Goal: Task Accomplishment & Management: Use online tool/utility

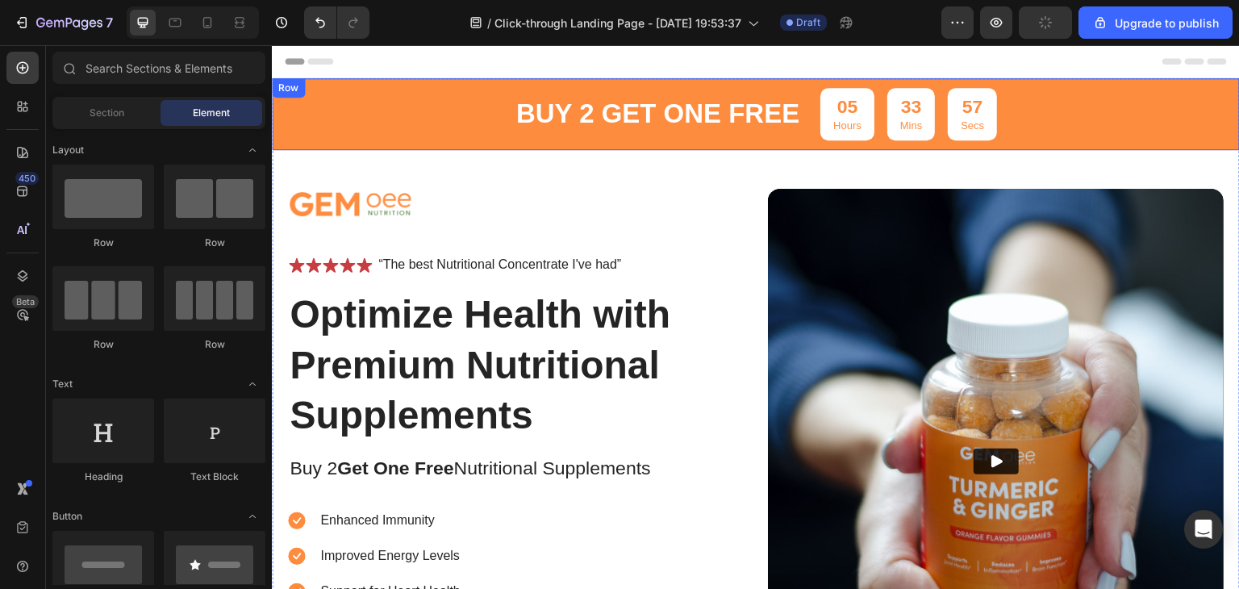
click at [421, 106] on div "buy 2 get one free Text Block 05 Hours 33 Mins 57 Secs Countdown Timer Row" at bounding box center [756, 114] width 968 height 72
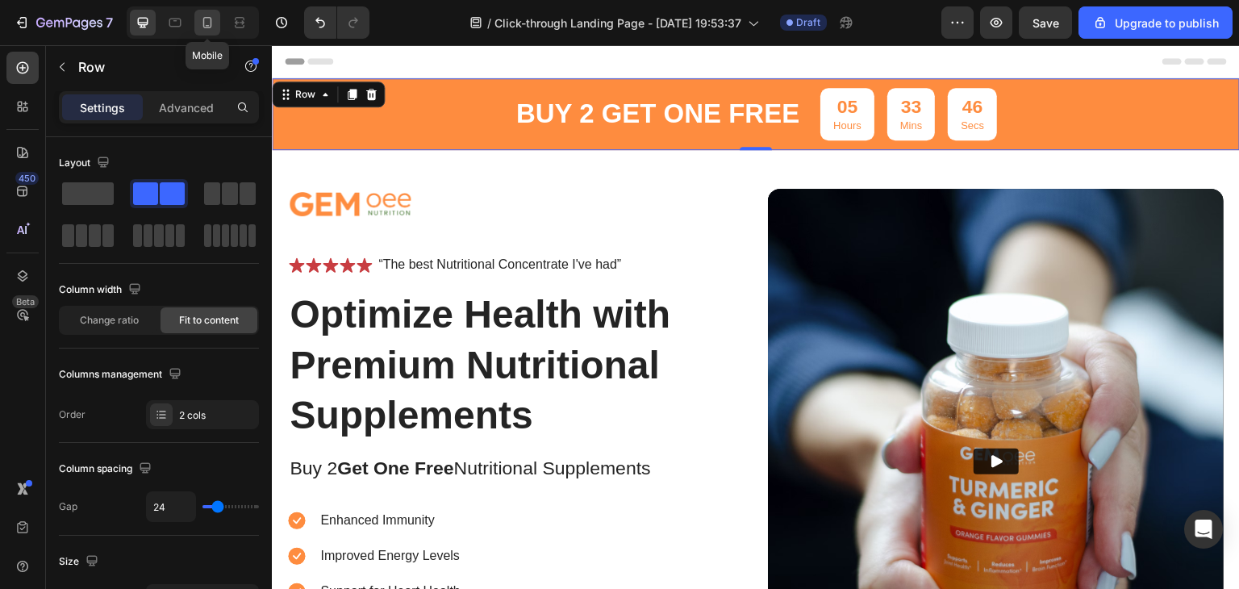
click at [205, 23] on icon at bounding box center [207, 23] width 16 height 16
type input "0"
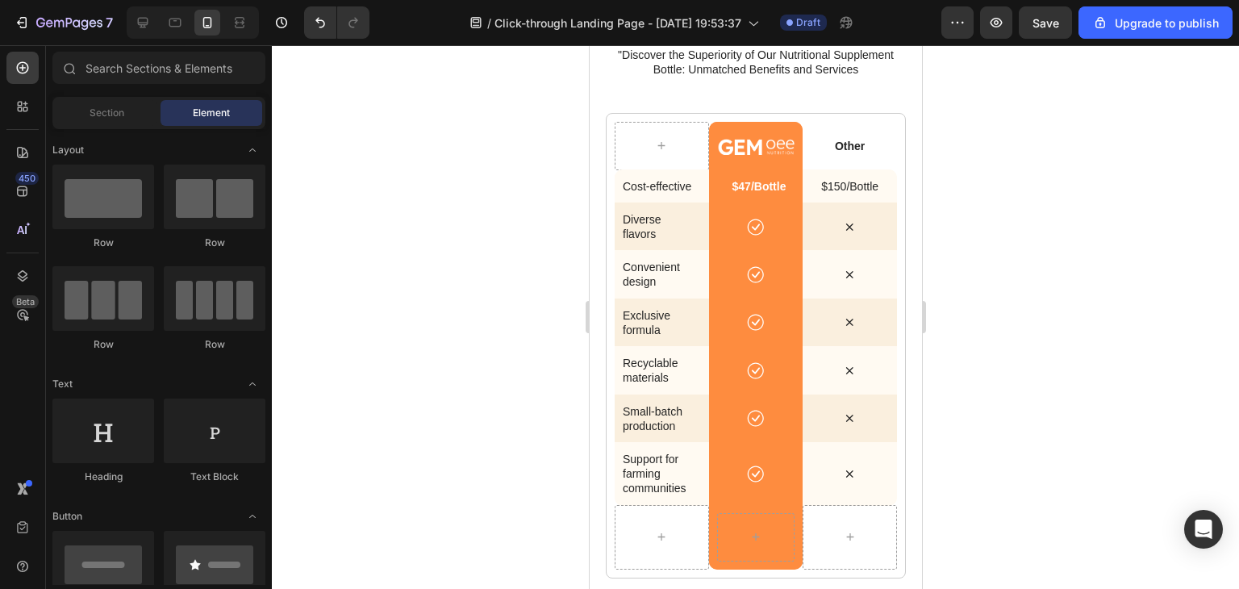
scroll to position [3697, 0]
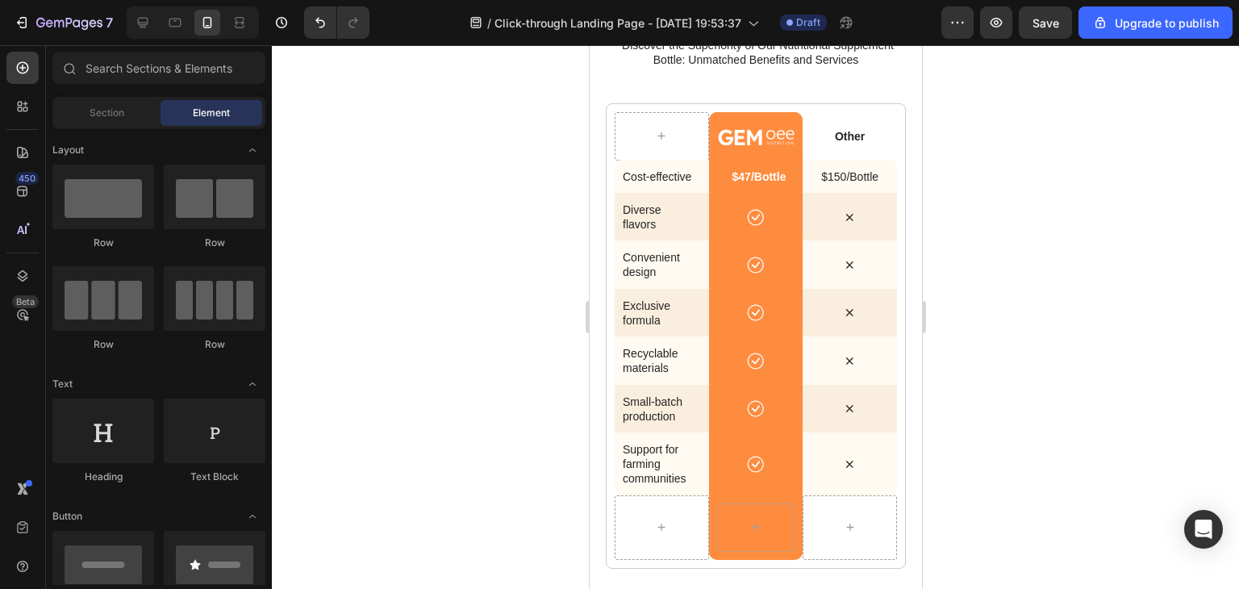
drag, startPoint x: 914, startPoint y: 106, endPoint x: 1518, endPoint y: 405, distance: 673.7
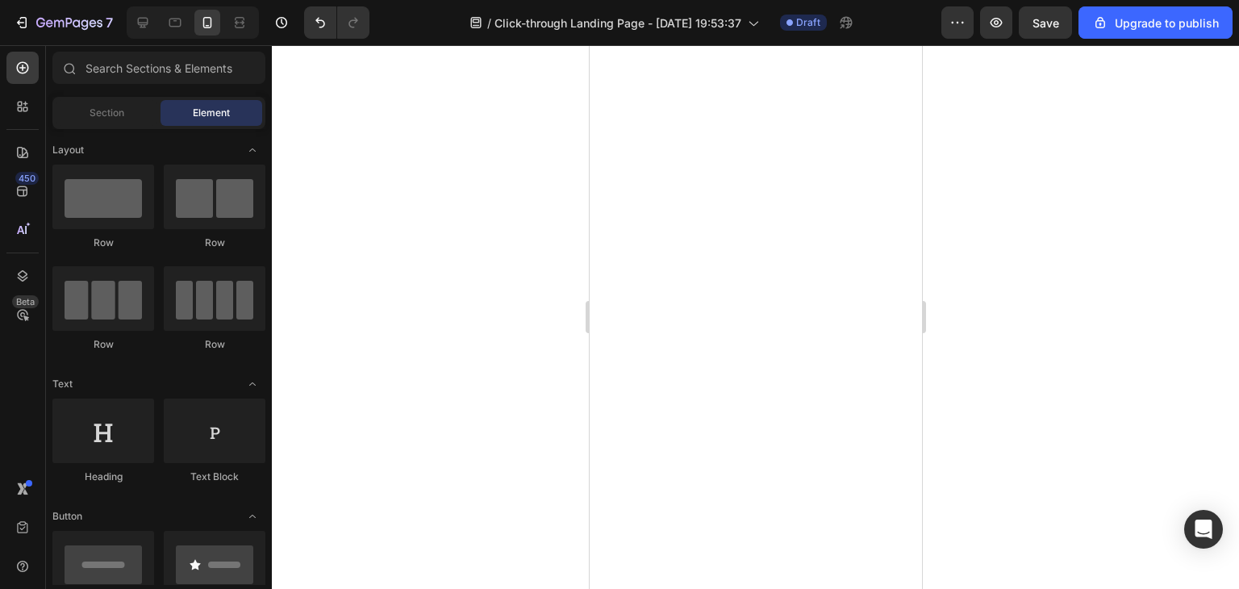
scroll to position [0, 0]
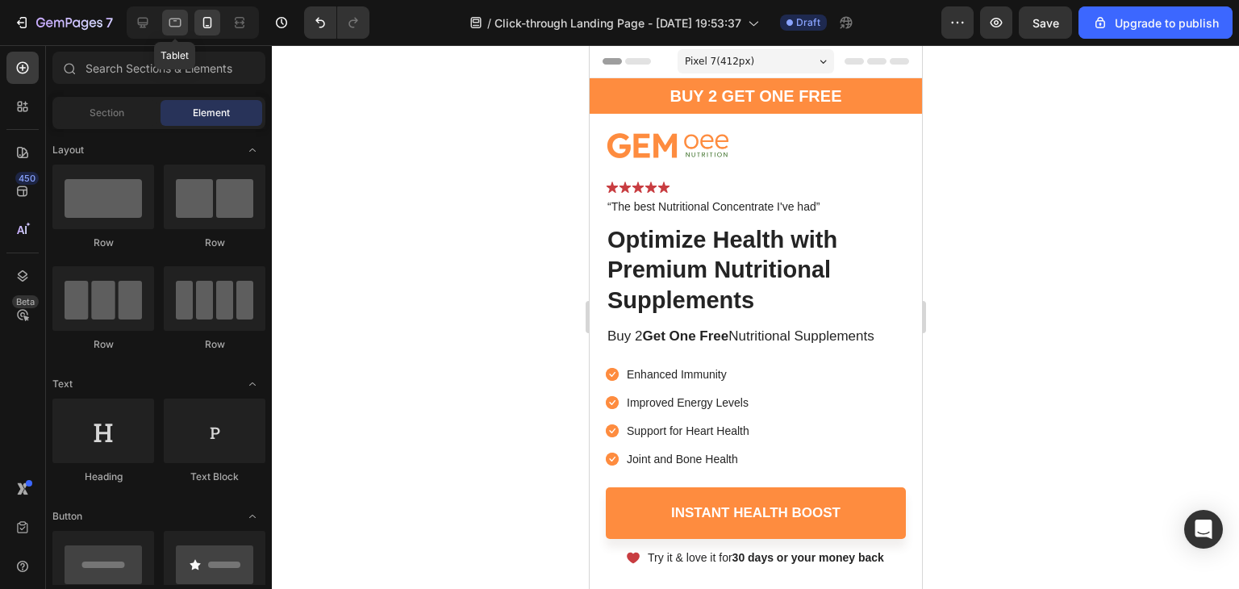
click at [179, 27] on icon at bounding box center [175, 23] width 16 height 16
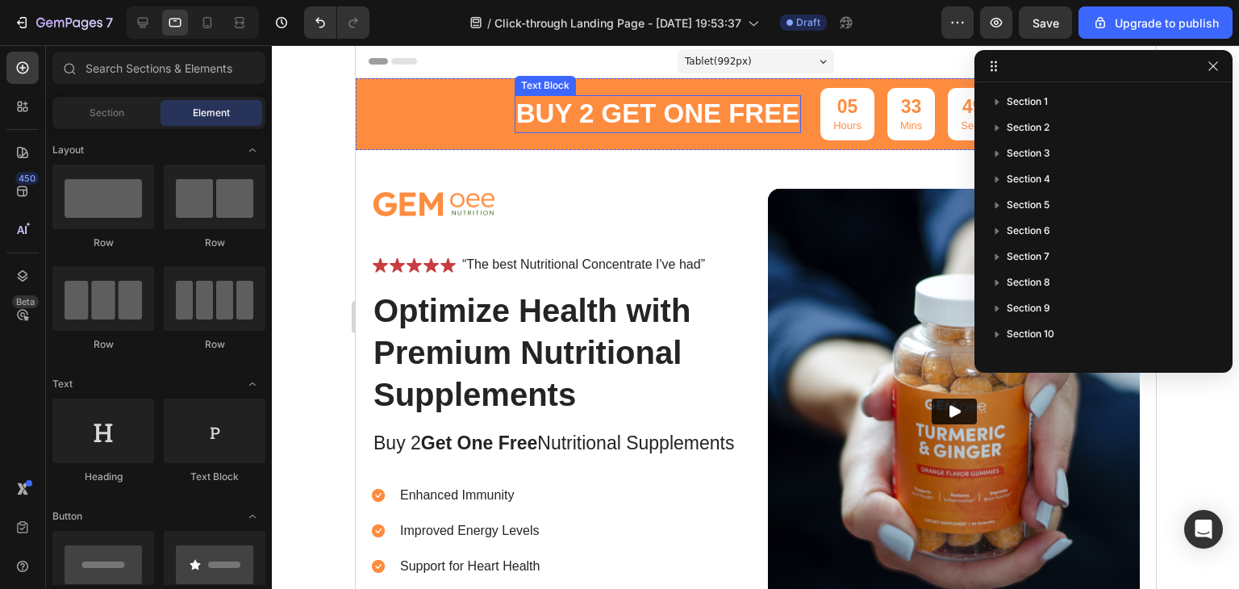
click at [664, 102] on p "buy 2 get one free" at bounding box center [656, 114] width 283 height 35
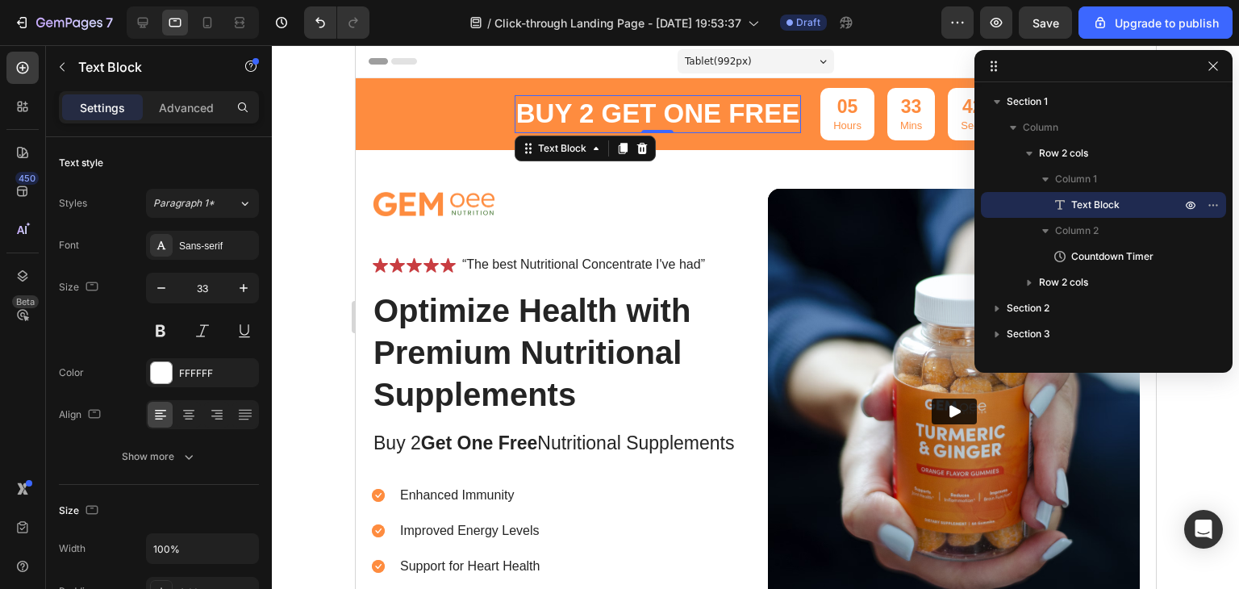
click at [297, 128] on div at bounding box center [755, 317] width 967 height 544
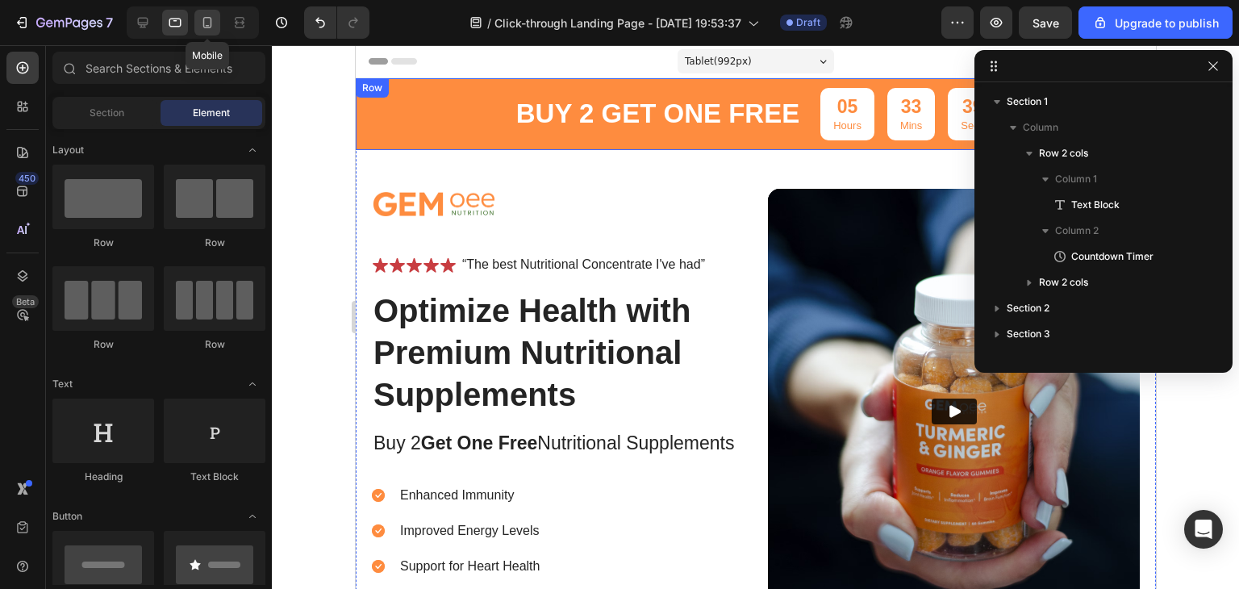
click at [206, 21] on icon at bounding box center [207, 23] width 16 height 16
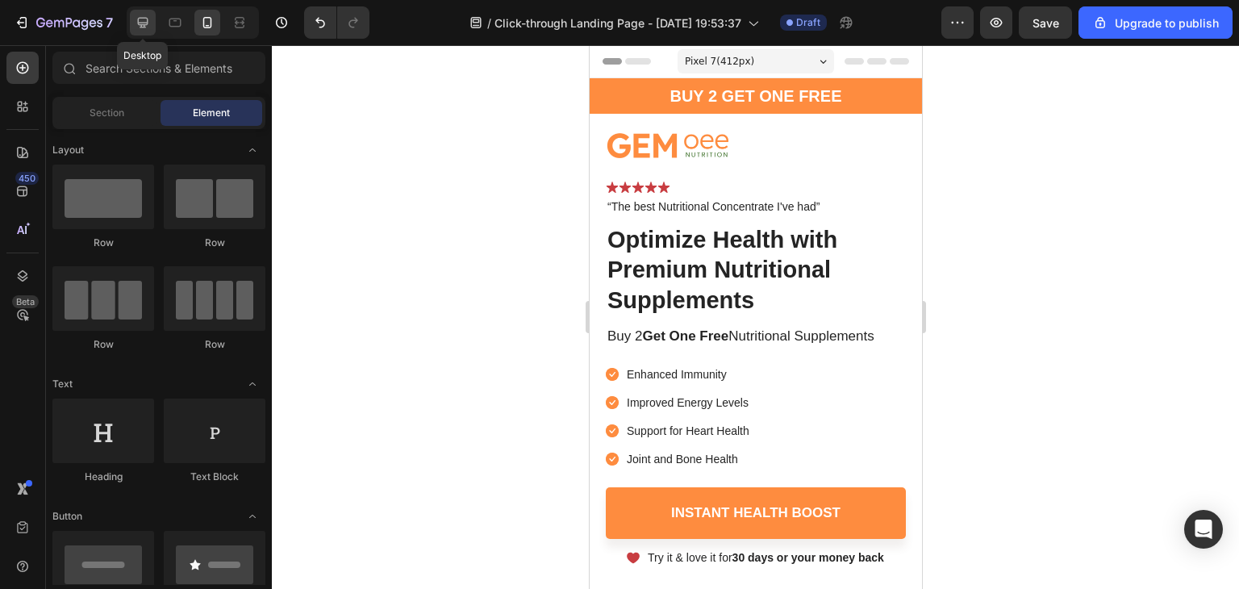
click at [145, 19] on icon at bounding box center [143, 23] width 16 height 16
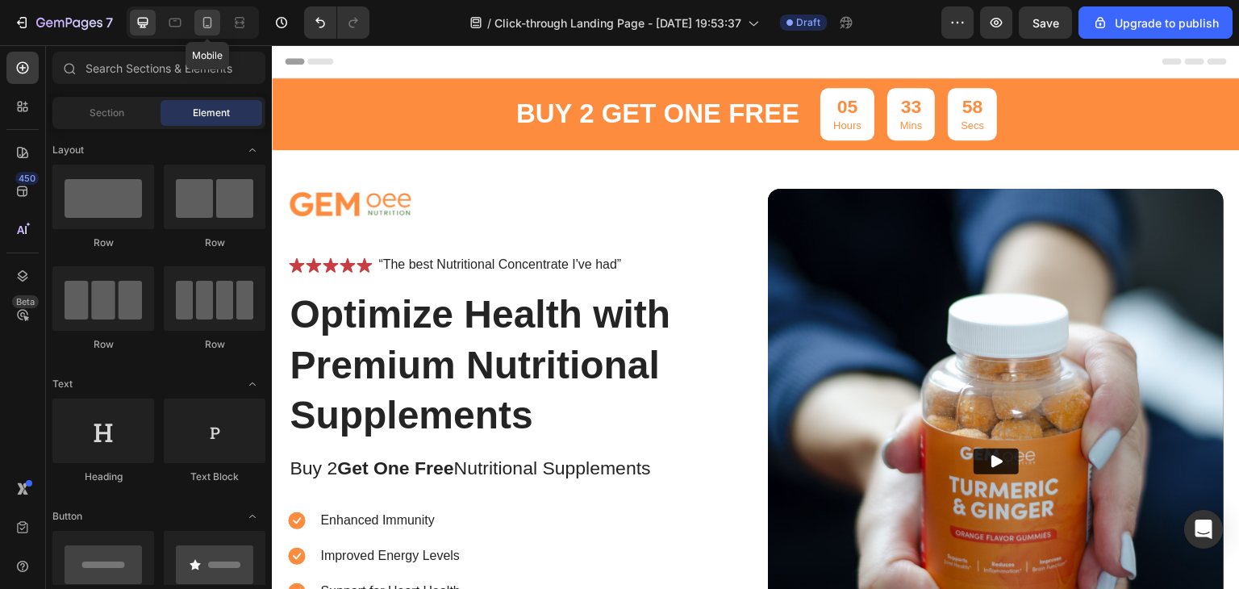
click at [216, 14] on div at bounding box center [207, 23] width 26 height 26
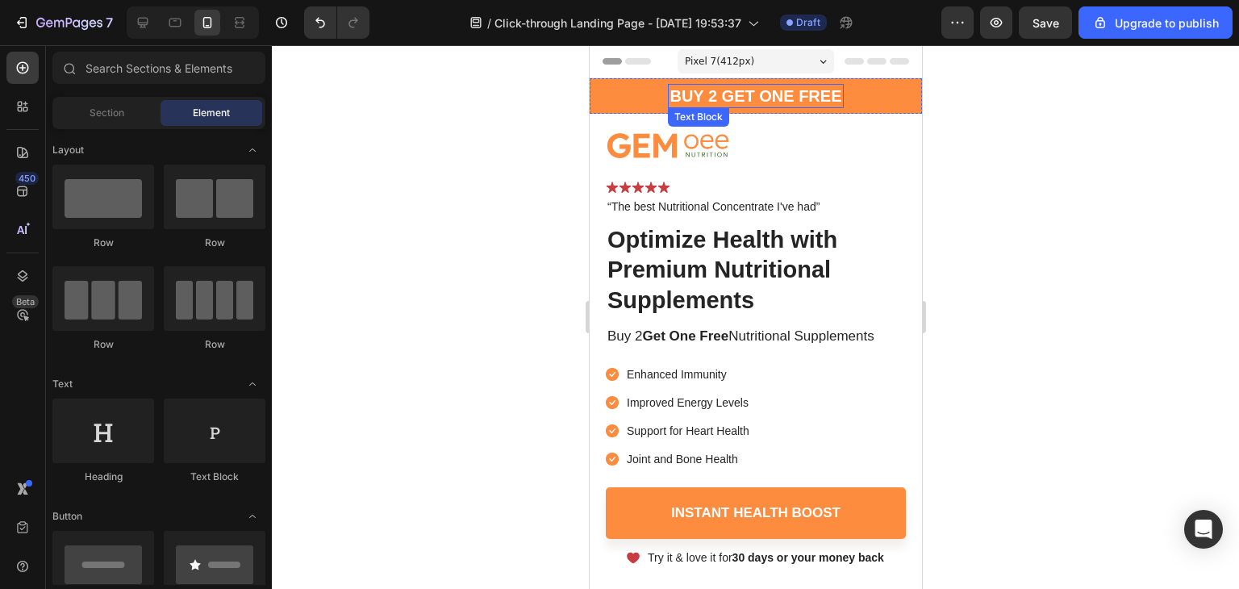
click at [757, 94] on p "buy 2 get one free" at bounding box center [755, 95] width 172 height 21
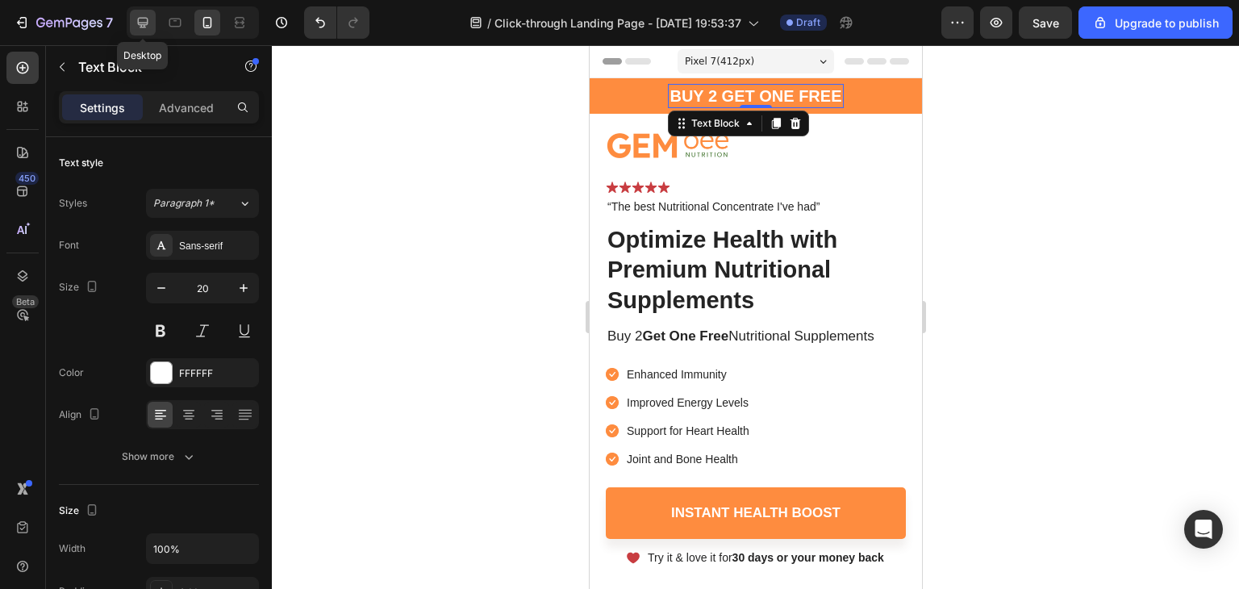
click at [142, 25] on icon at bounding box center [143, 23] width 10 height 10
type input "33"
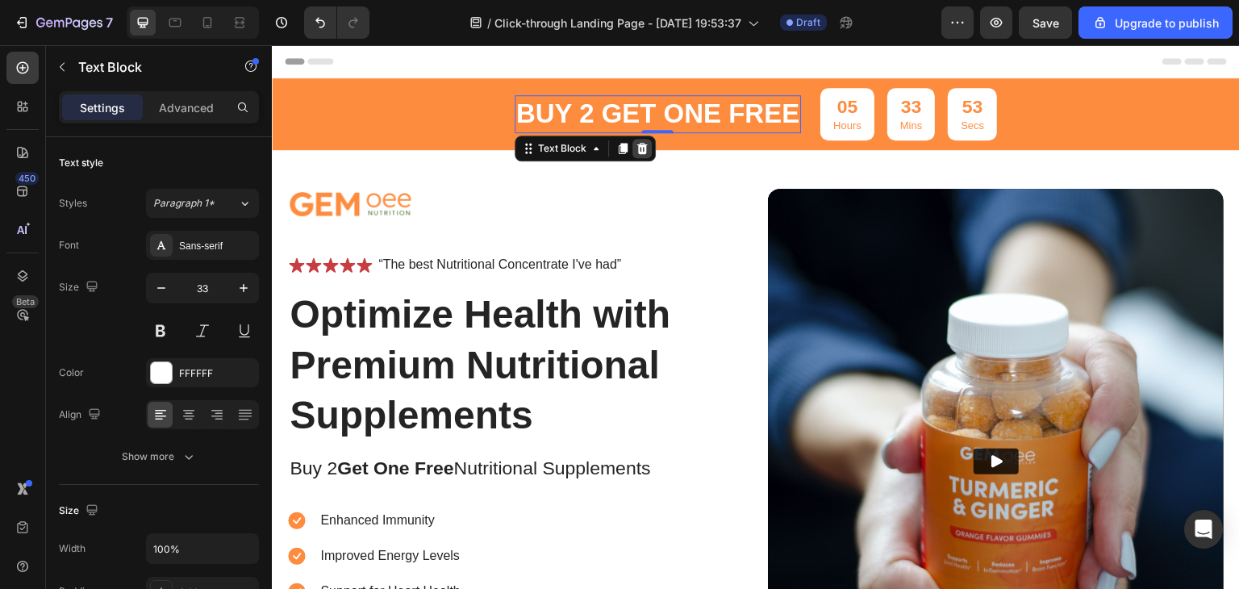
click at [641, 149] on icon at bounding box center [641, 148] width 13 height 13
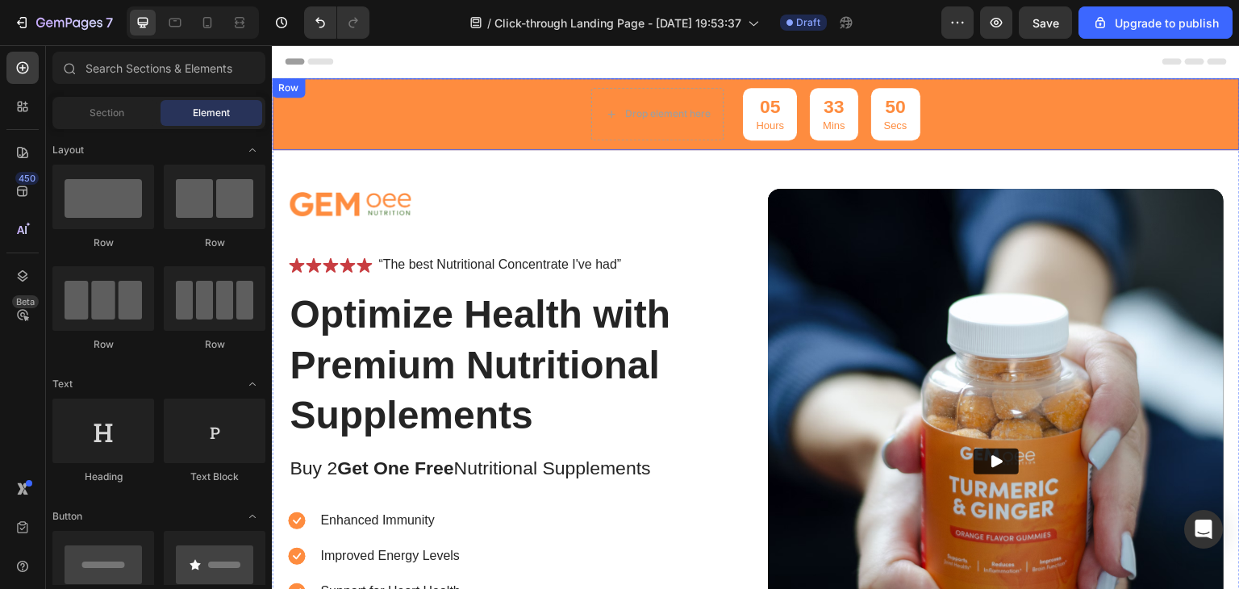
click at [489, 101] on div "Drop element here 05 Hours 33 Mins 50 Secs Countdown Timer Row" at bounding box center [756, 114] width 968 height 72
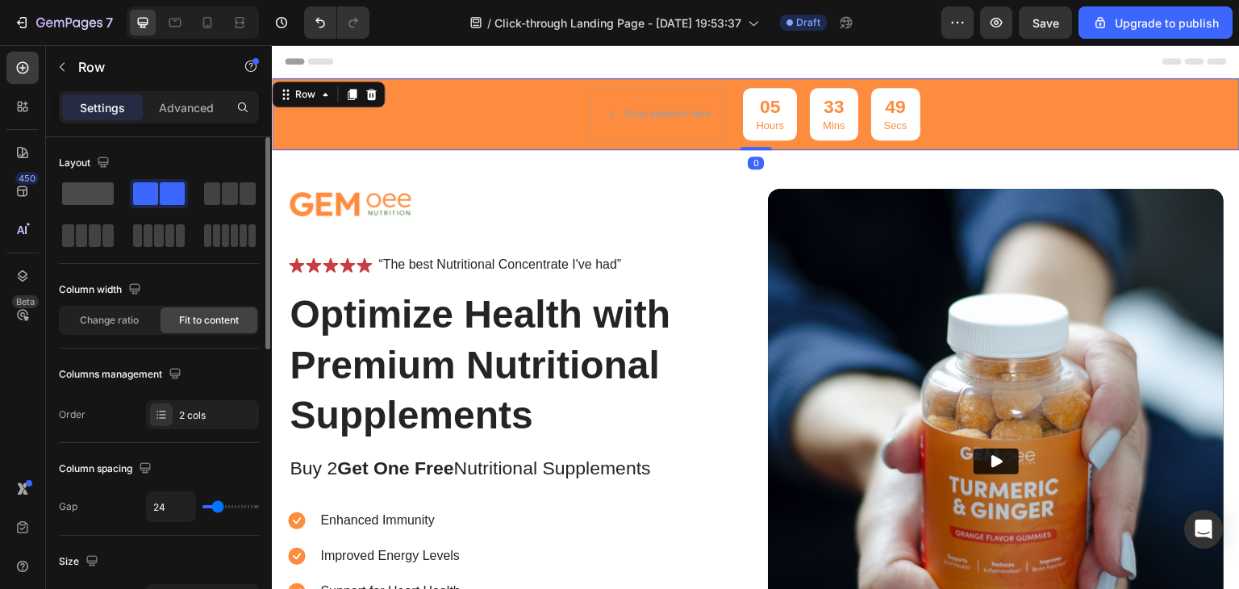
click at [86, 192] on span at bounding box center [88, 193] width 52 height 23
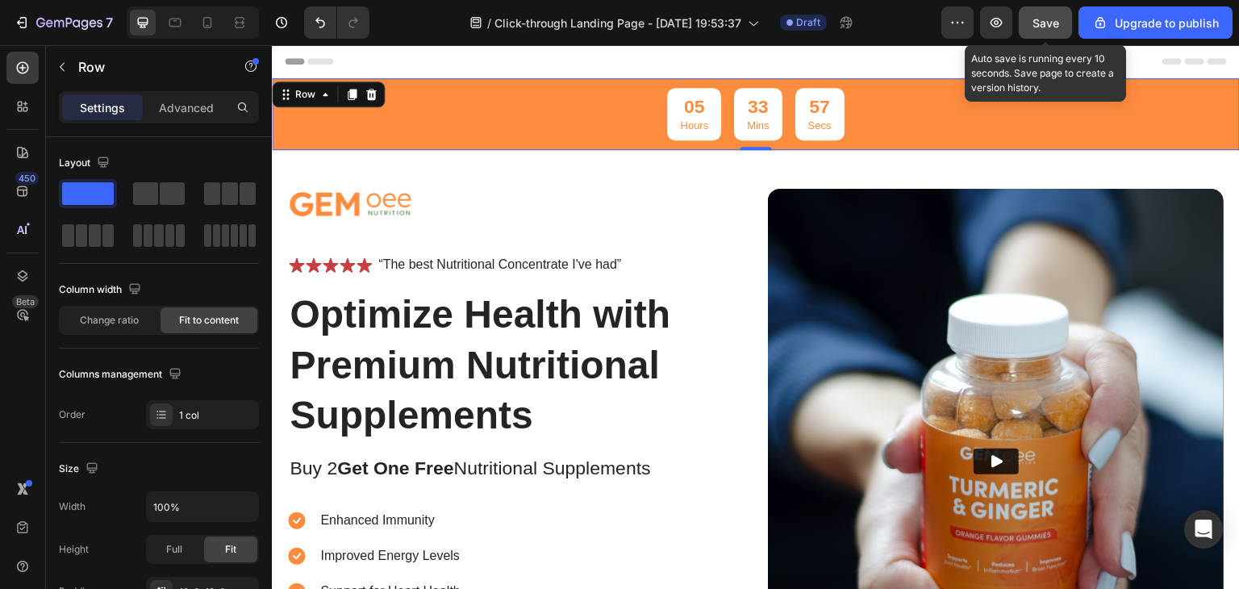
click at [1032, 19] on button "Save" at bounding box center [1044, 22] width 53 height 32
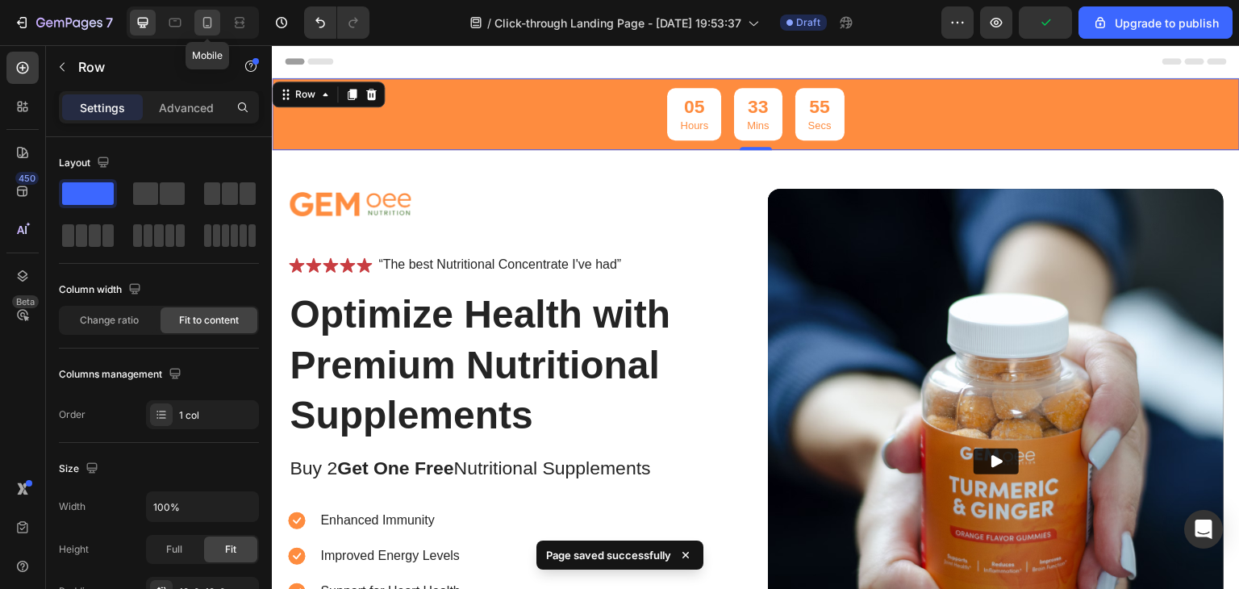
click at [208, 19] on icon at bounding box center [207, 23] width 16 height 16
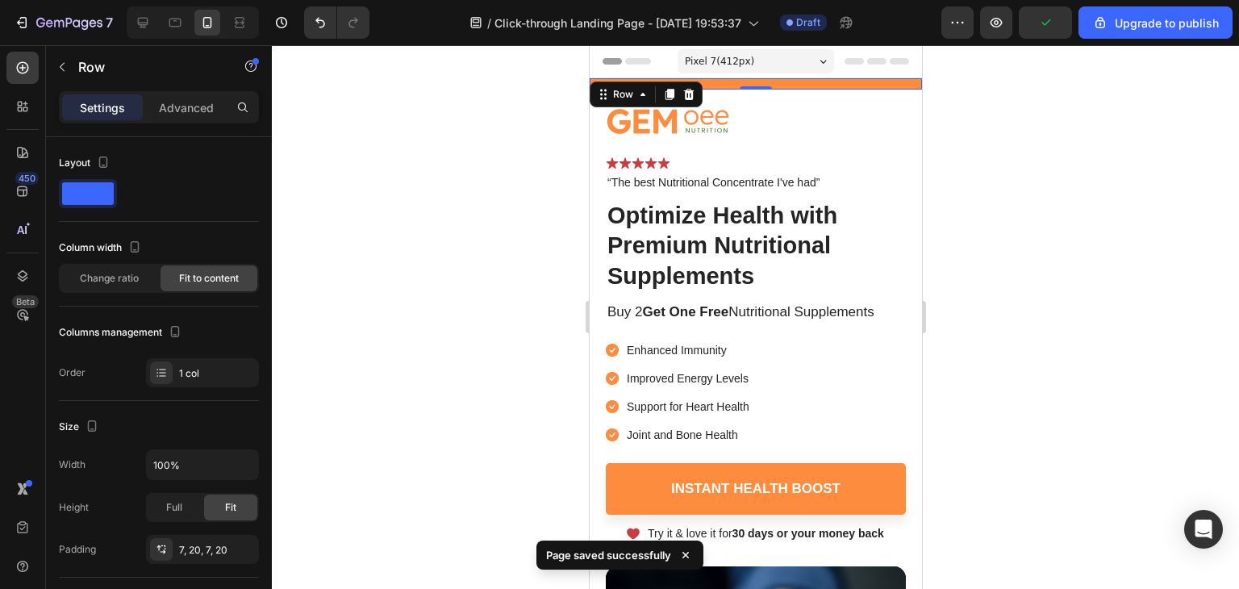
drag, startPoint x: 1032, startPoint y: 141, endPoint x: 302, endPoint y: 98, distance: 731.8
click at [1032, 141] on div at bounding box center [755, 317] width 967 height 544
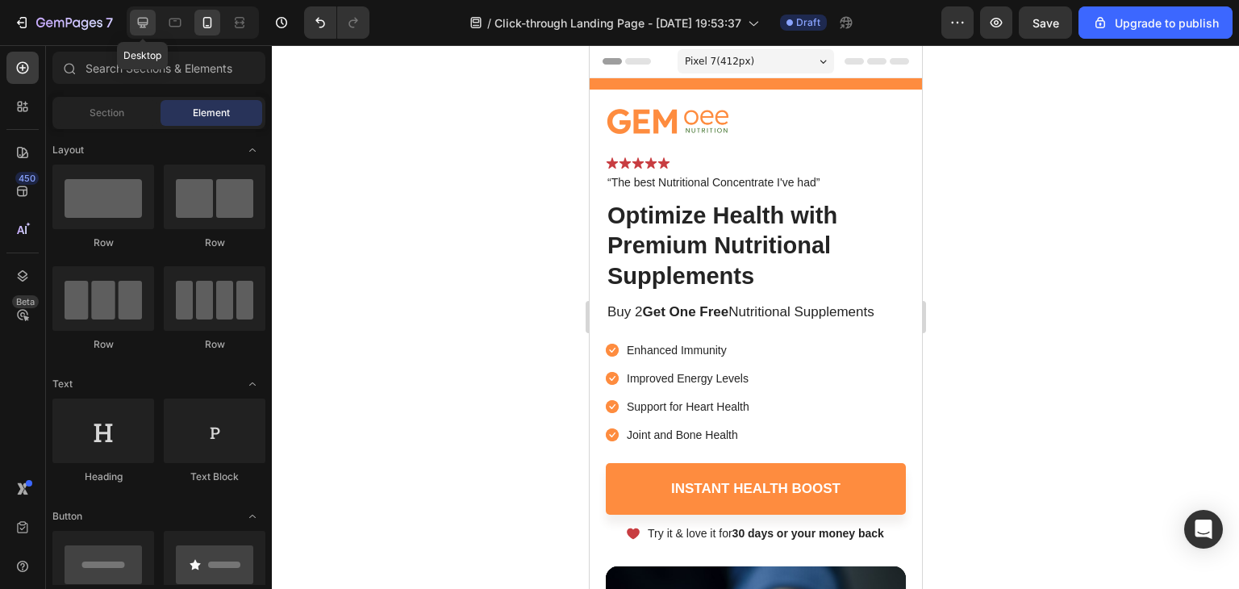
click at [152, 29] on div at bounding box center [143, 23] width 26 height 26
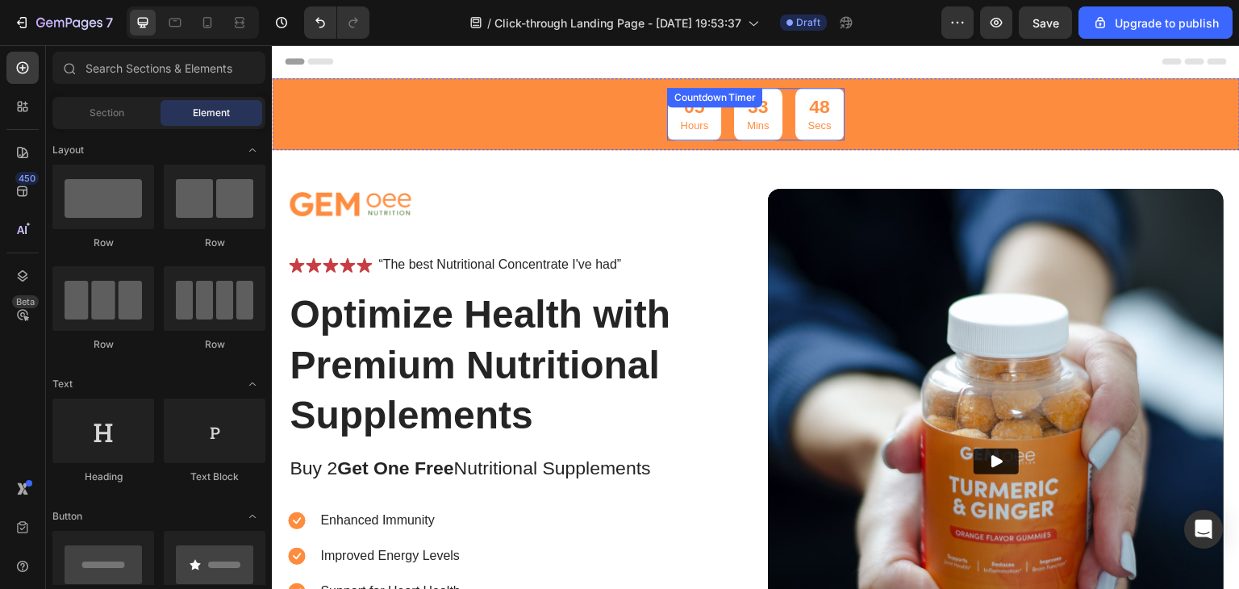
click at [769, 110] on div "05 Hours 33 Mins 48 Secs Countdown Timer" at bounding box center [755, 114] width 177 height 52
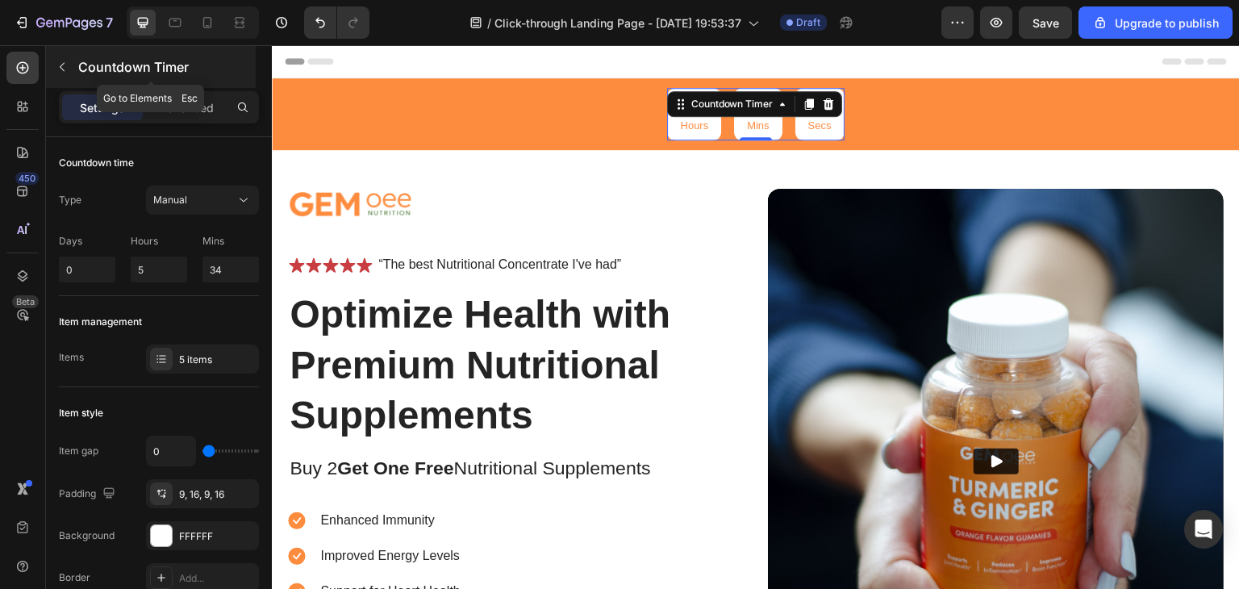
click at [67, 66] on icon "button" at bounding box center [62, 66] width 13 height 13
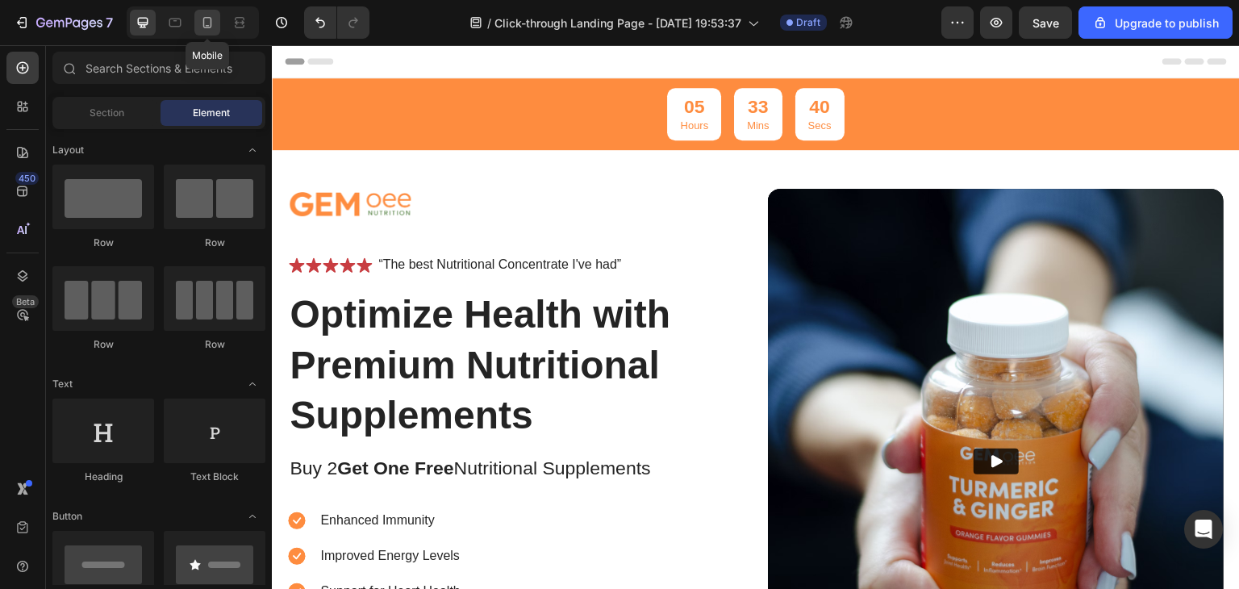
click at [202, 25] on icon at bounding box center [207, 23] width 16 height 16
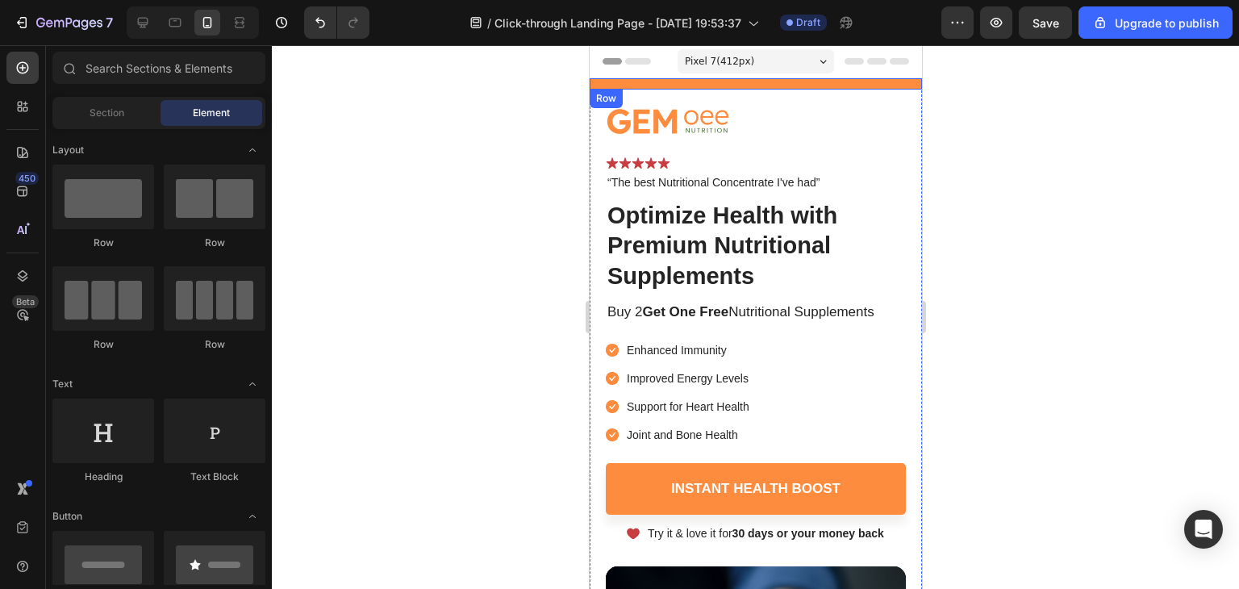
click at [673, 83] on div "05 Hours 33 Mins 39 Secs Countdown Timer Row" at bounding box center [755, 83] width 332 height 11
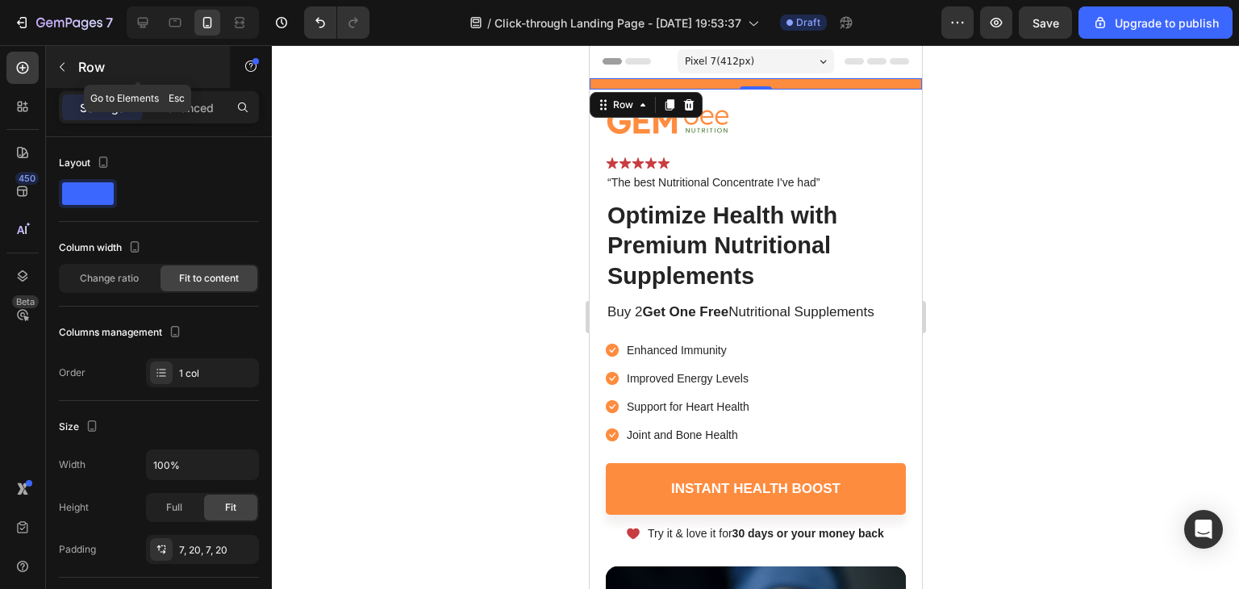
click at [61, 75] on button "button" at bounding box center [62, 67] width 26 height 26
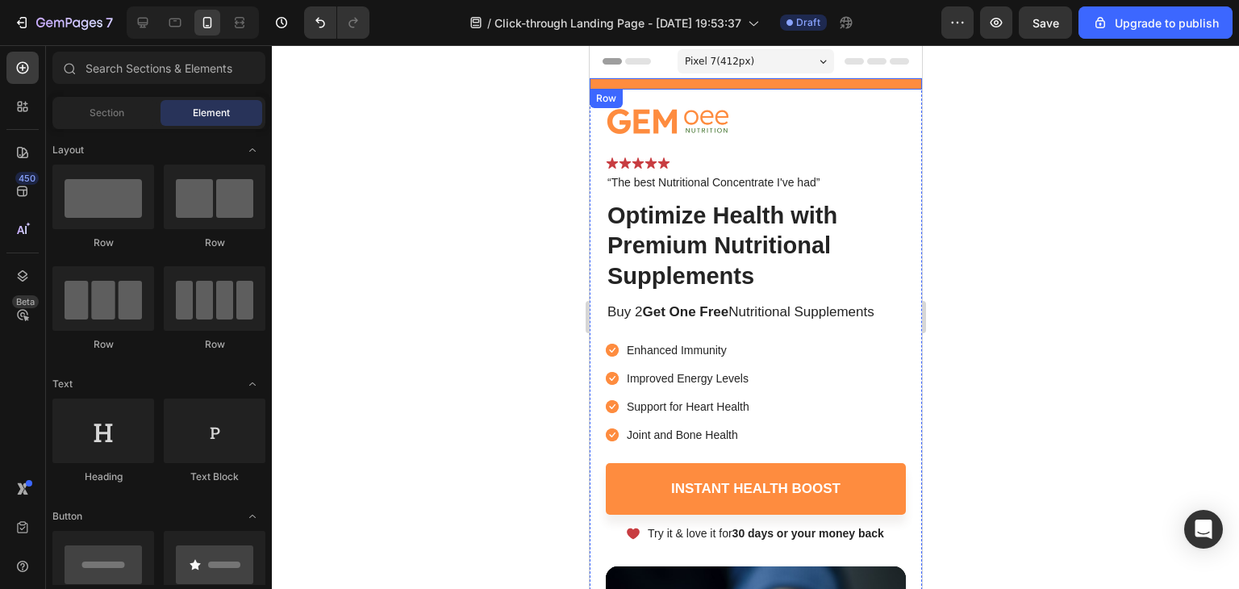
click at [743, 85] on div "05 Hours 33 Mins 34 Secs Countdown Timer Row" at bounding box center [755, 83] width 332 height 11
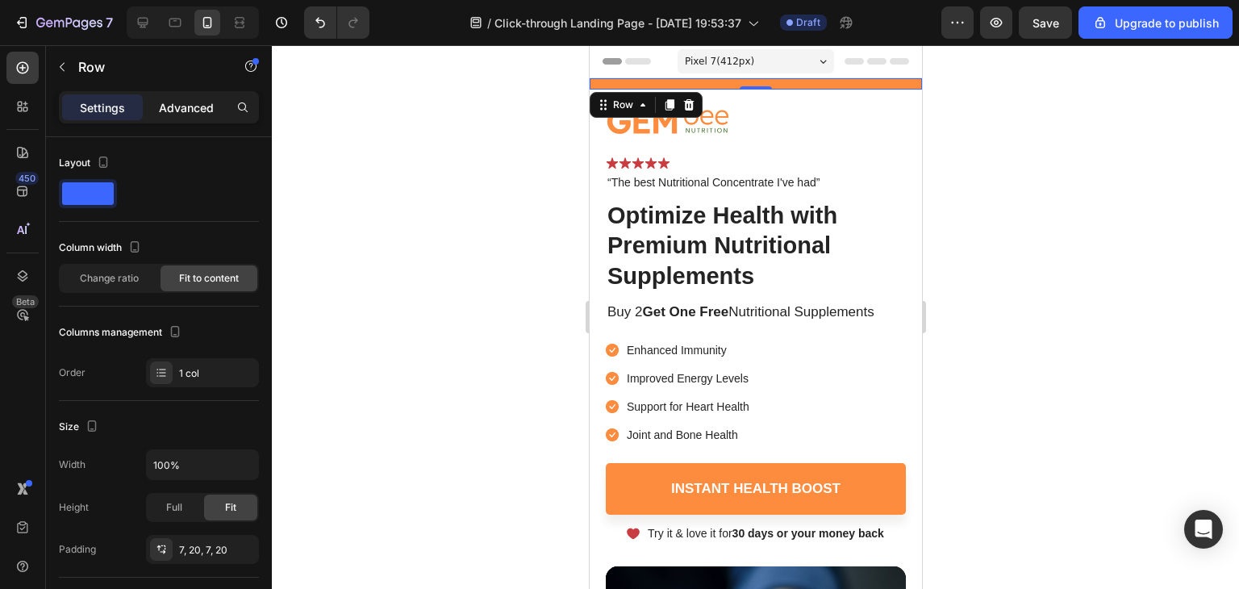
click at [200, 106] on p "Advanced" at bounding box center [186, 107] width 55 height 17
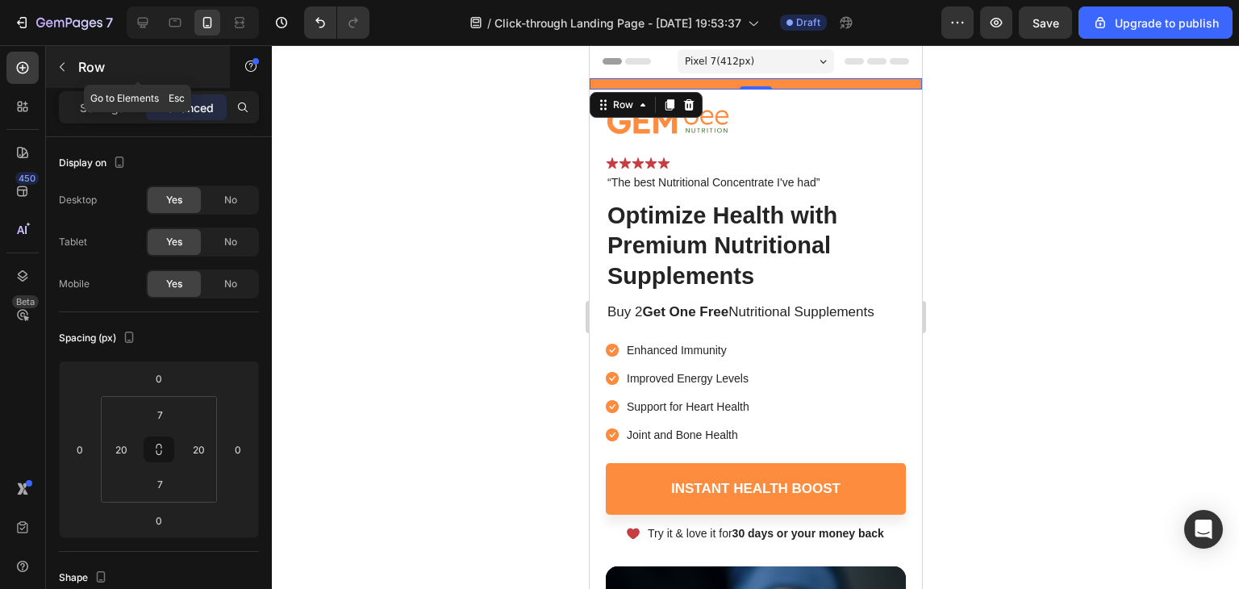
click at [69, 65] on button "button" at bounding box center [62, 67] width 26 height 26
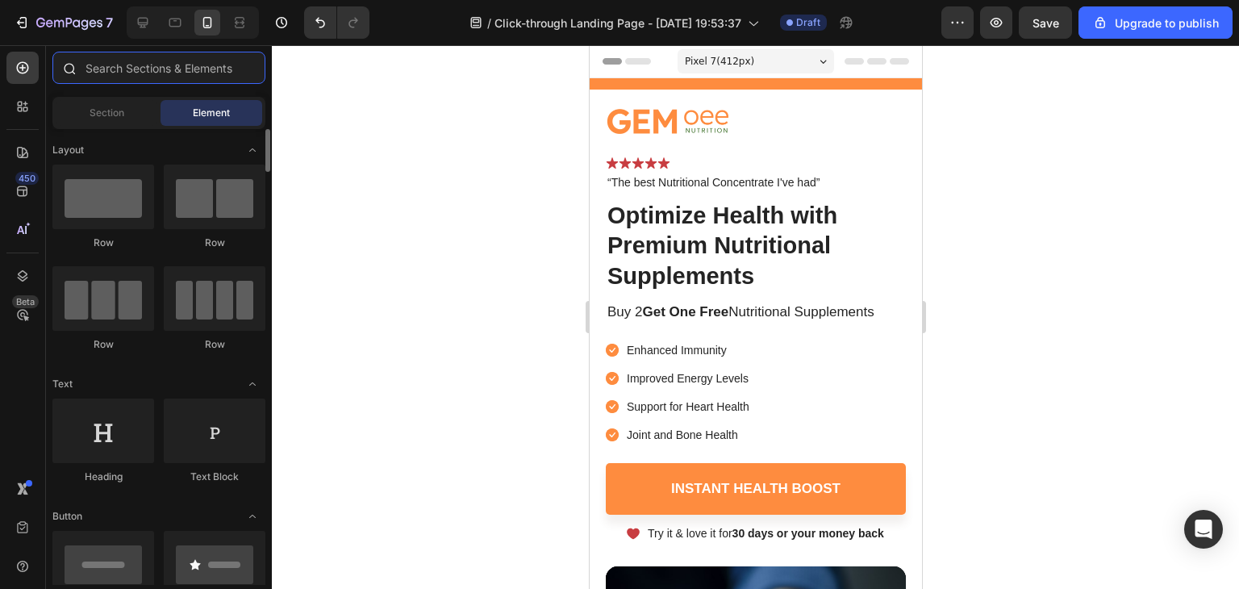
click at [165, 52] on input "text" at bounding box center [158, 68] width 213 height 32
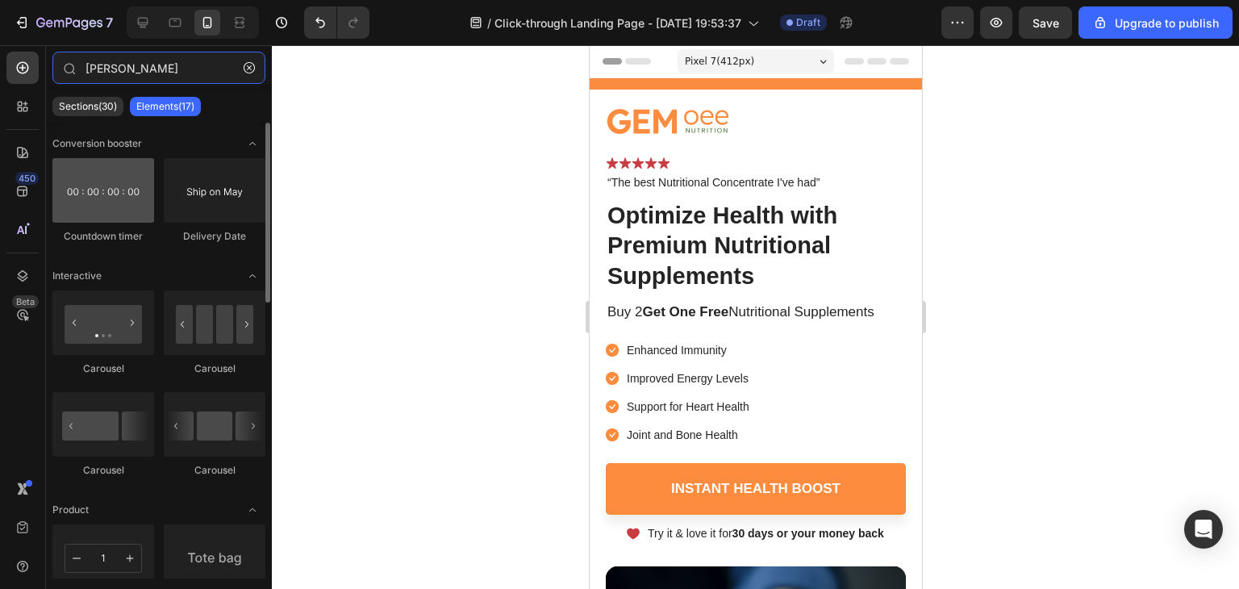
type input "[PERSON_NAME]"
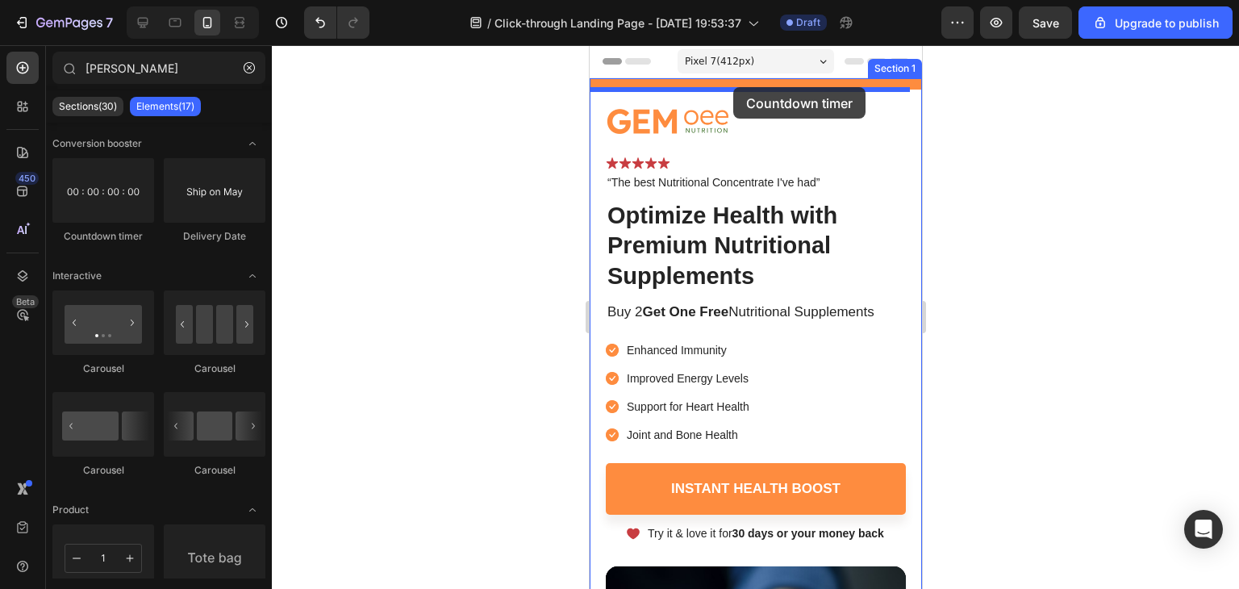
drag, startPoint x: 698, startPoint y: 241, endPoint x: 732, endPoint y: 87, distance: 157.9
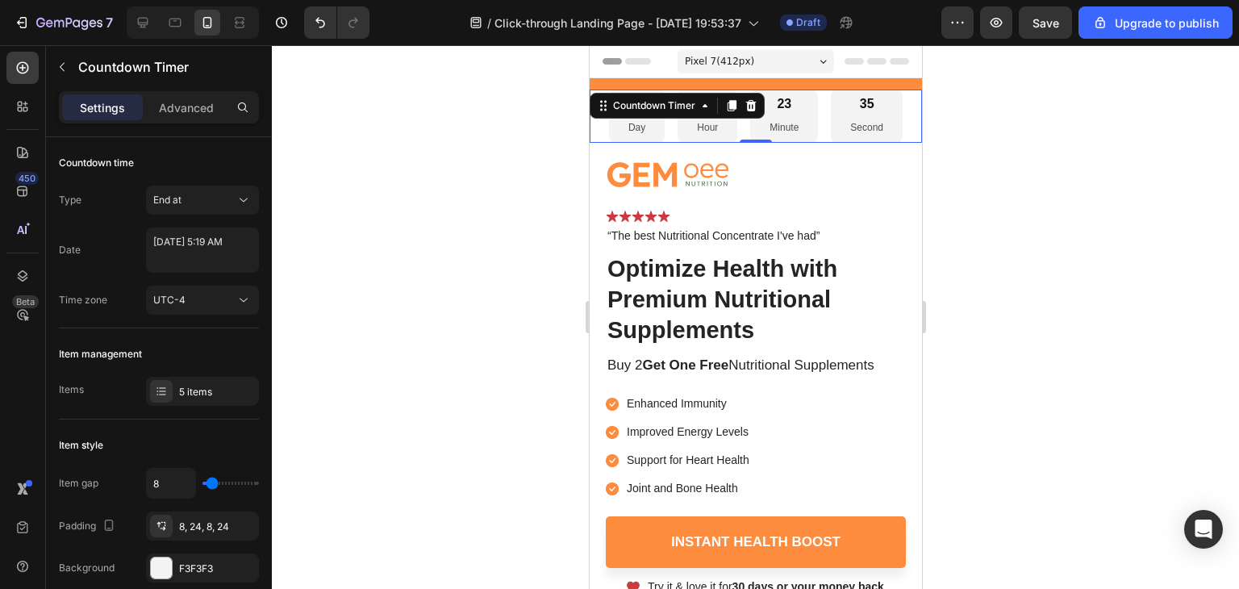
click at [979, 160] on div at bounding box center [755, 317] width 967 height 544
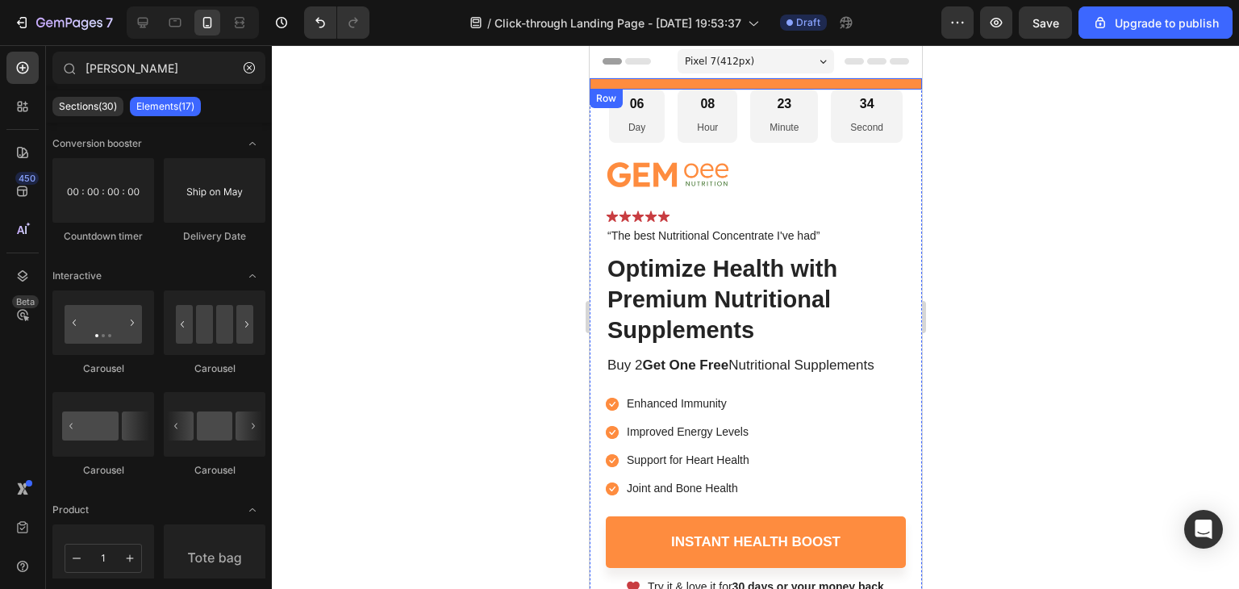
click at [818, 85] on div "05 Hours 33 Mins 12 Secs Countdown Timer Row" at bounding box center [755, 83] width 332 height 11
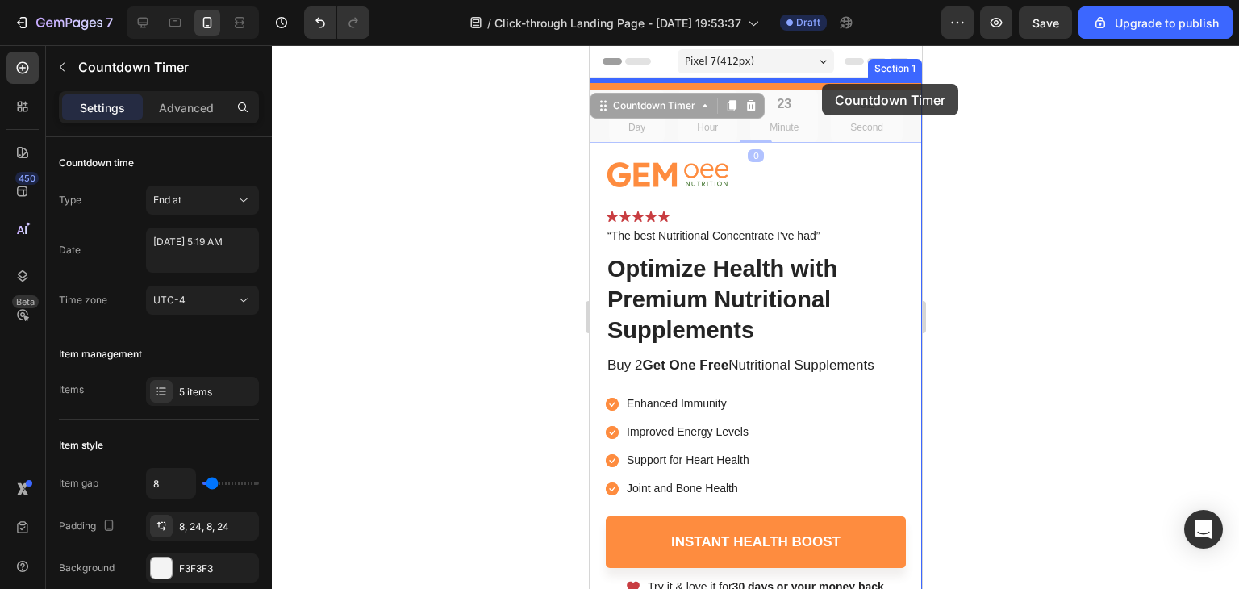
drag, startPoint x: 815, startPoint y: 124, endPoint x: 821, endPoint y: 84, distance: 40.7
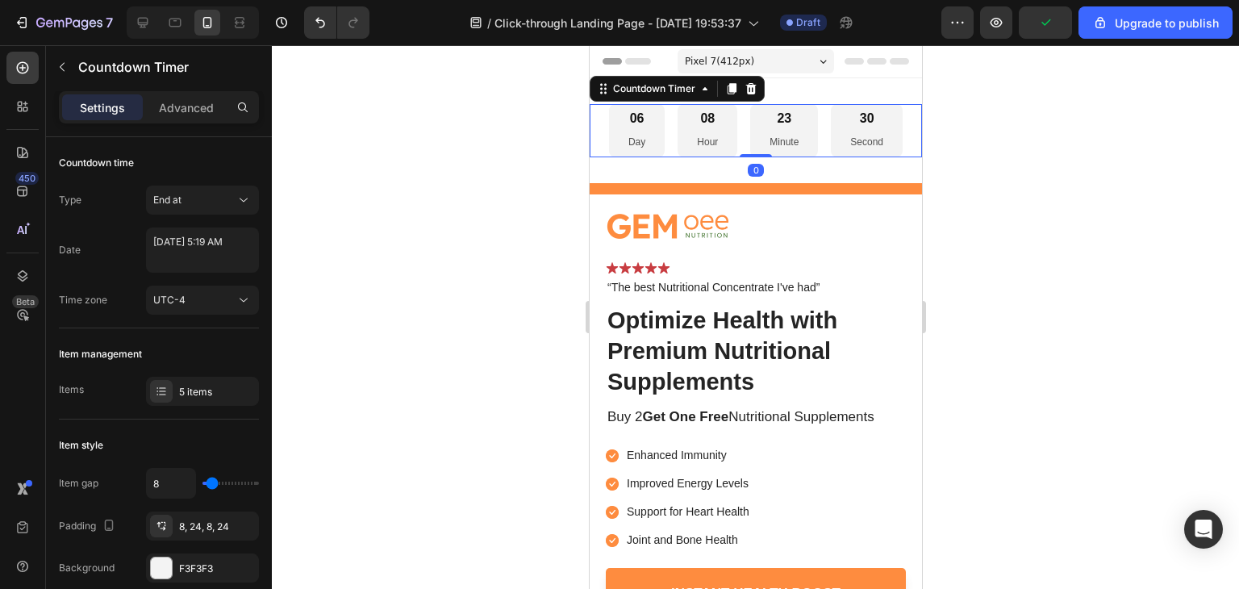
click at [961, 135] on div at bounding box center [755, 317] width 967 height 544
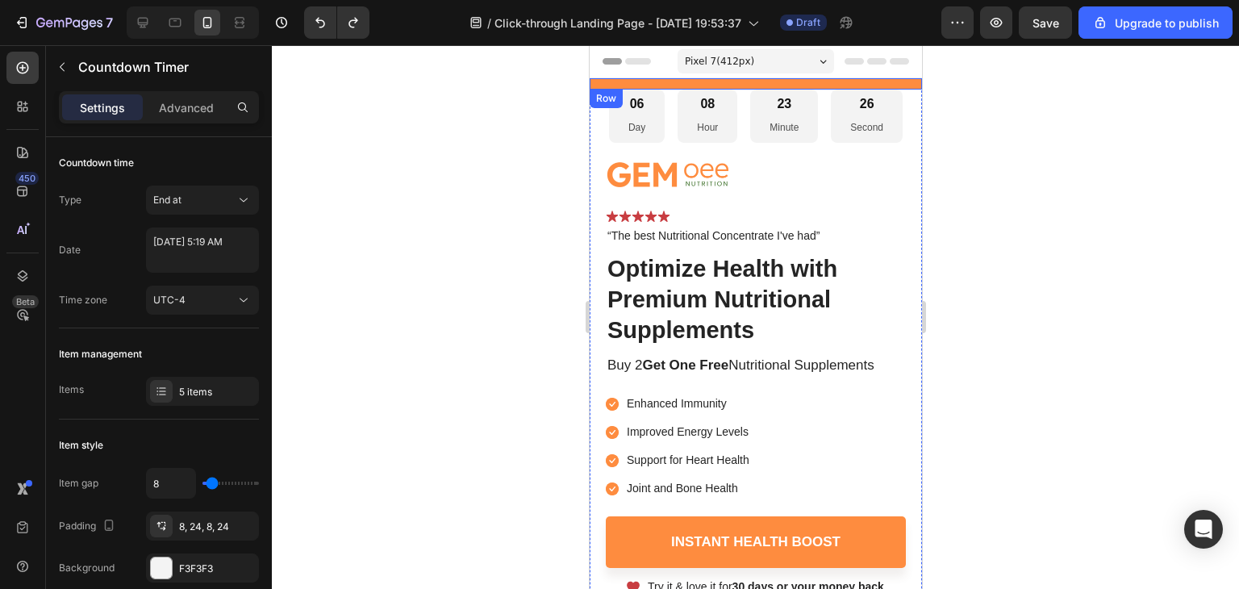
click at [827, 84] on div "05 Hours 33 Mins 06 Secs Countdown Timer Row" at bounding box center [755, 83] width 332 height 11
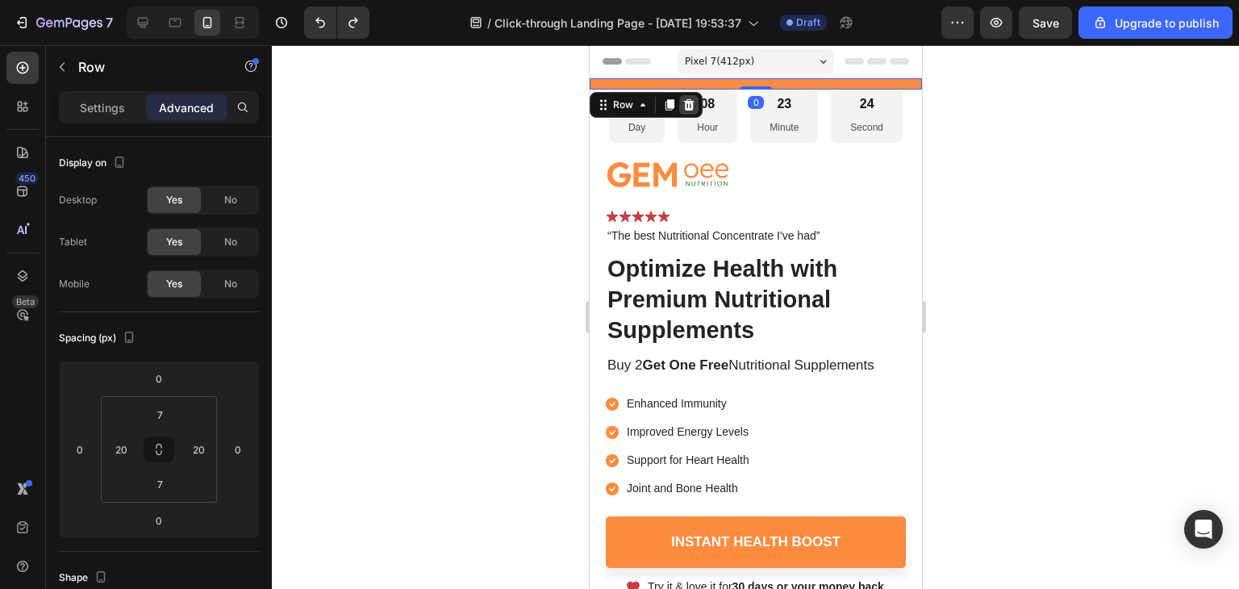
click at [691, 102] on icon at bounding box center [687, 104] width 13 height 13
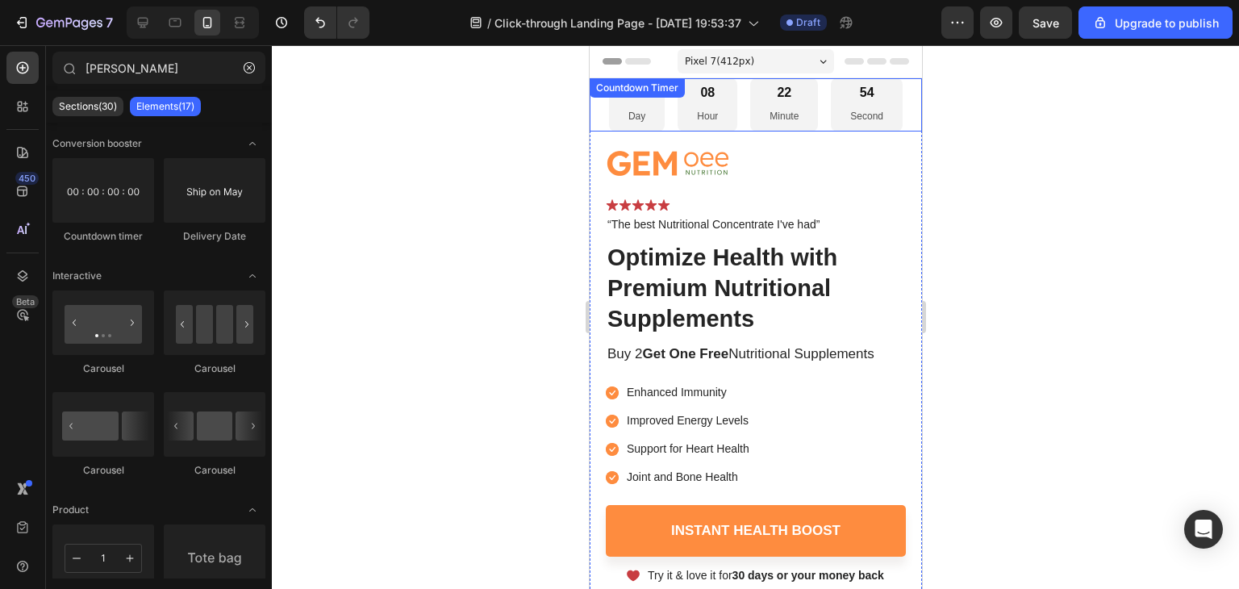
click at [637, 108] on p "Day" at bounding box center [635, 117] width 17 height 18
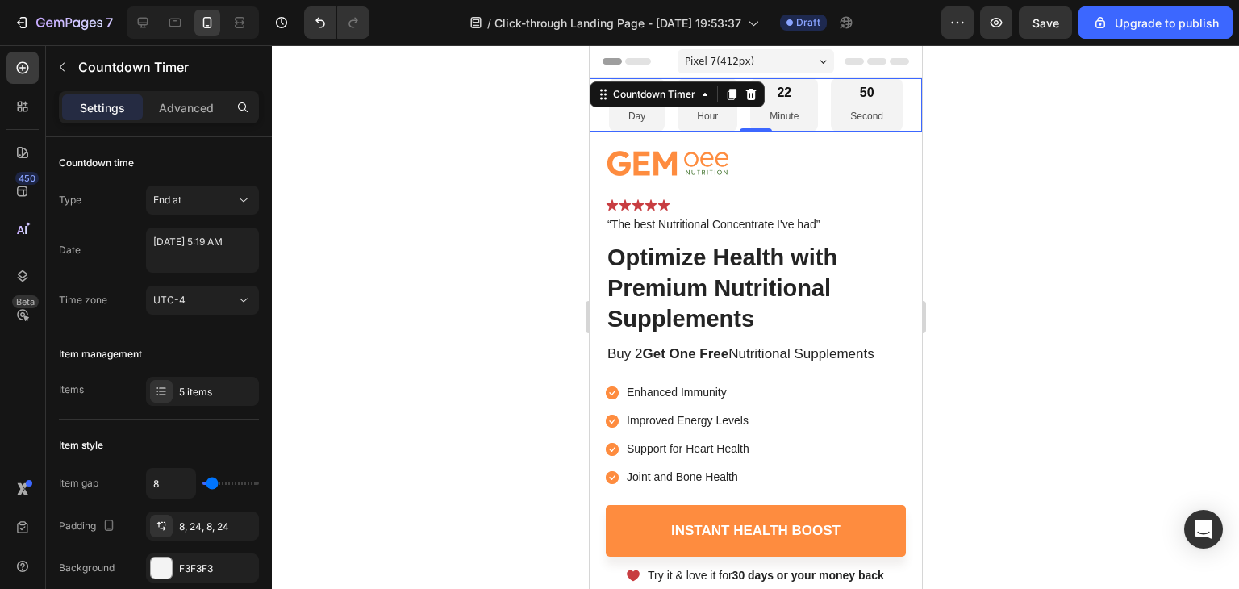
click at [530, 156] on div at bounding box center [755, 317] width 967 height 544
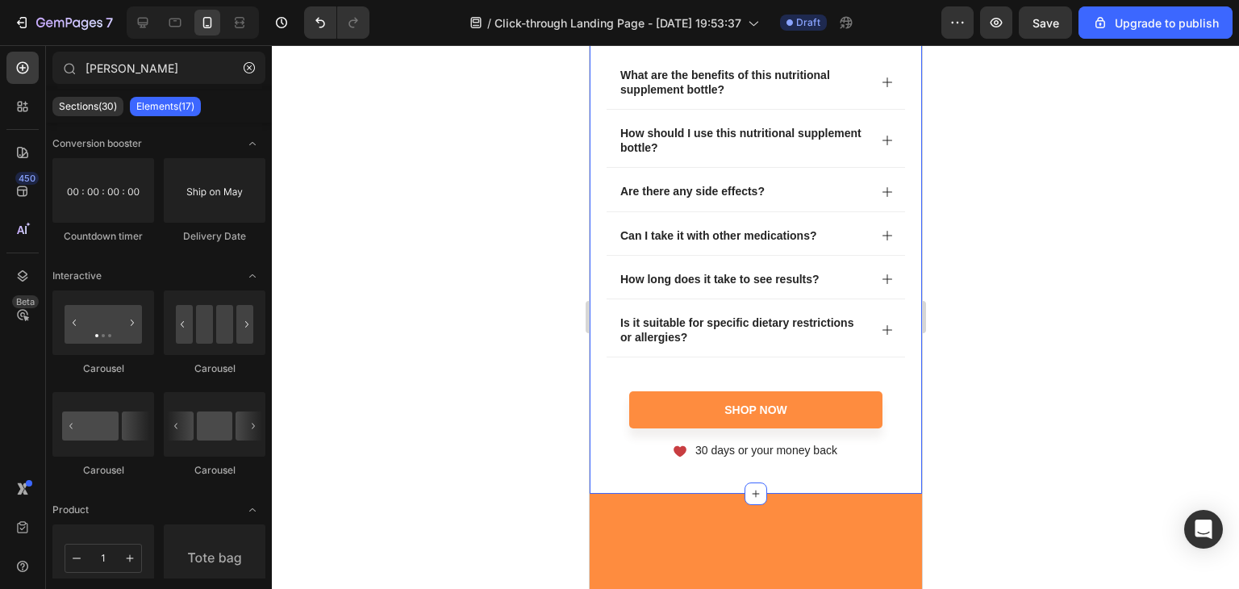
scroll to position [7568, 0]
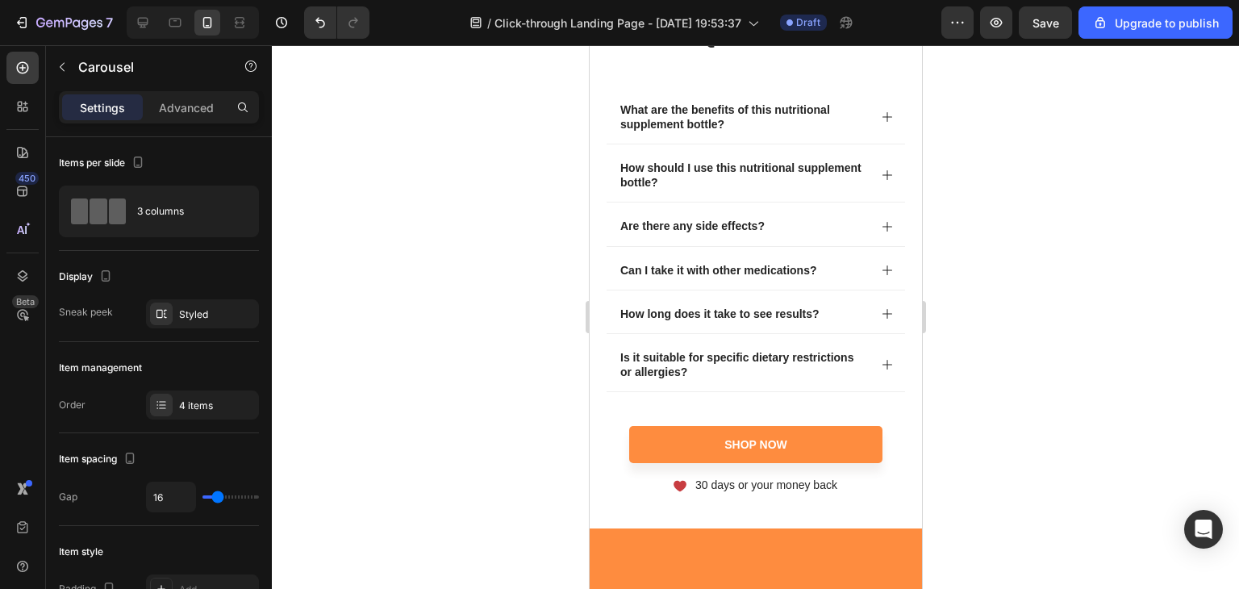
click at [954, 387] on div at bounding box center [755, 317] width 967 height 544
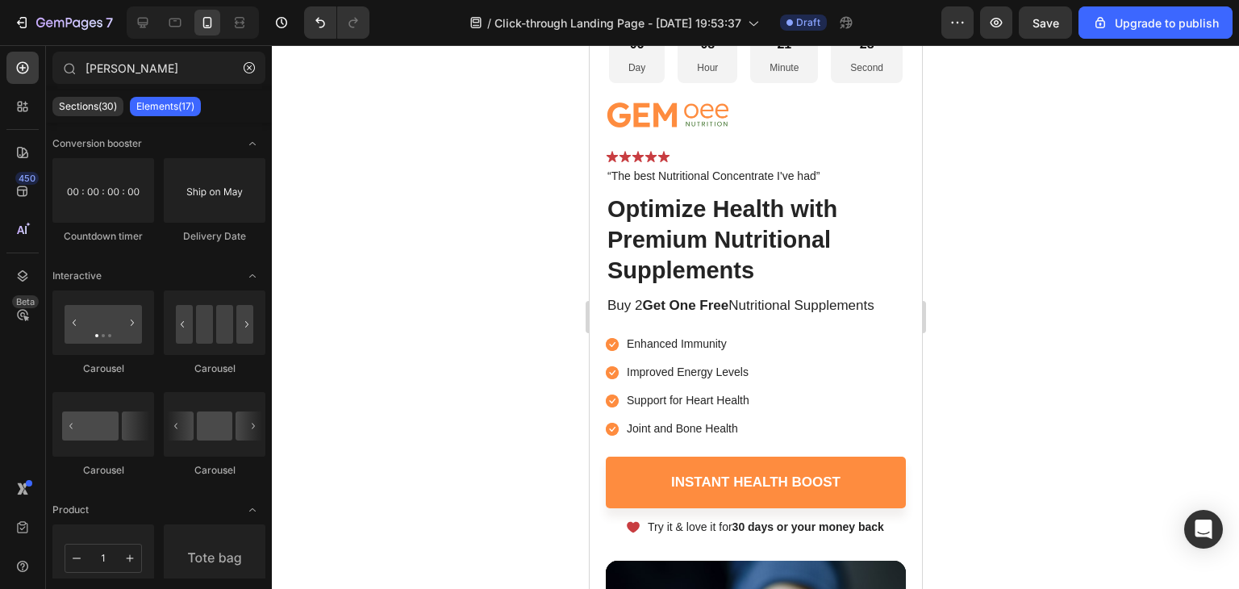
scroll to position [0, 0]
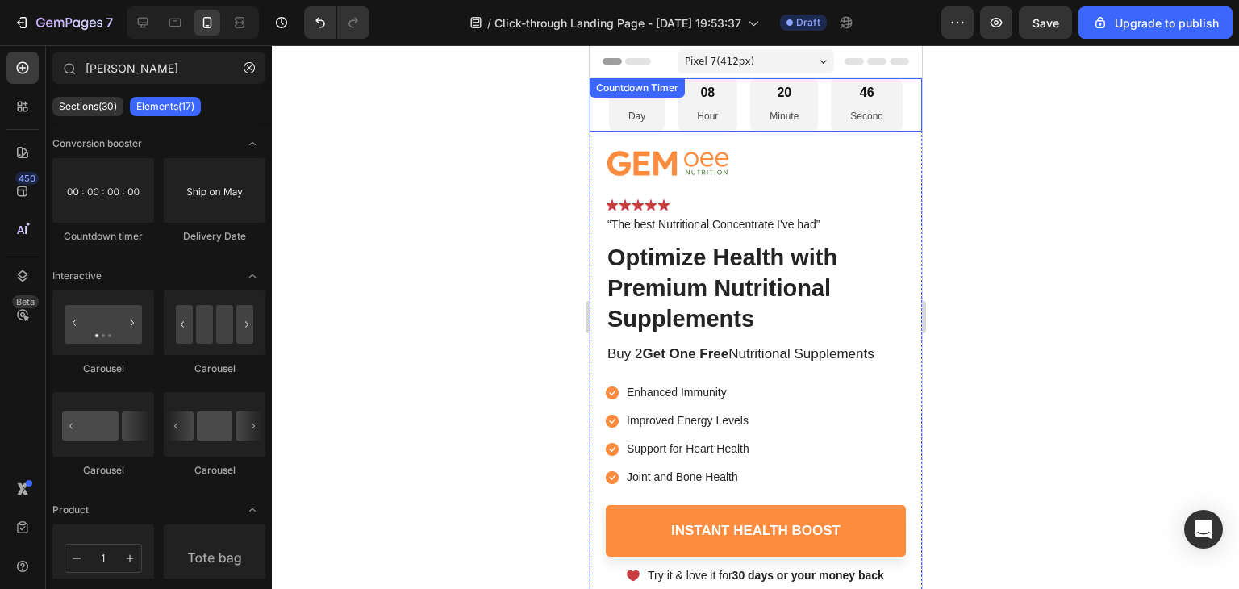
click at [898, 107] on div "06 Day 08 Hour 20 Minute 46 Second" at bounding box center [755, 104] width 332 height 53
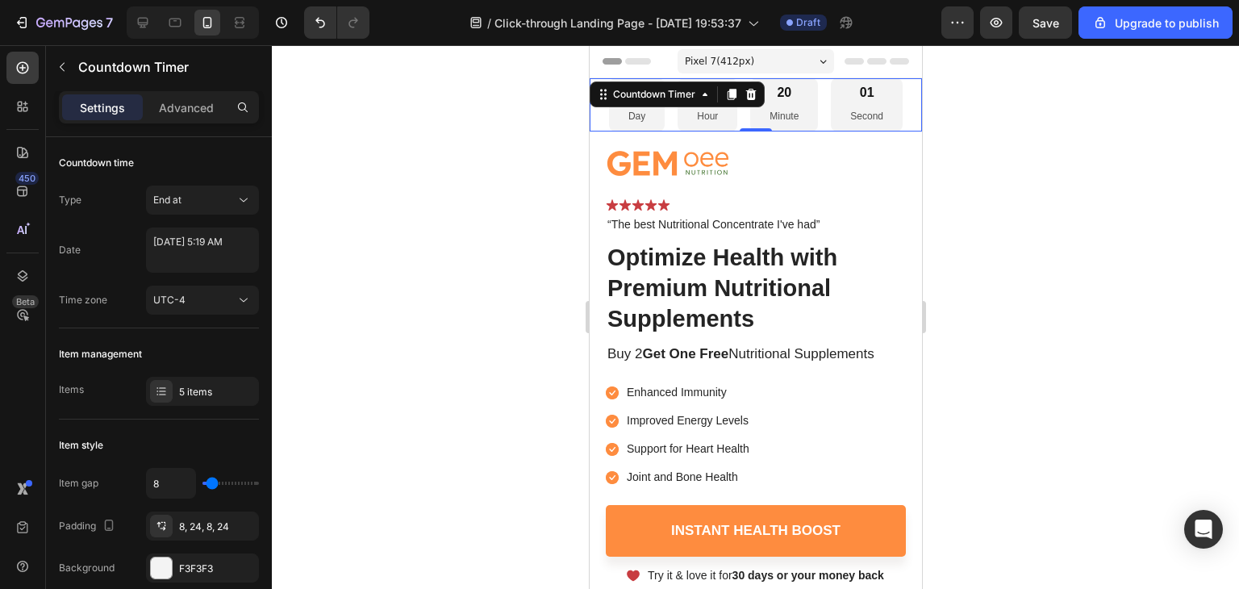
click at [902, 111] on div "06 Day 08 Hour 20 Minute 01 Second" at bounding box center [755, 104] width 332 height 53
click at [535, 233] on div at bounding box center [755, 317] width 967 height 544
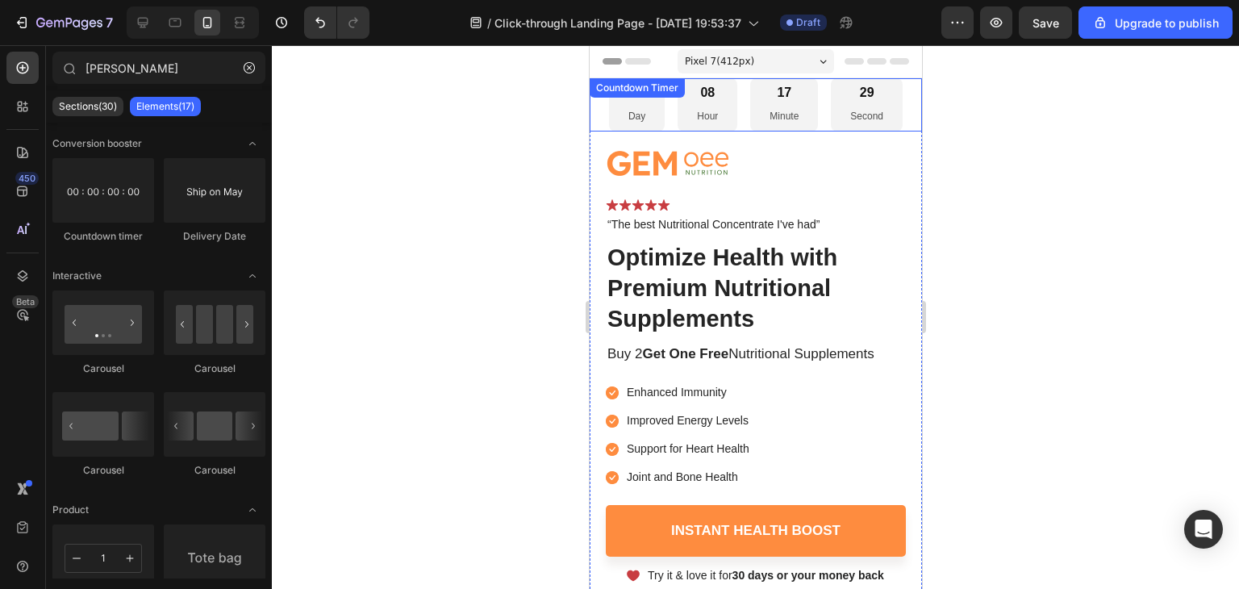
click at [594, 103] on div "06 Day 08 Hour 17 Minute 29 Second Countdown Timer" at bounding box center [755, 104] width 332 height 53
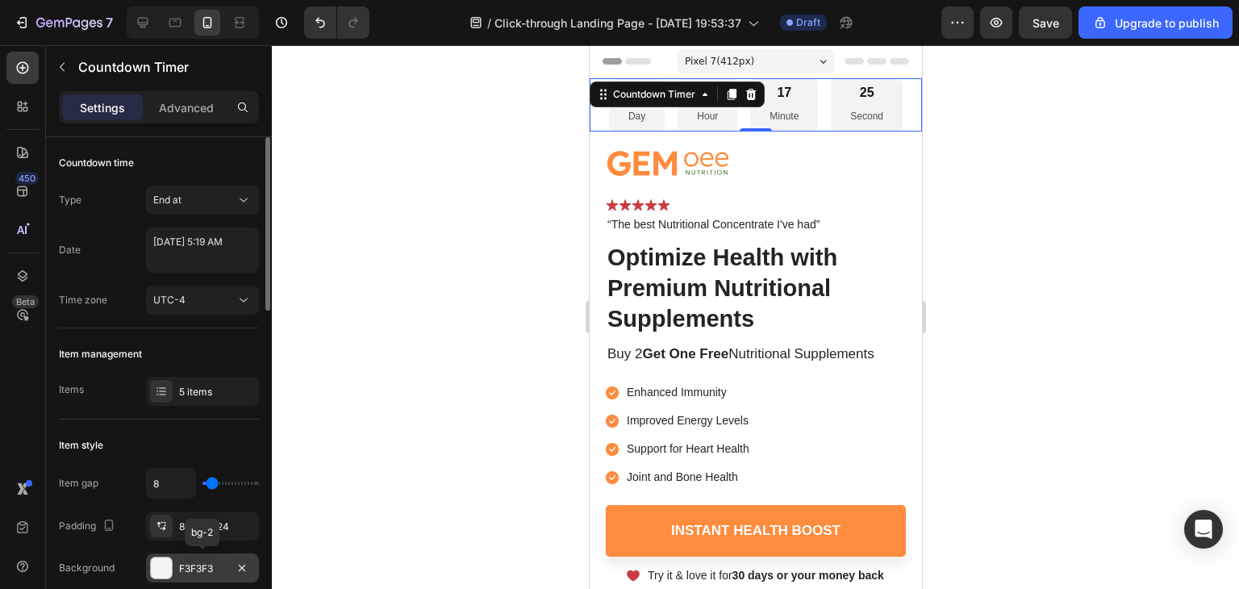
click at [163, 564] on div at bounding box center [161, 567] width 21 height 21
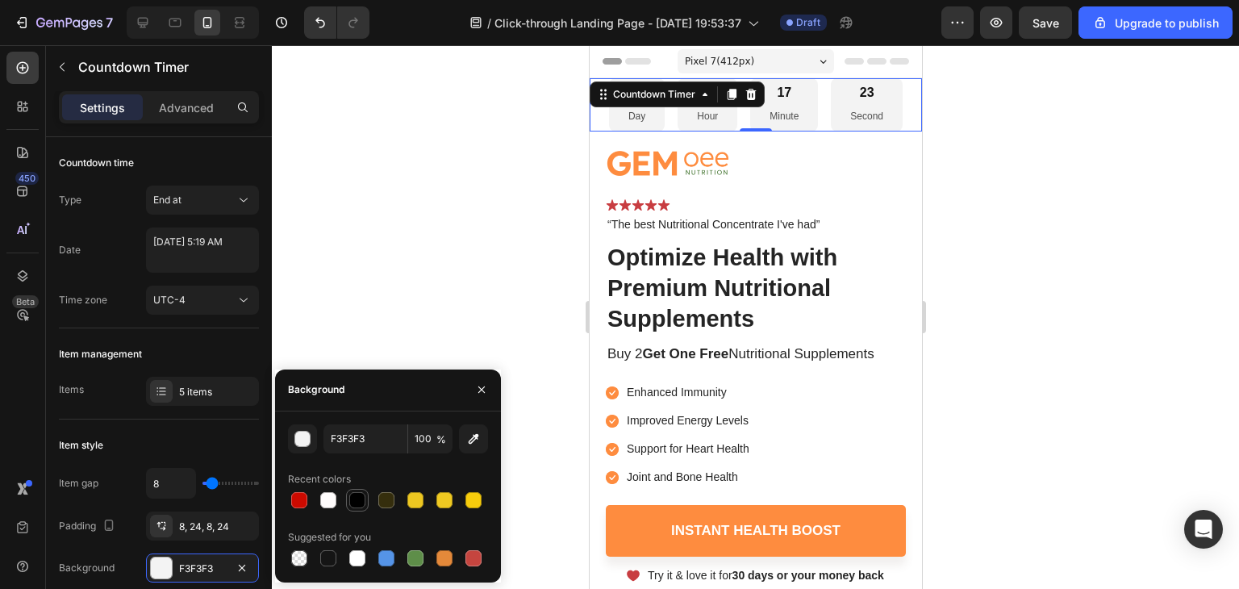
click at [359, 498] on div at bounding box center [357, 500] width 16 height 16
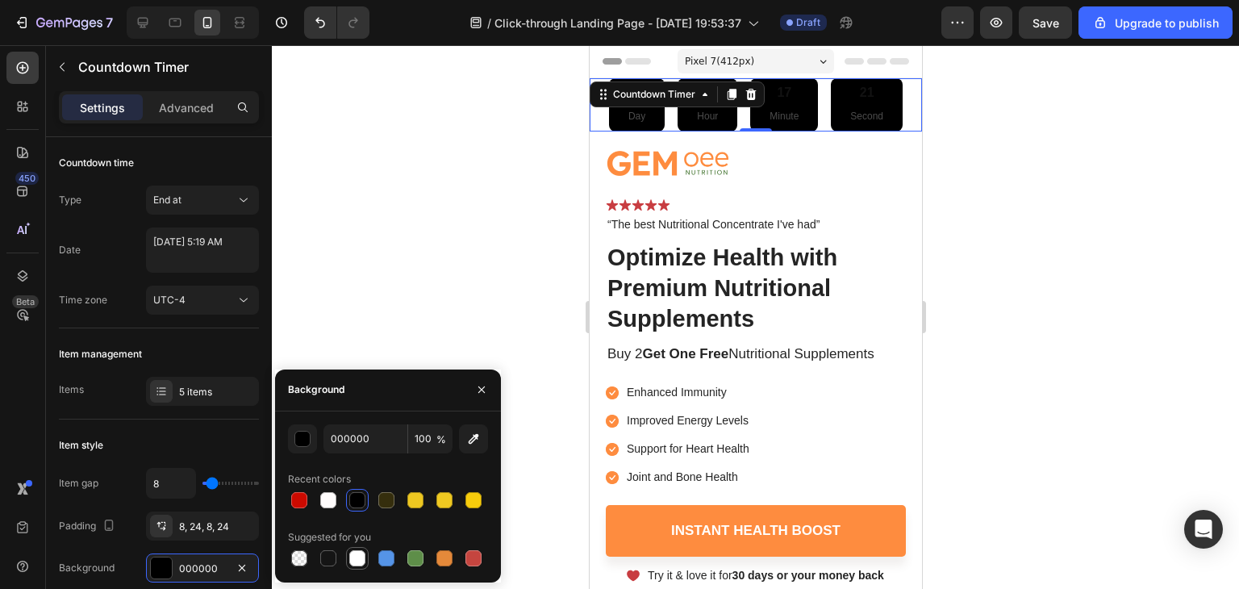
click at [358, 562] on div at bounding box center [357, 558] width 16 height 16
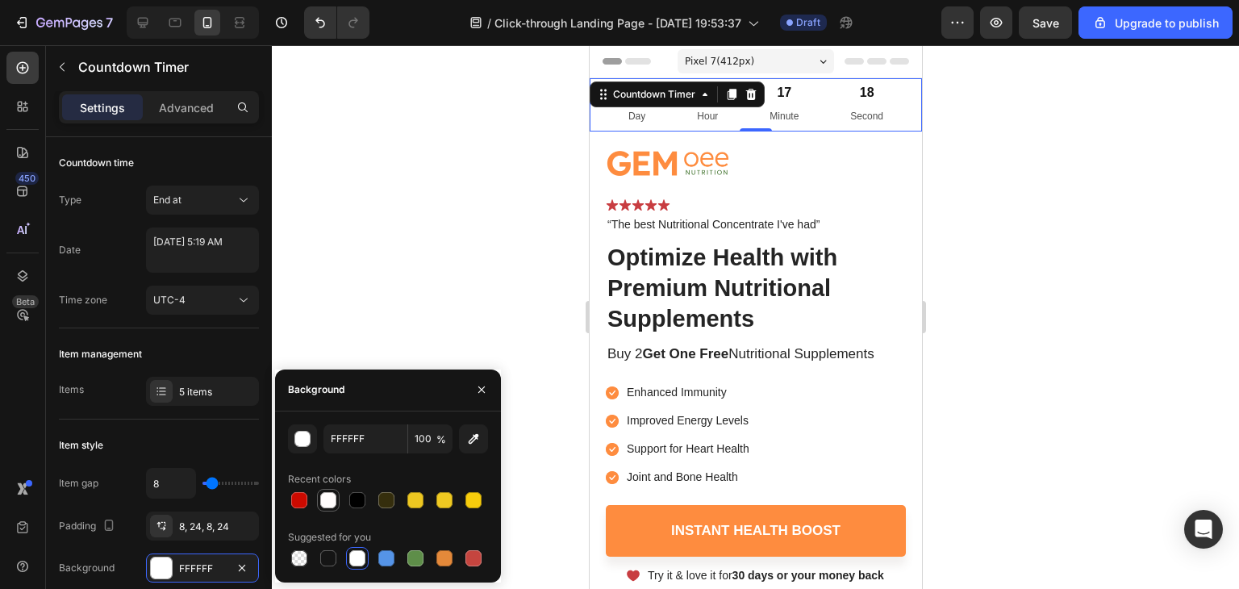
click at [331, 494] on div at bounding box center [328, 500] width 16 height 16
type input "FFFCFC"
click at [830, 169] on div at bounding box center [755, 162] width 300 height 28
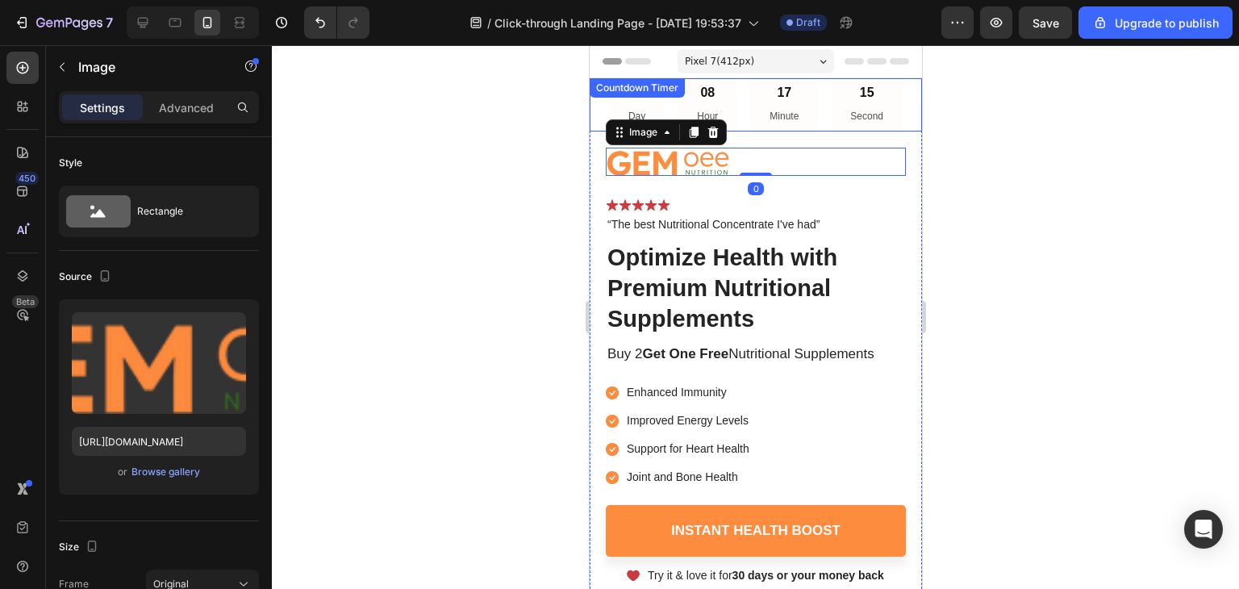
click at [598, 106] on div "06 Day 08 Hour 17 Minute 15 Second Countdown Timer" at bounding box center [755, 104] width 332 height 53
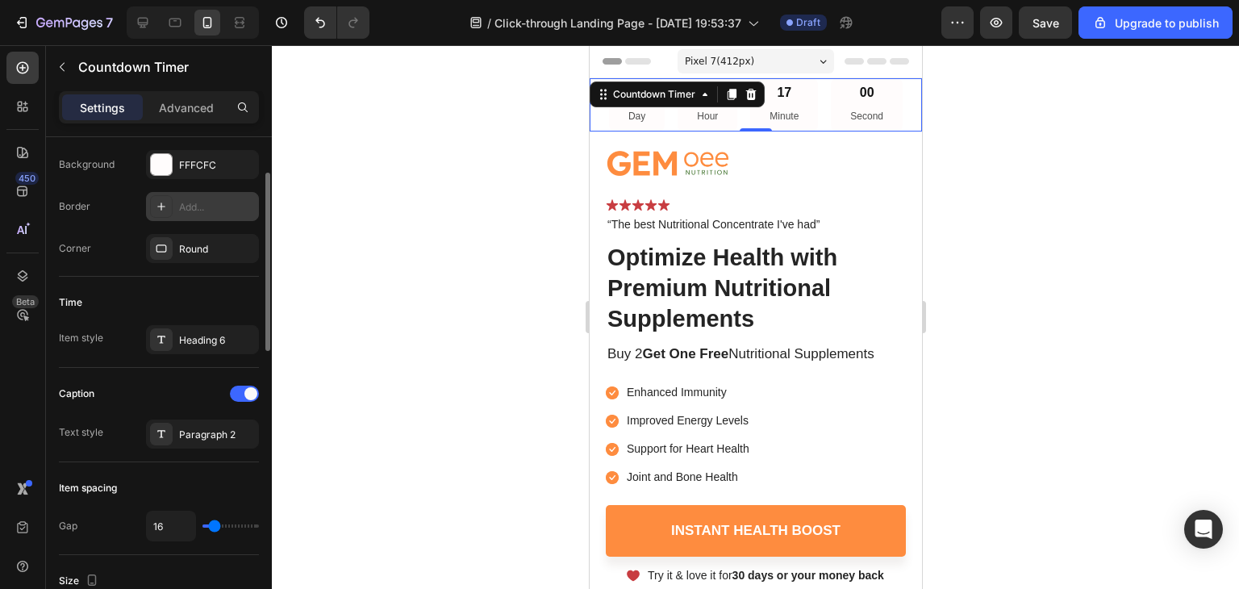
scroll to position [323, 0]
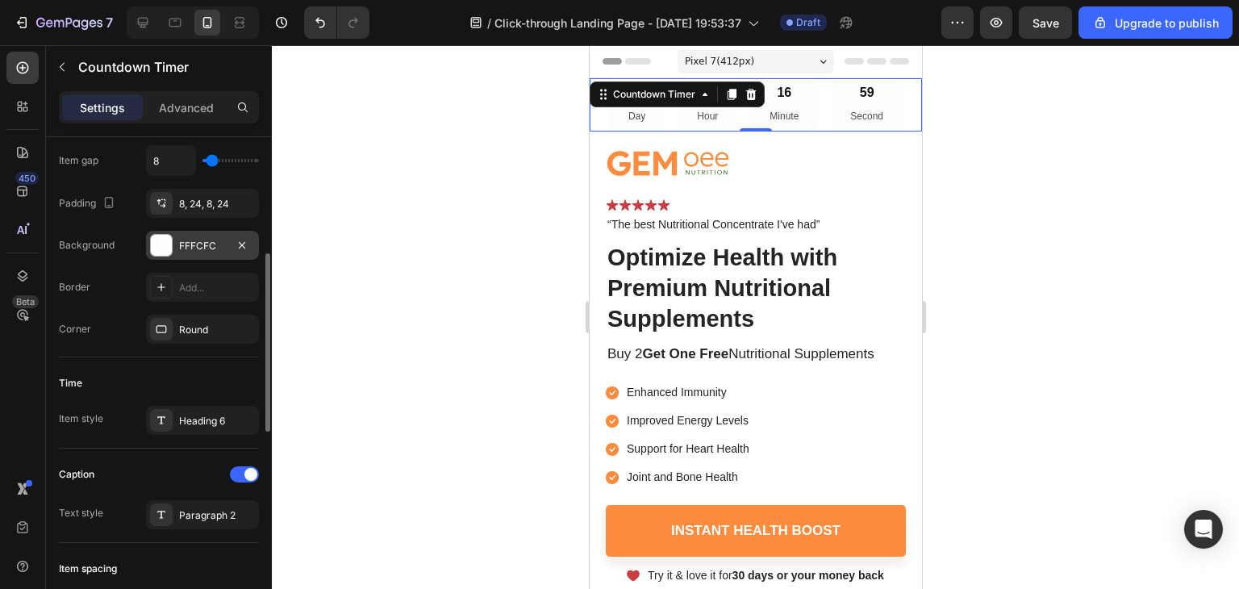
click at [195, 240] on div "FFFCFC" at bounding box center [202, 246] width 47 height 15
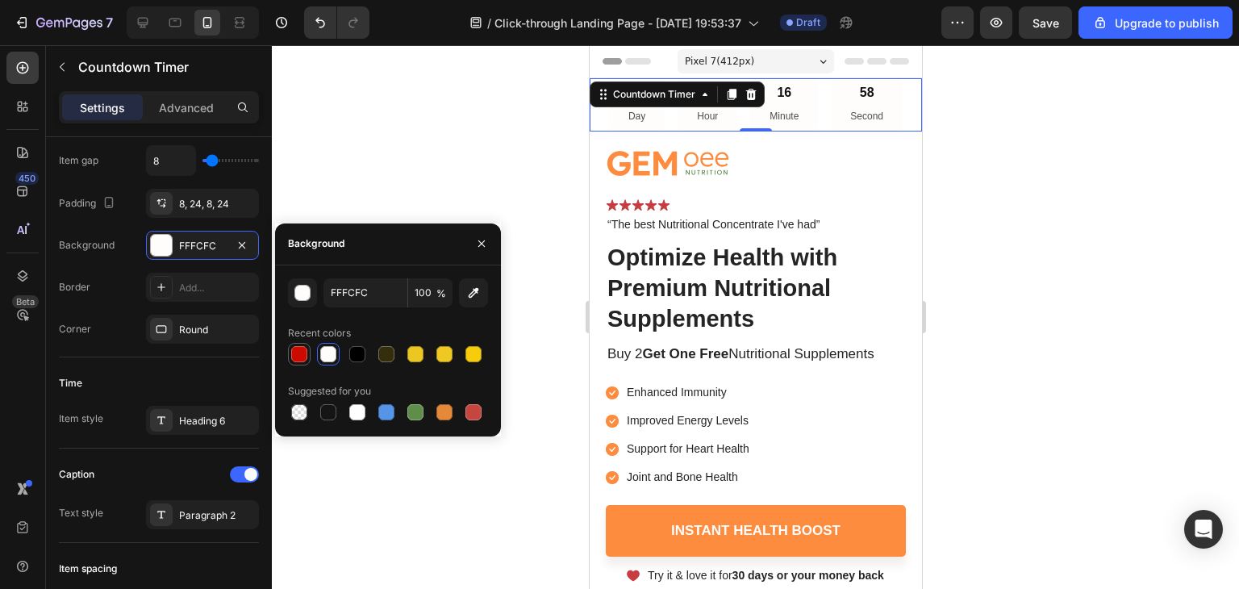
click at [306, 356] on div at bounding box center [299, 354] width 16 height 16
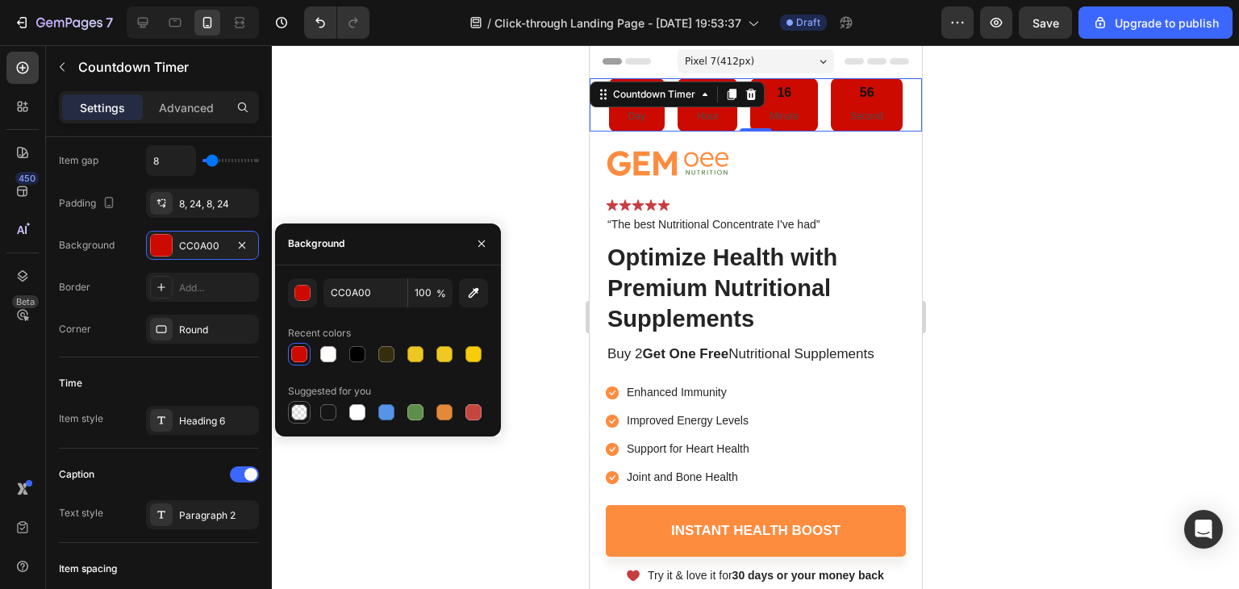
click at [294, 406] on div at bounding box center [299, 412] width 16 height 16
type input "000000"
type input "0"
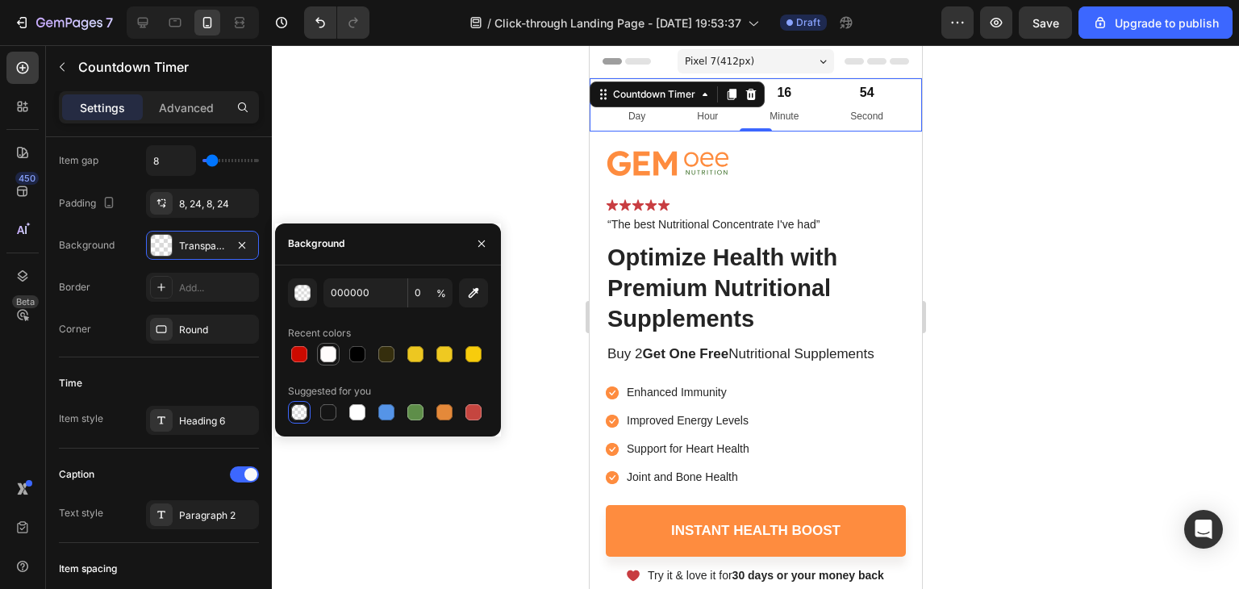
click at [331, 352] on div at bounding box center [328, 354] width 16 height 16
type input "FFFCFC"
type input "100"
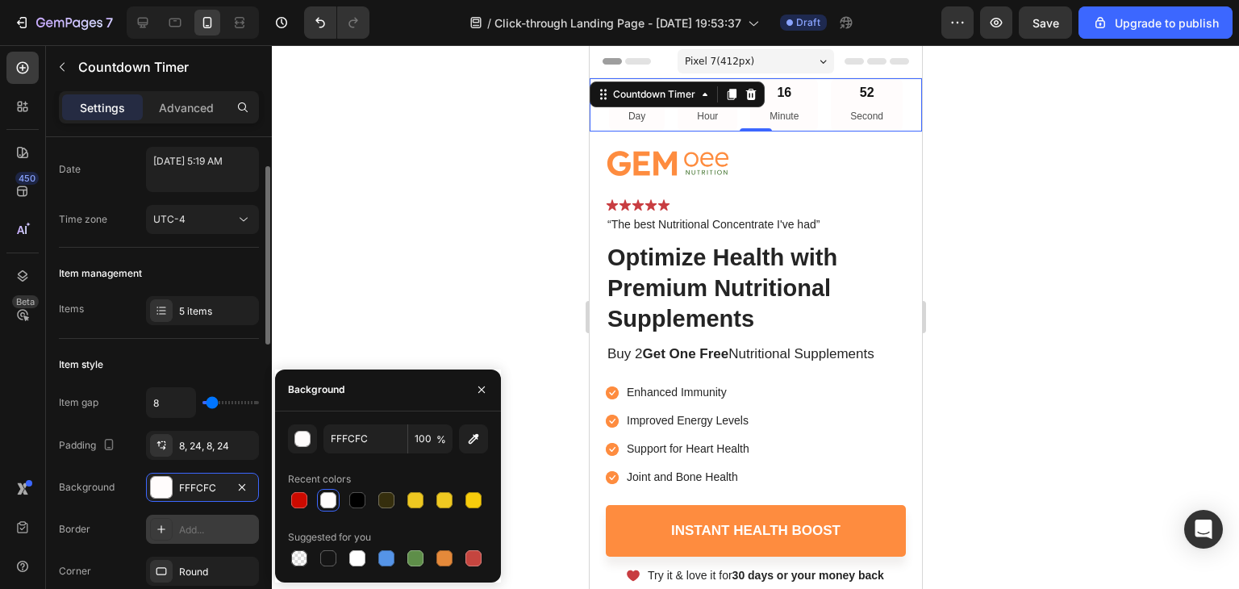
scroll to position [0, 0]
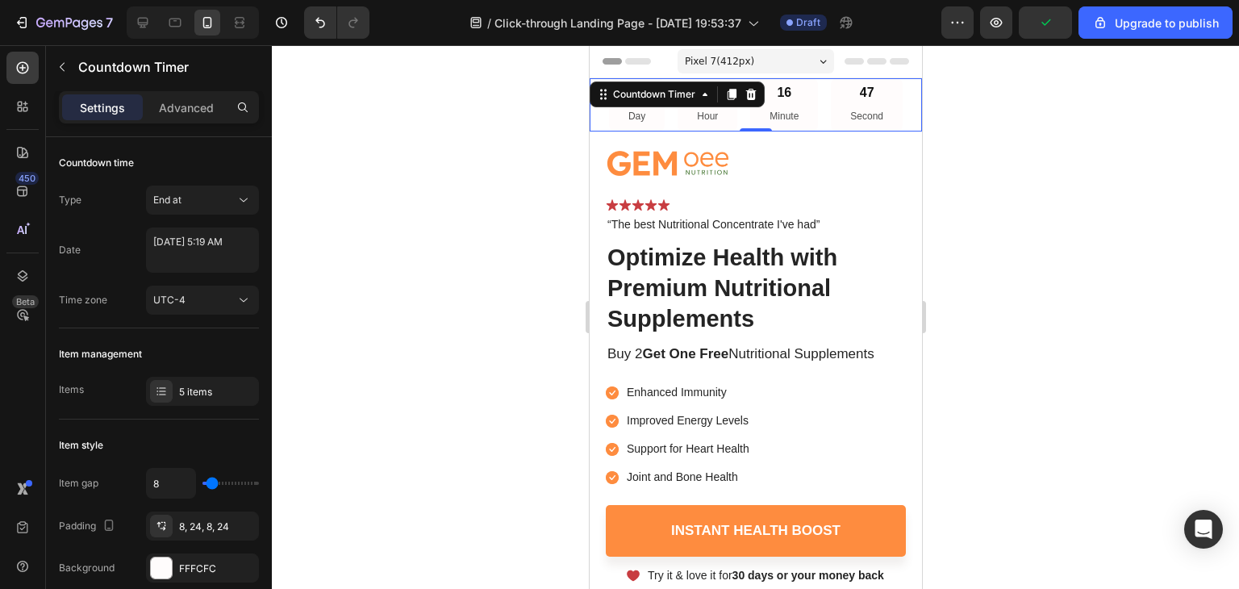
click at [504, 165] on div at bounding box center [755, 317] width 967 height 544
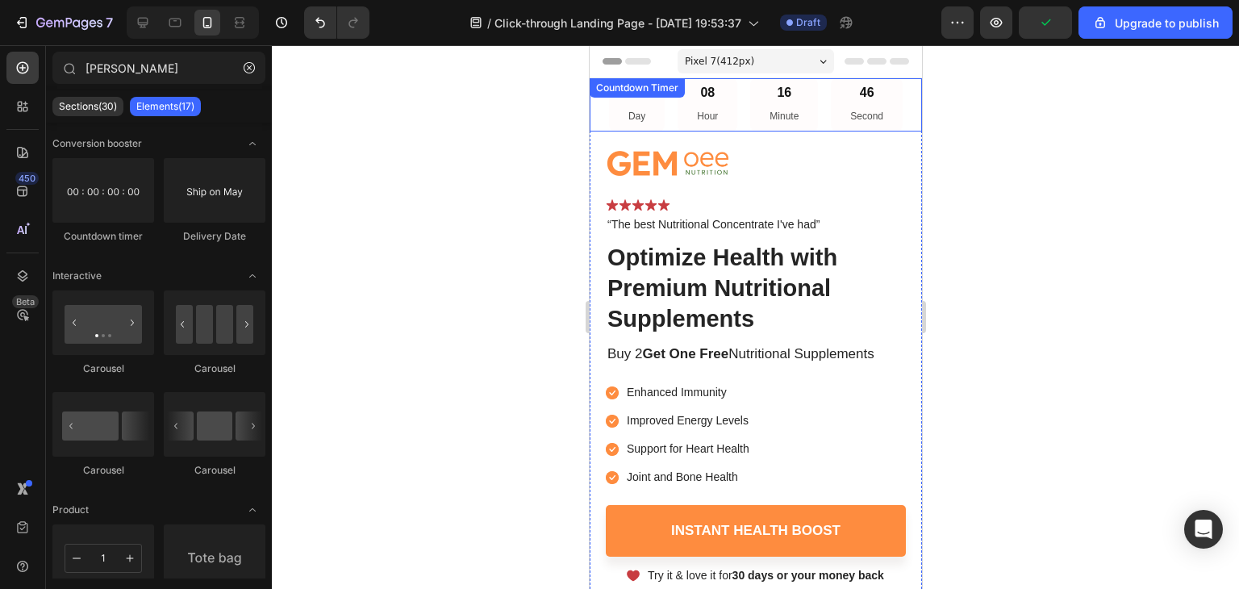
click at [608, 109] on div "06 Day" at bounding box center [636, 104] width 56 height 53
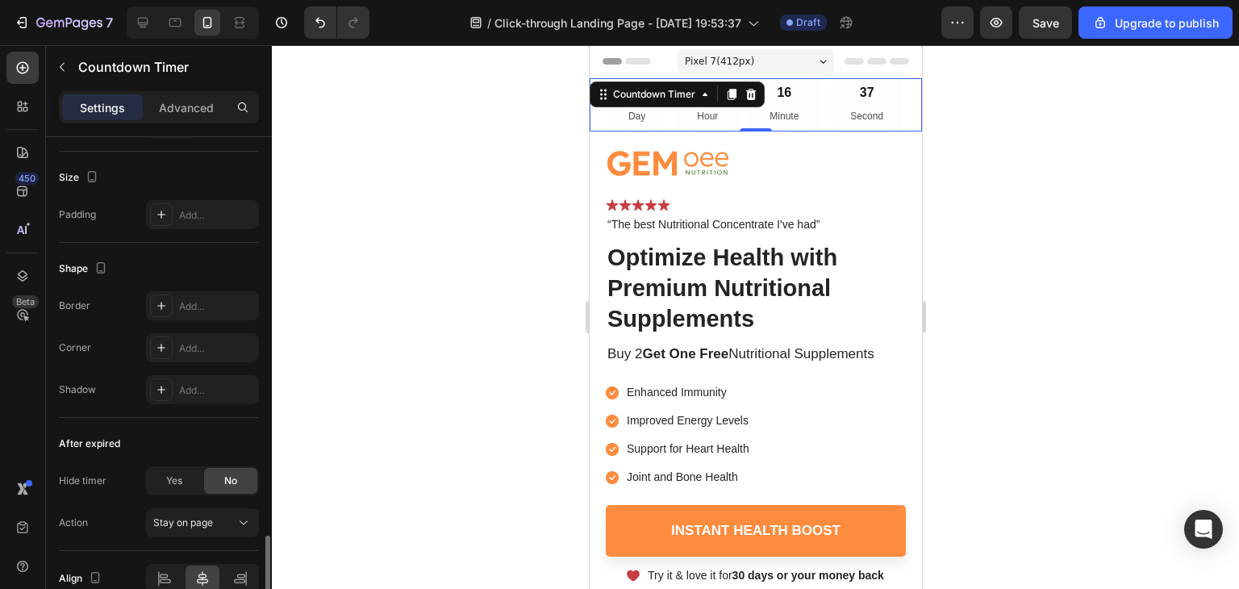
scroll to position [885, 0]
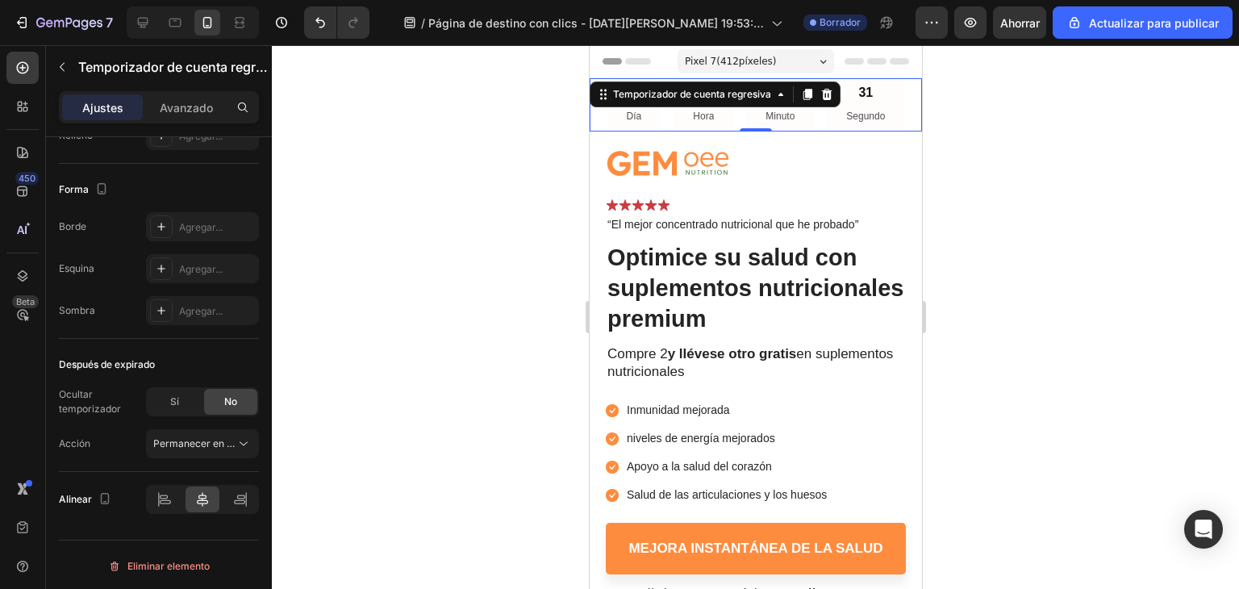
click at [298, 321] on div at bounding box center [755, 317] width 967 height 544
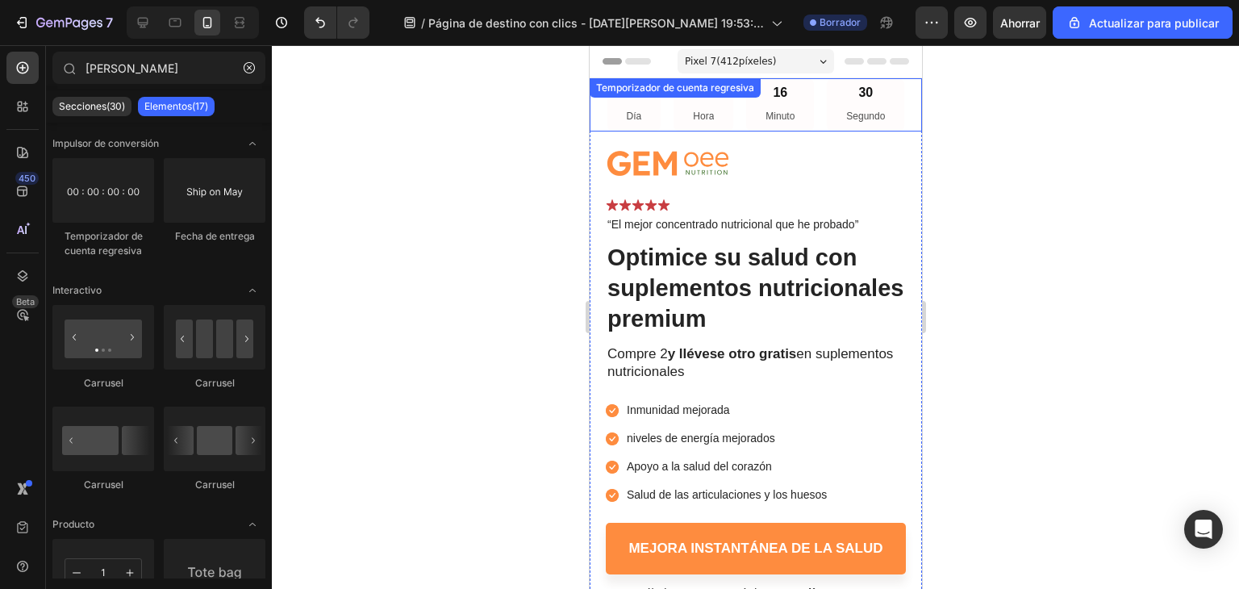
click at [707, 103] on div "06 Día 08 Hora 16 Minuto 30 Segundo Temporizador de cuenta regresiva" at bounding box center [755, 104] width 332 height 53
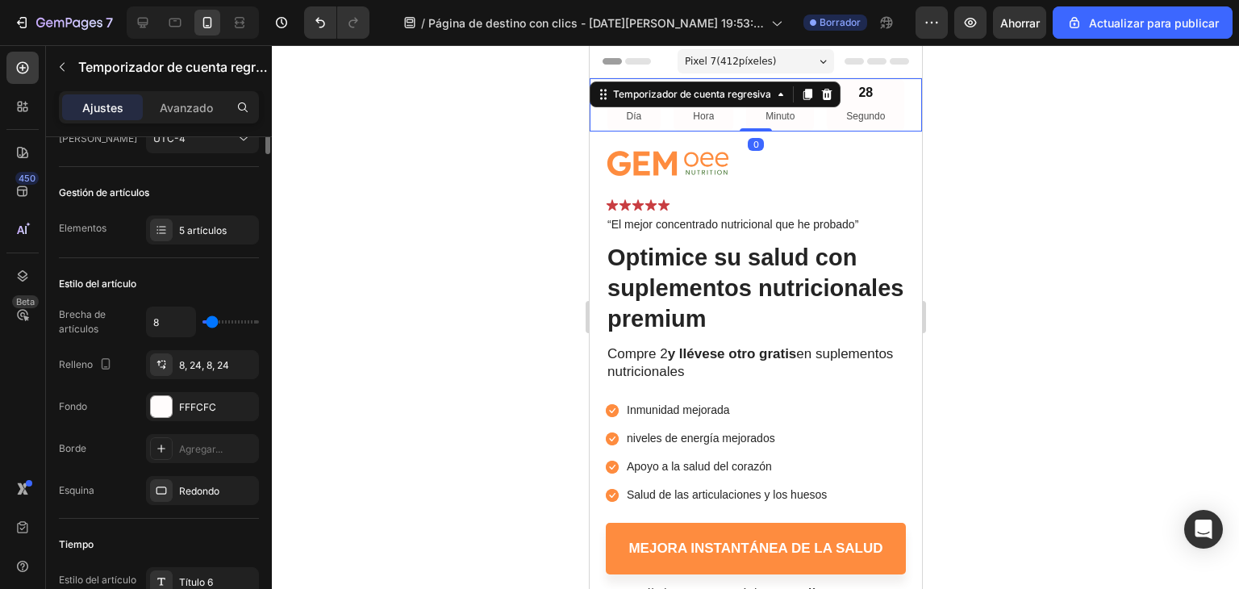
scroll to position [0, 0]
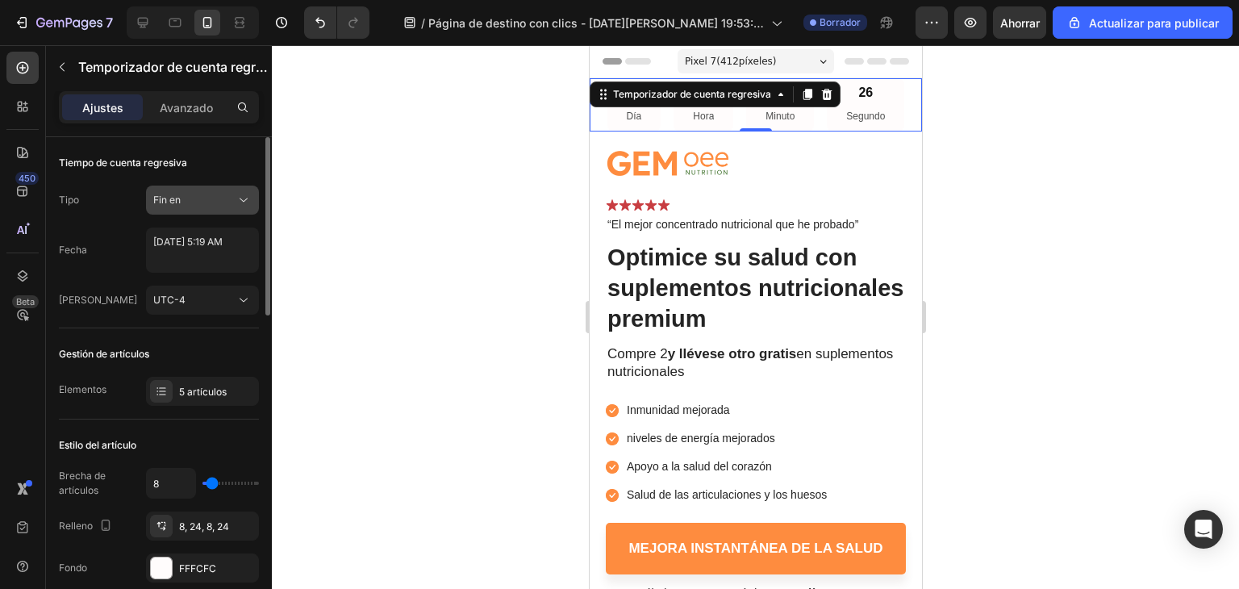
click at [228, 197] on div "Fin en" at bounding box center [194, 200] width 82 height 15
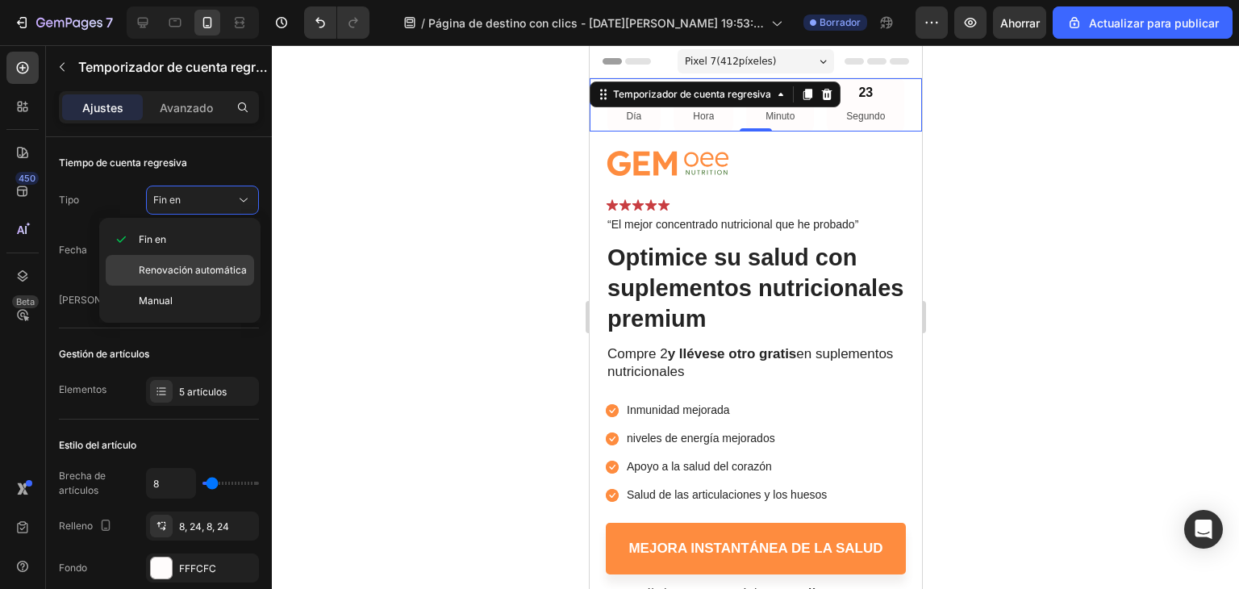
click at [232, 269] on font "Renovación automática" at bounding box center [193, 270] width 108 height 12
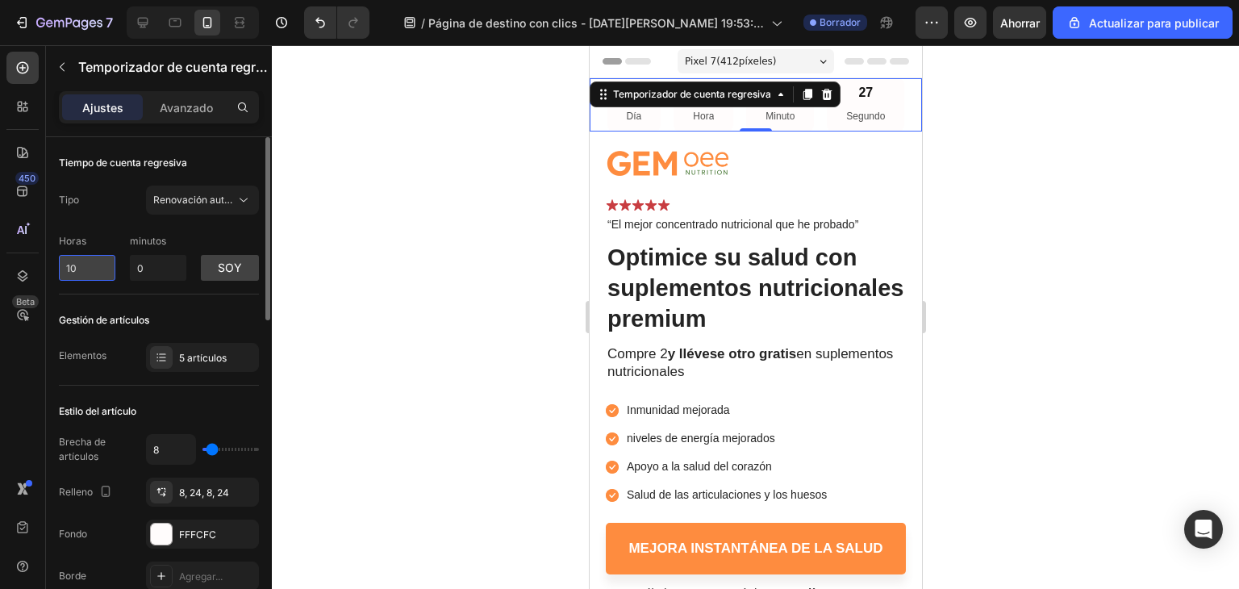
click at [90, 275] on input "10" at bounding box center [87, 268] width 56 height 26
type input "1"
drag, startPoint x: 144, startPoint y: 267, endPoint x: 130, endPoint y: 272, distance: 14.5
click at [130, 272] on input "0" at bounding box center [158, 268] width 56 height 26
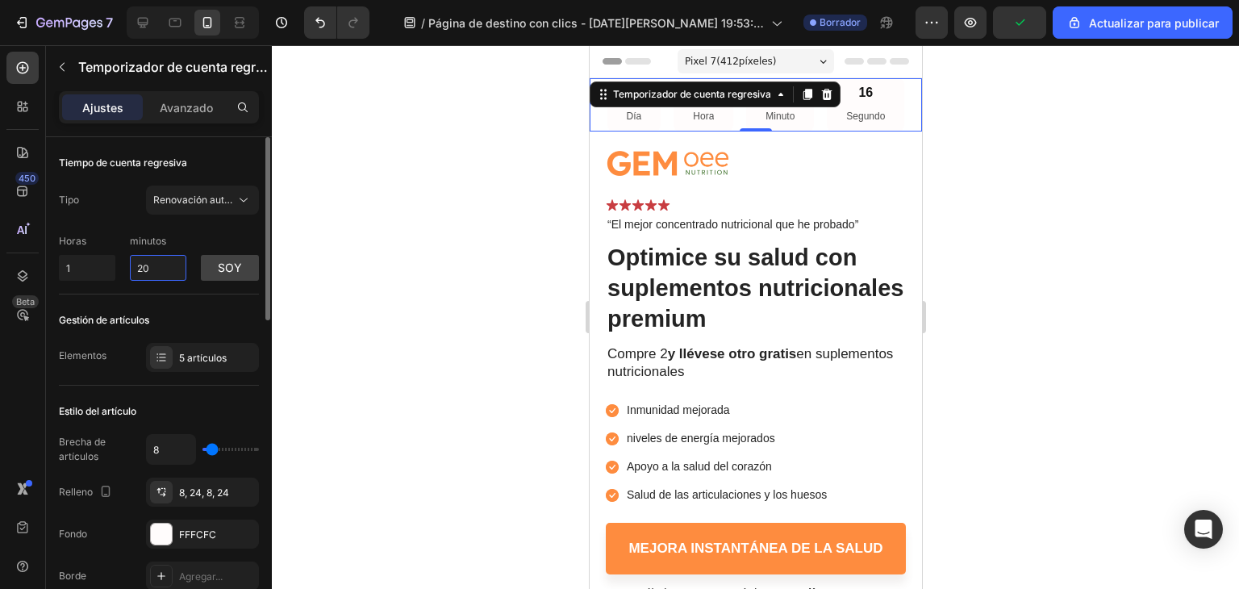
type input "20"
click at [219, 313] on div "Gestión de artículos" at bounding box center [159, 320] width 200 height 26
click at [240, 265] on font "soy" at bounding box center [230, 267] width 24 height 14
click at [1006, 146] on div at bounding box center [755, 317] width 967 height 544
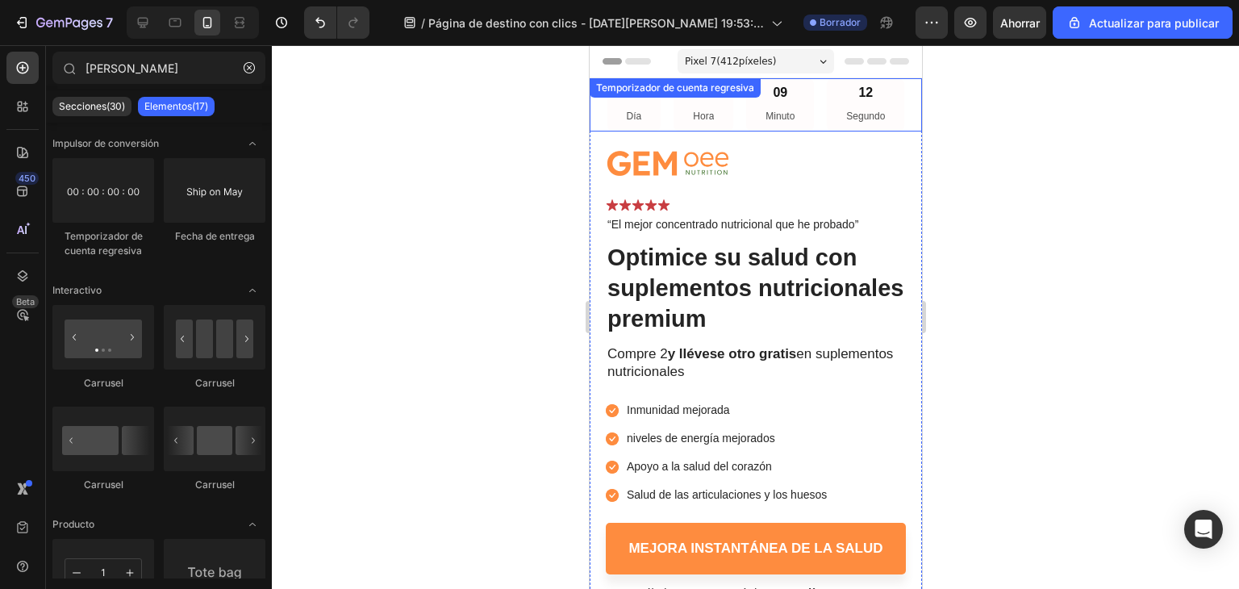
click at [663, 107] on div "00 Día 17 Hora 09 Minuto 12 Segundo" at bounding box center [755, 104] width 298 height 53
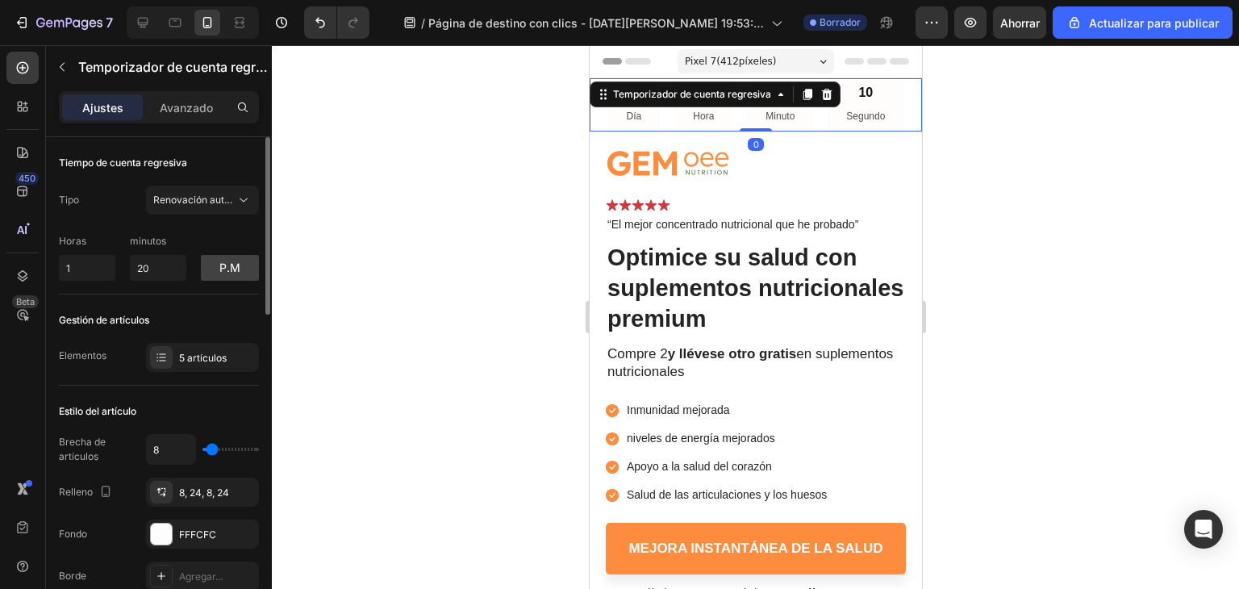
scroll to position [81, 0]
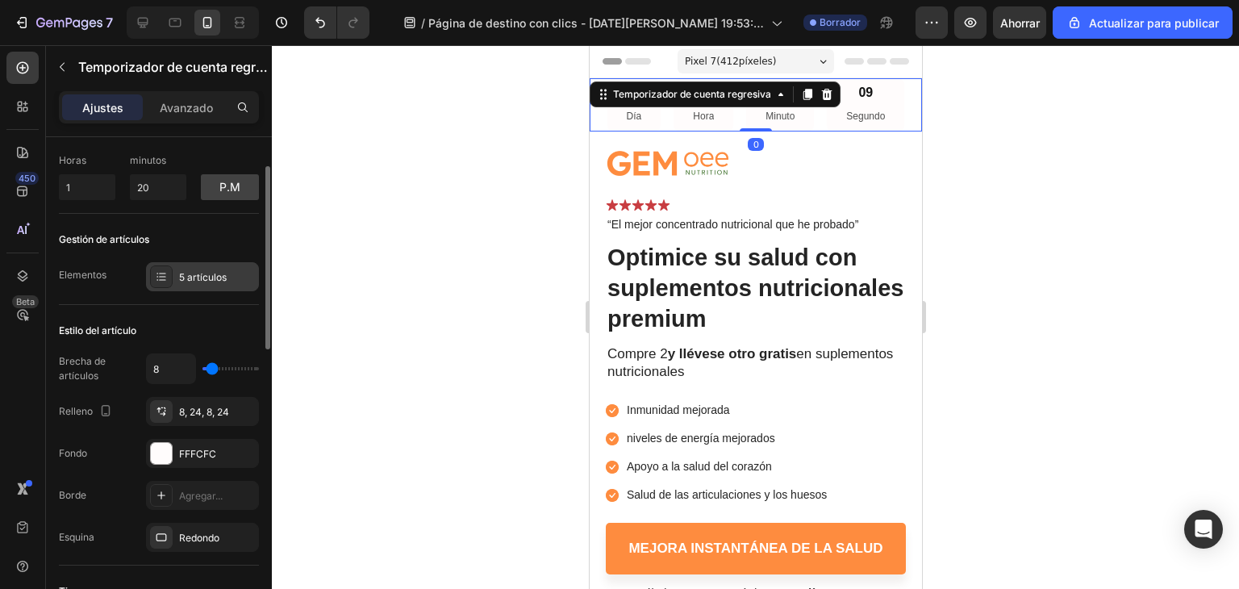
click at [179, 271] on font "5 artículos" at bounding box center [203, 277] width 48 height 12
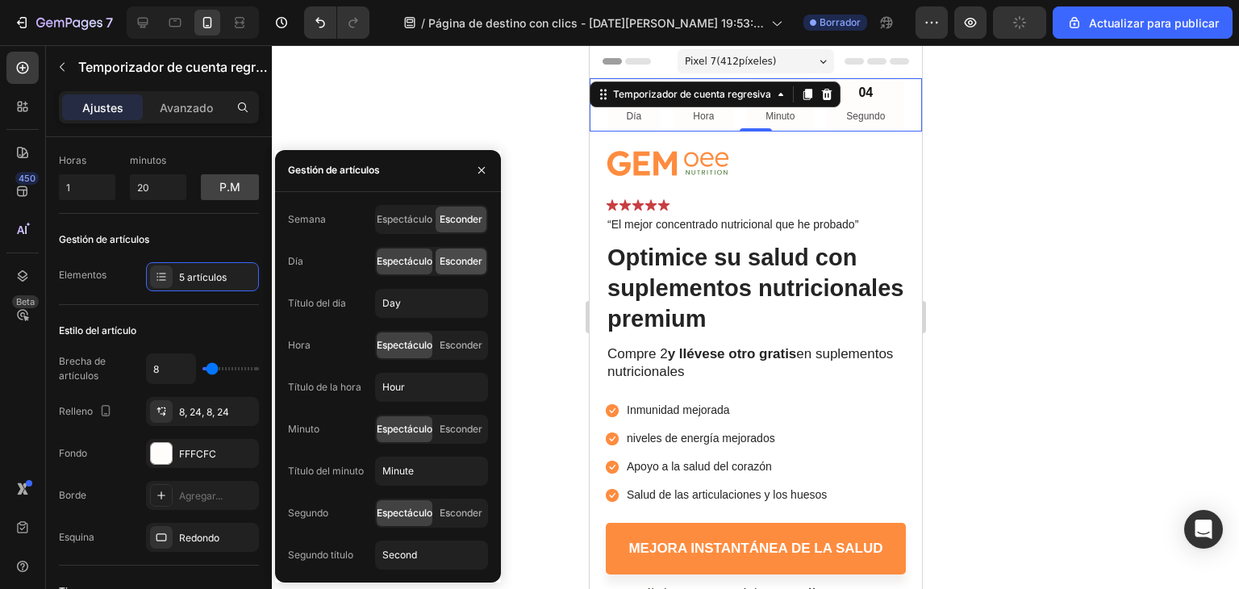
click at [454, 264] on font "Esconder" at bounding box center [460, 261] width 43 height 12
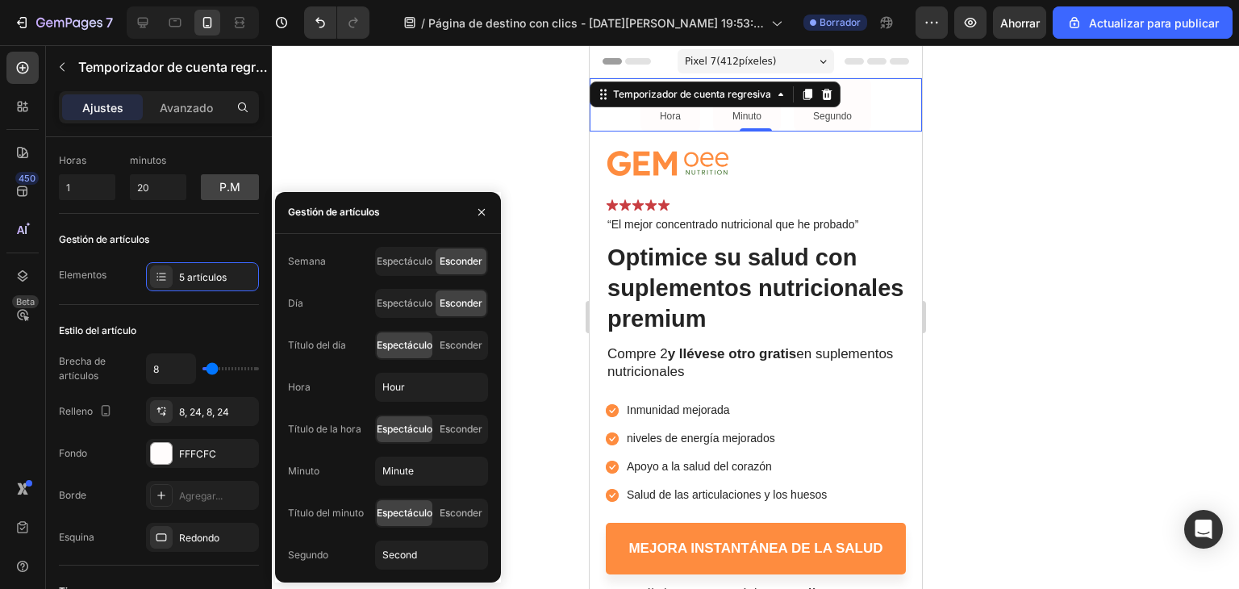
click at [558, 171] on div at bounding box center [755, 317] width 967 height 544
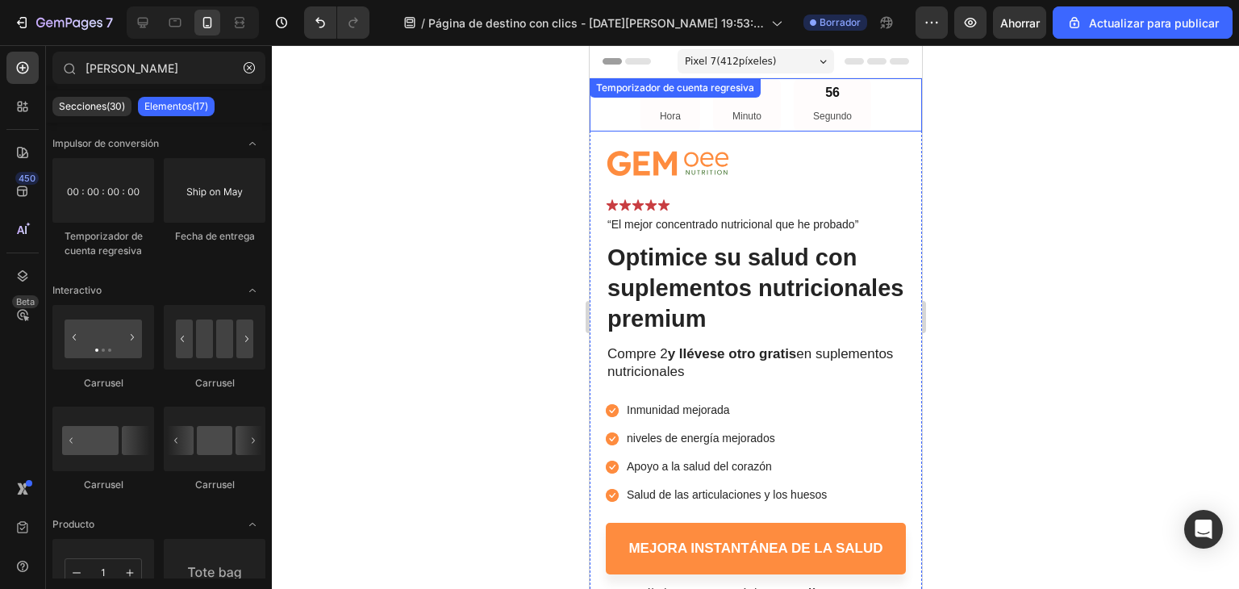
click at [702, 91] on font "Temporizador de cuenta regresiva" at bounding box center [674, 87] width 158 height 12
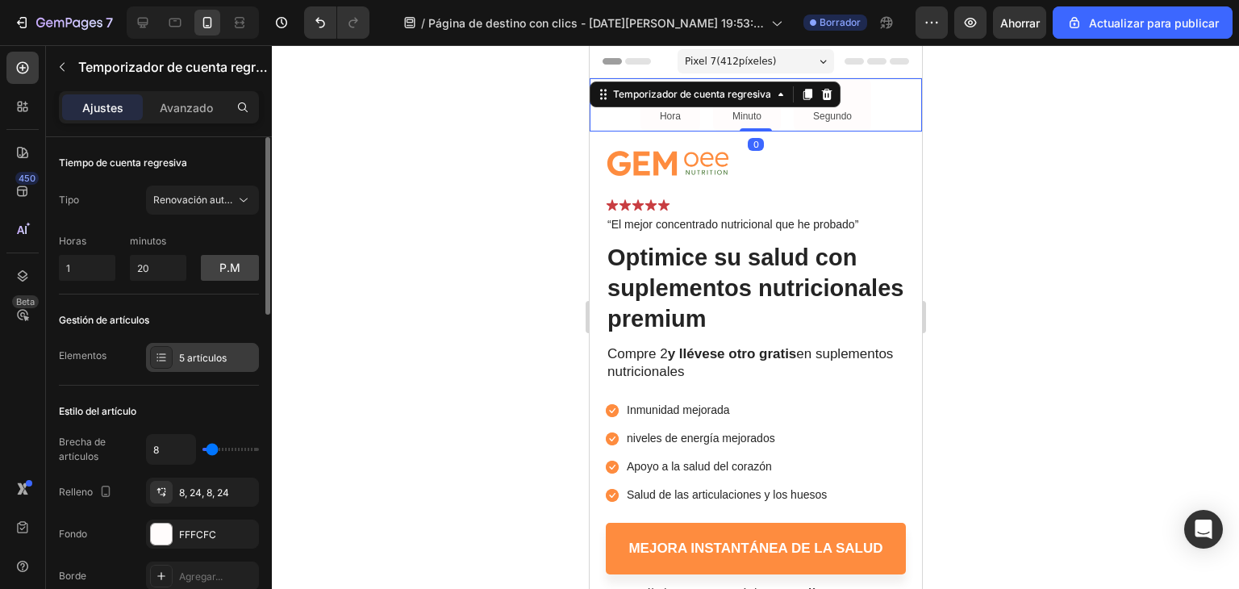
click at [179, 359] on font "5 artículos" at bounding box center [203, 358] width 48 height 12
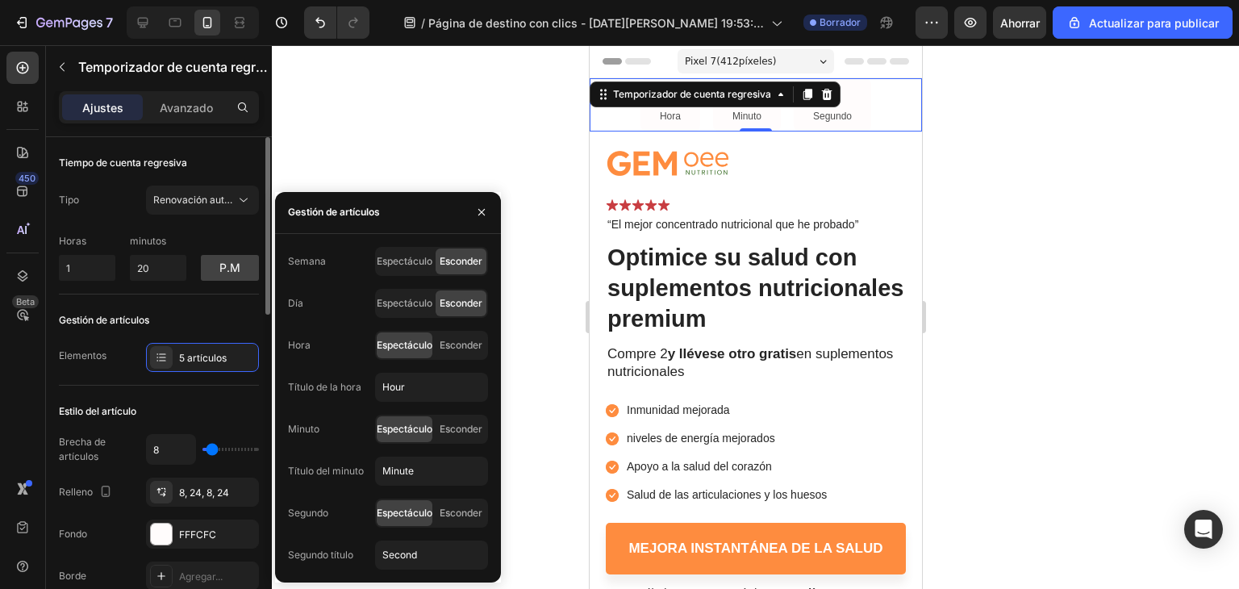
scroll to position [161, 0]
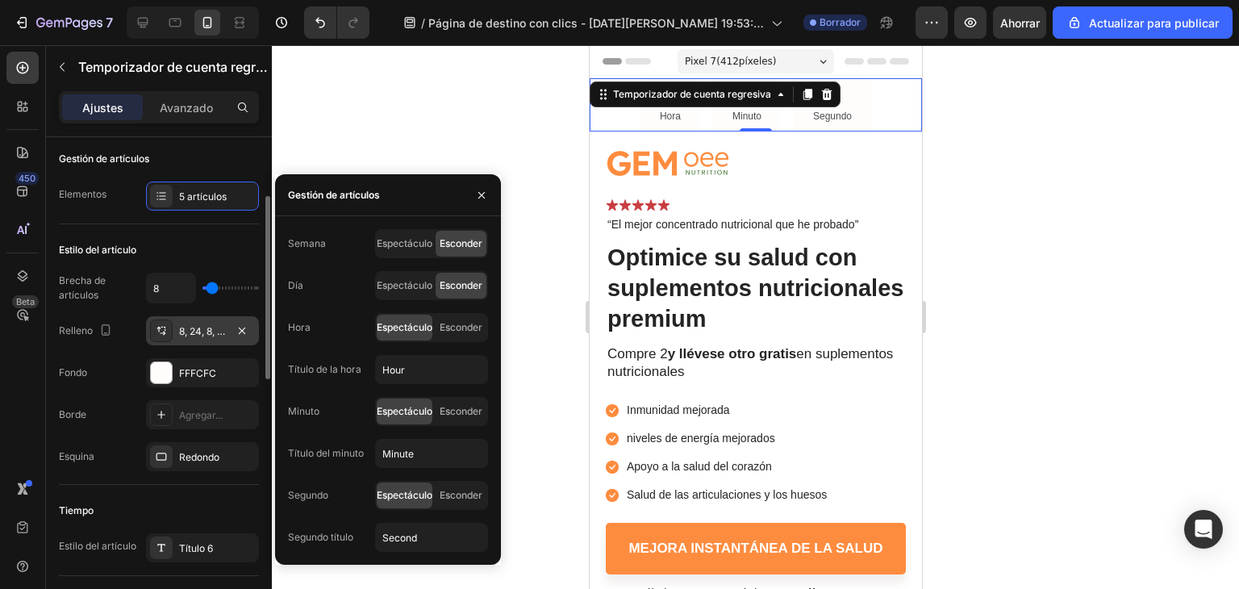
click at [169, 335] on div at bounding box center [161, 330] width 23 height 23
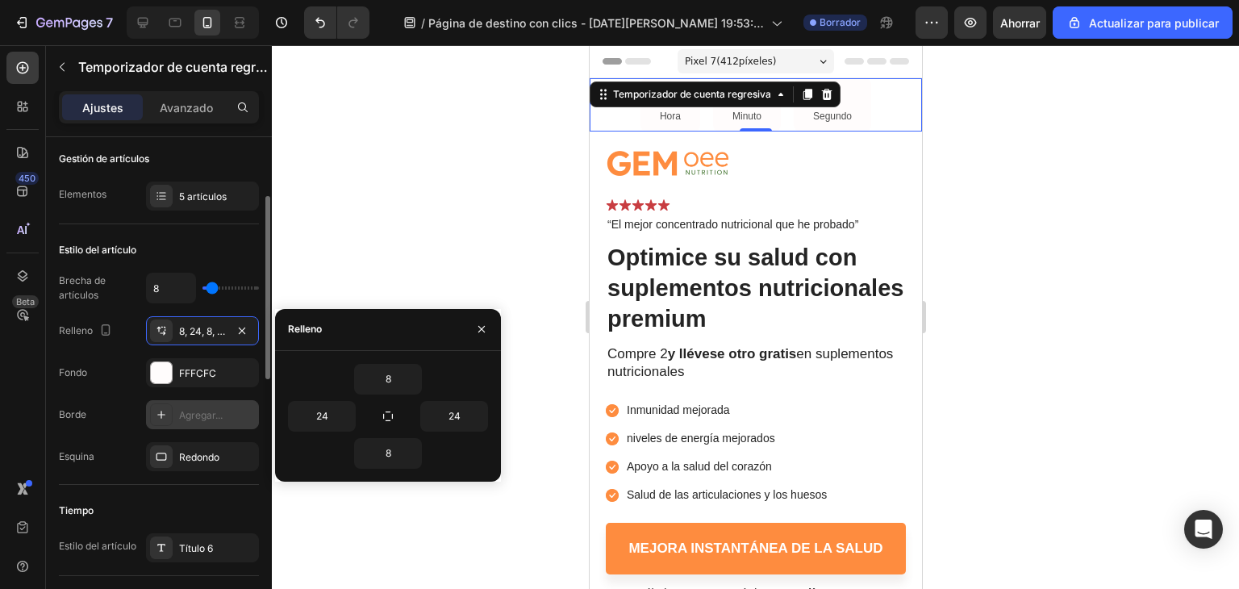
click at [204, 426] on div "Agregar..." at bounding box center [202, 414] width 113 height 29
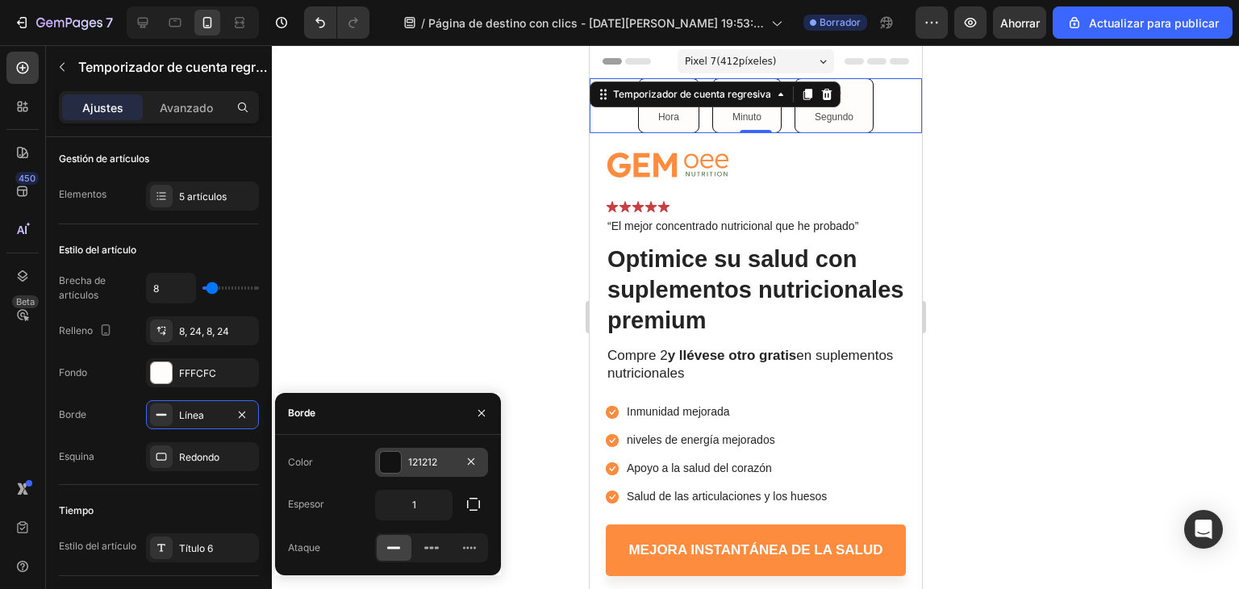
click at [393, 465] on div at bounding box center [390, 462] width 21 height 21
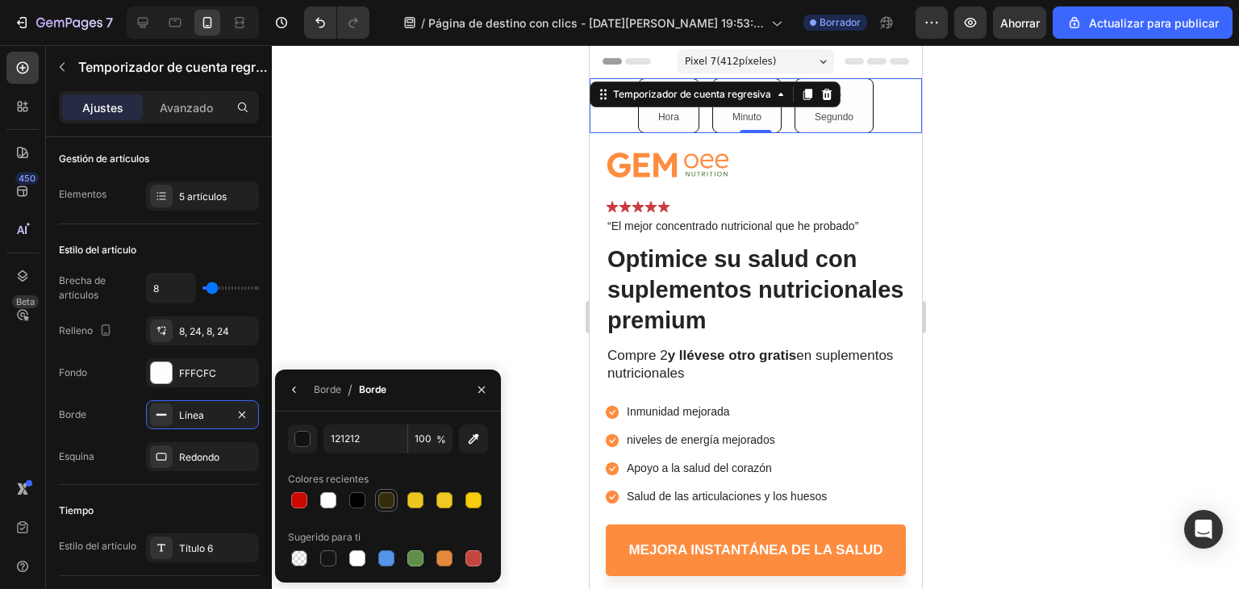
click at [388, 500] on div at bounding box center [386, 500] width 16 height 16
type input "352E0D"
click at [246, 409] on icon "button" at bounding box center [241, 414] width 13 height 13
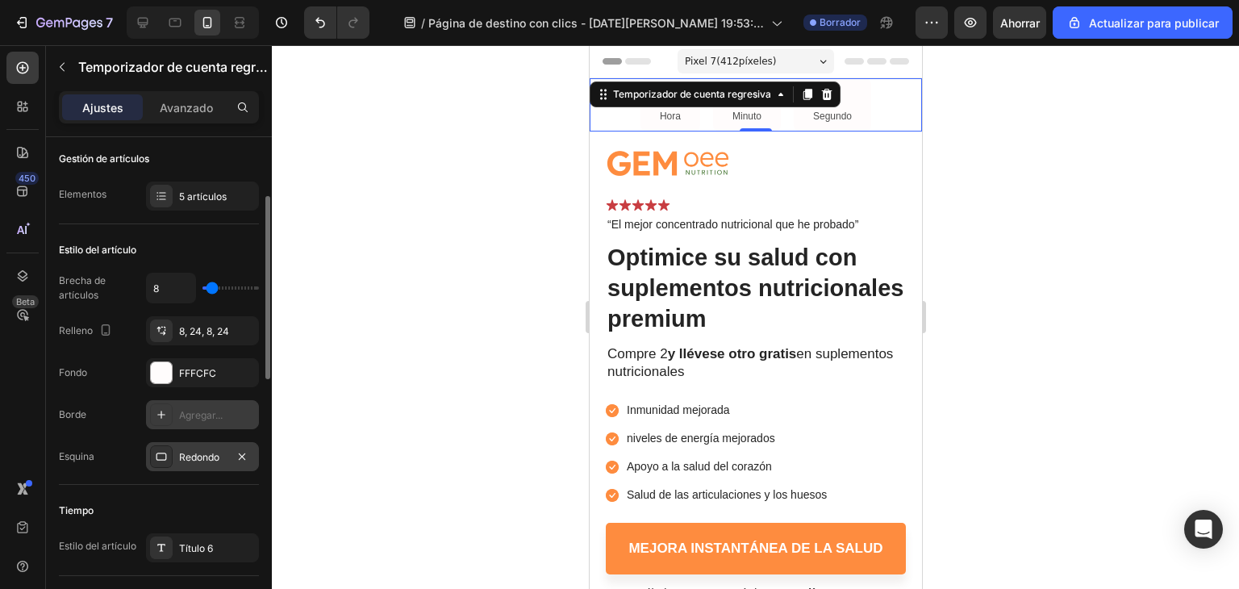
click at [229, 452] on div "Redondo" at bounding box center [202, 456] width 113 height 29
click at [220, 498] on div "Tiempo" at bounding box center [159, 511] width 200 height 26
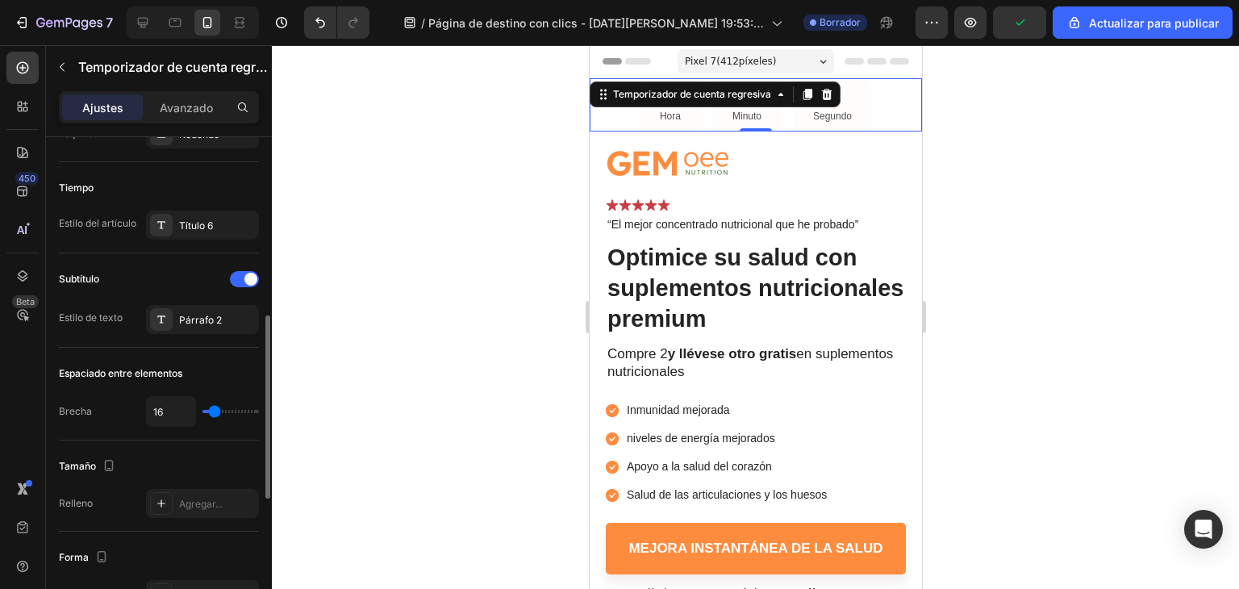
scroll to position [645, 0]
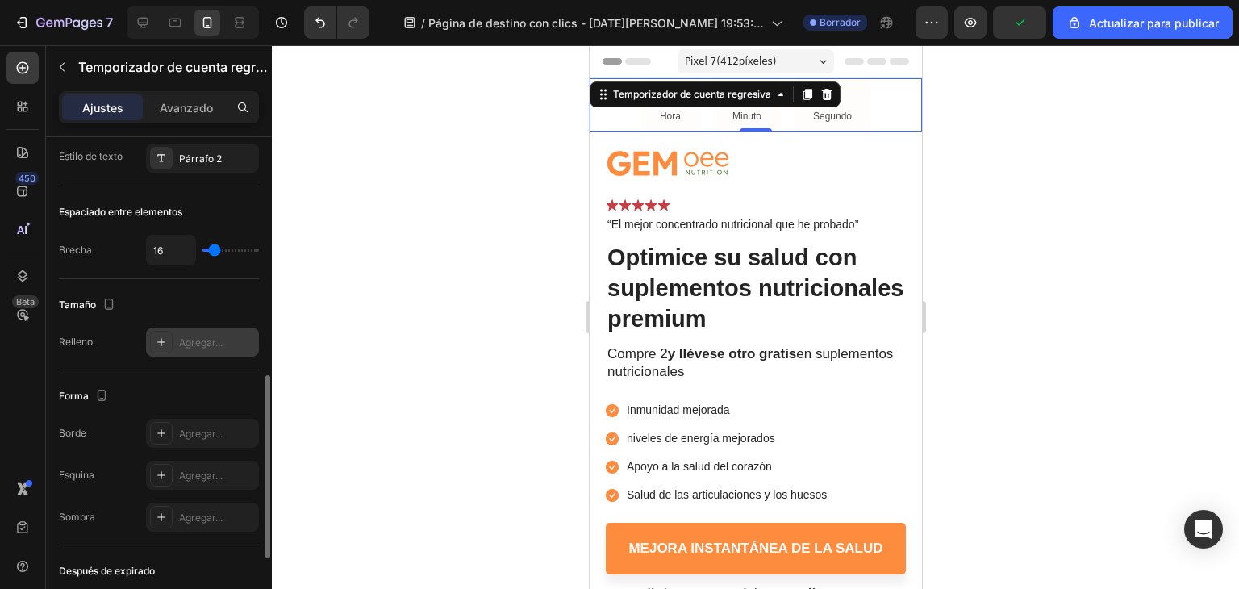
click at [177, 333] on div "Agregar..." at bounding box center [202, 341] width 113 height 29
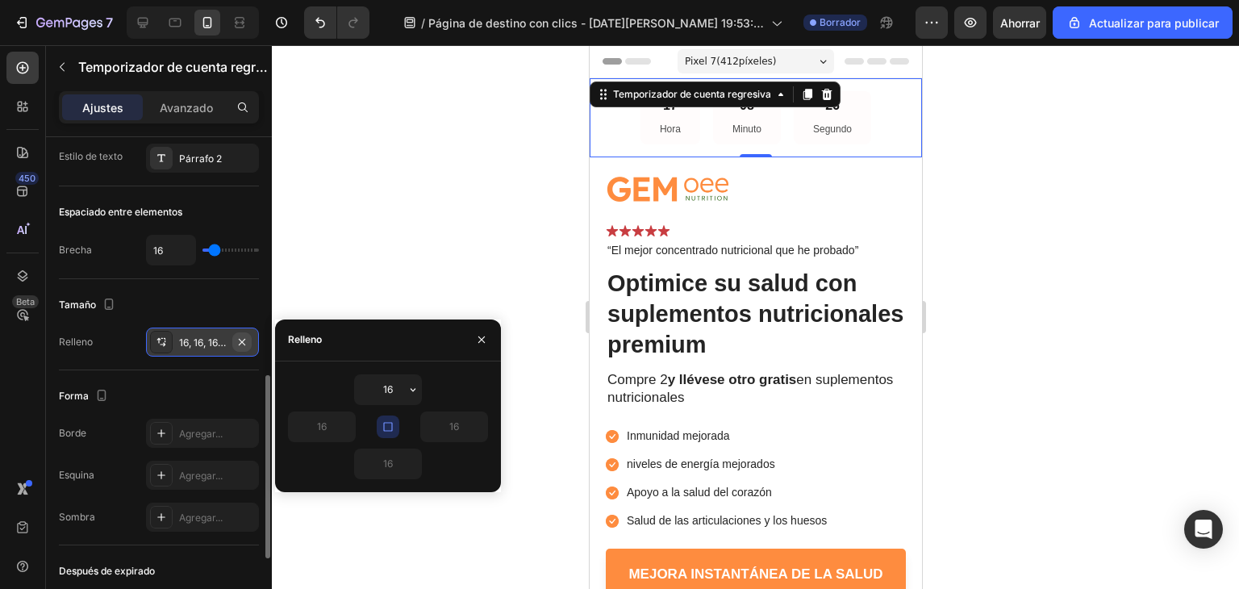
click at [242, 338] on icon "button" at bounding box center [241, 341] width 13 height 13
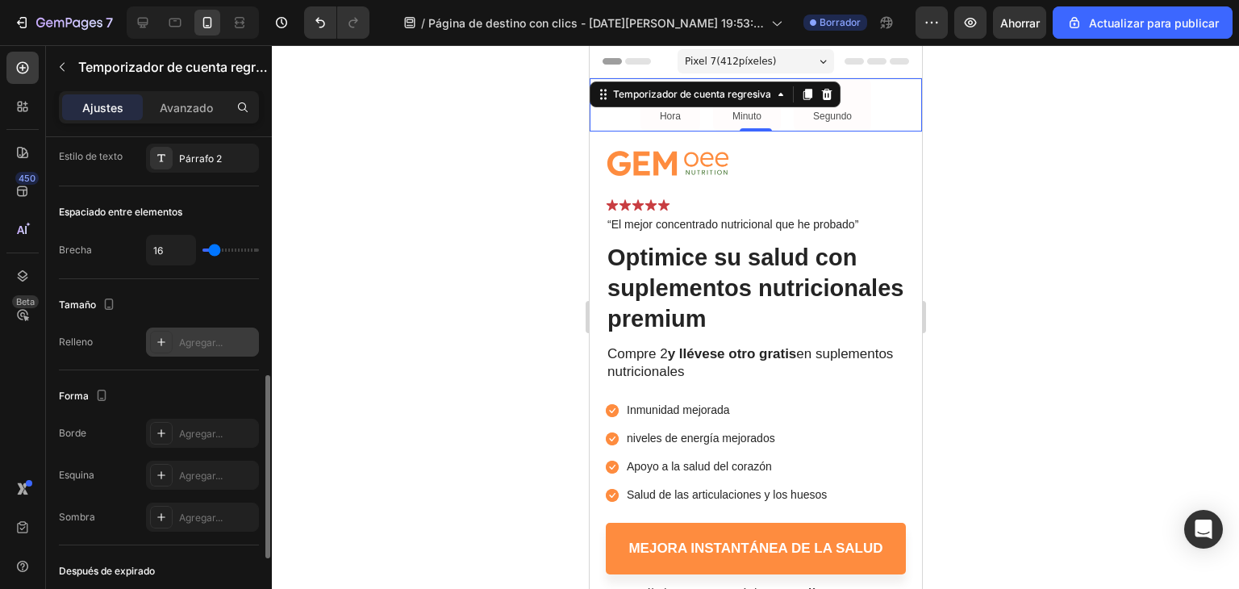
click at [195, 336] on font "Agregar..." at bounding box center [201, 342] width 44 height 12
type input "16"
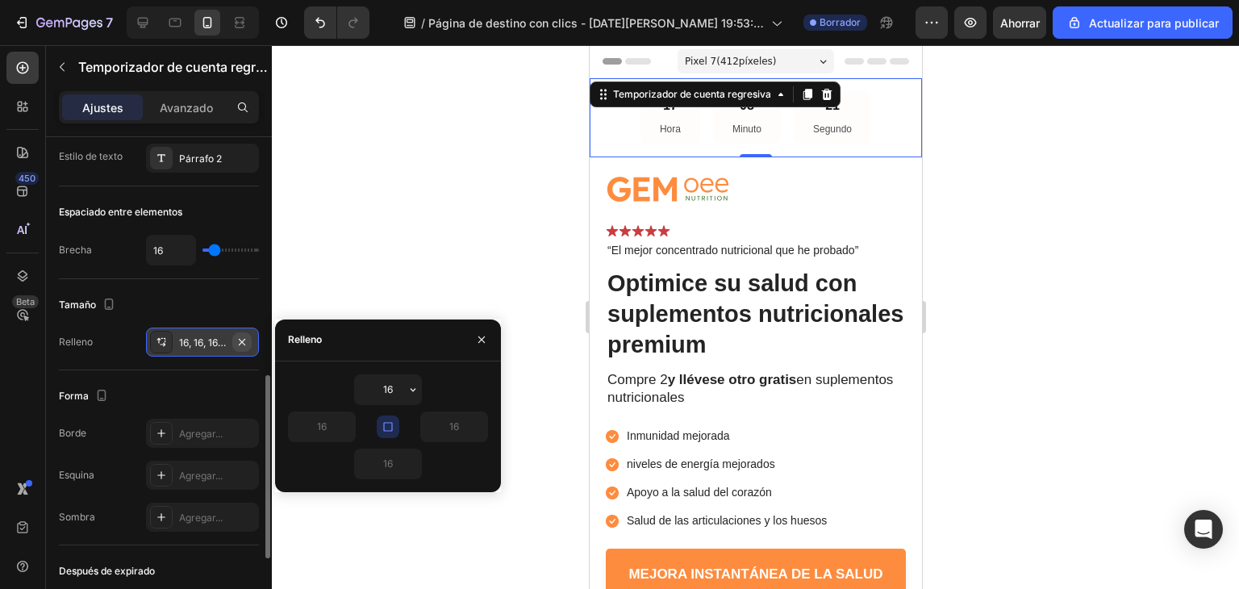
click at [241, 344] on icon "button" at bounding box center [241, 341] width 13 height 13
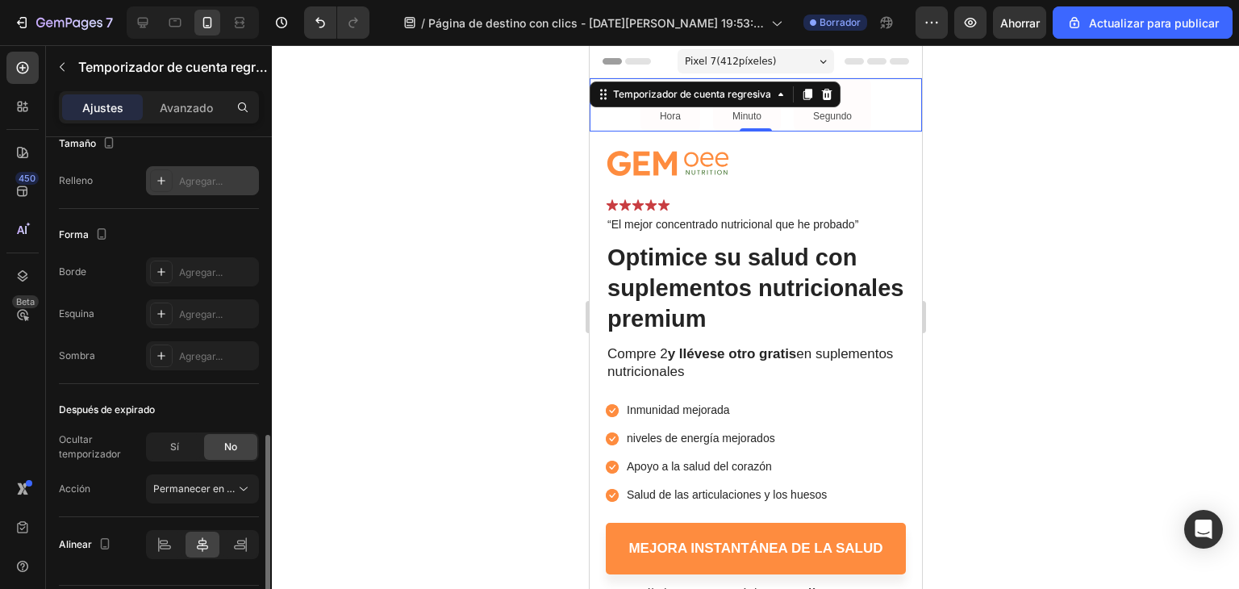
scroll to position [852, 0]
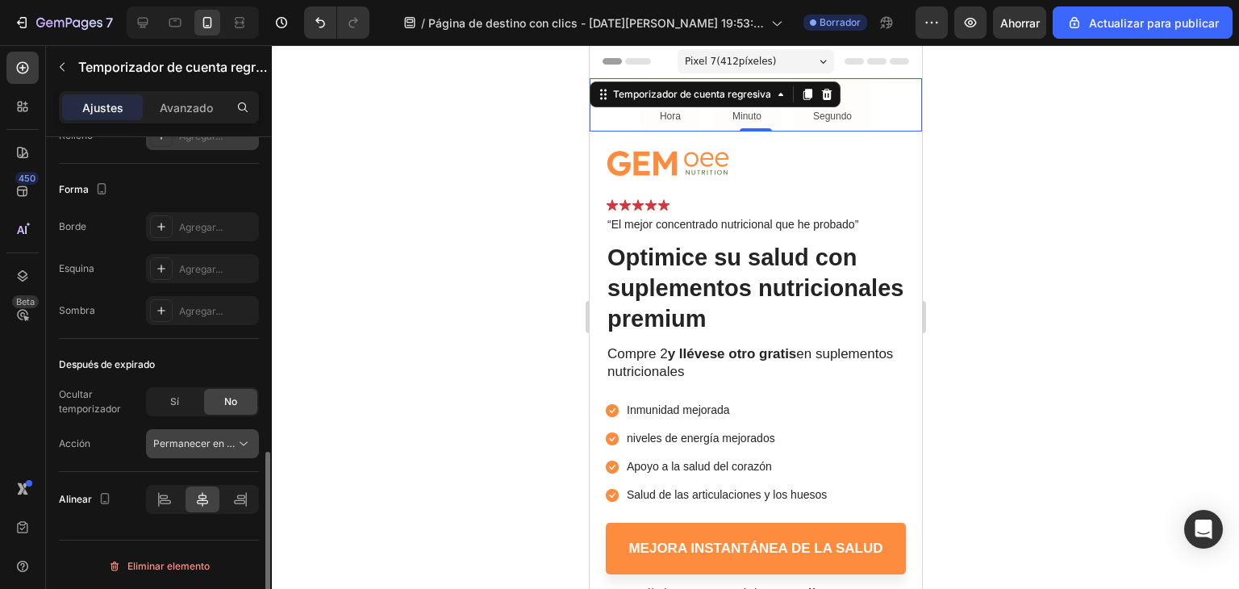
click at [232, 445] on font "Permanecer en la página" at bounding box center [210, 443] width 115 height 12
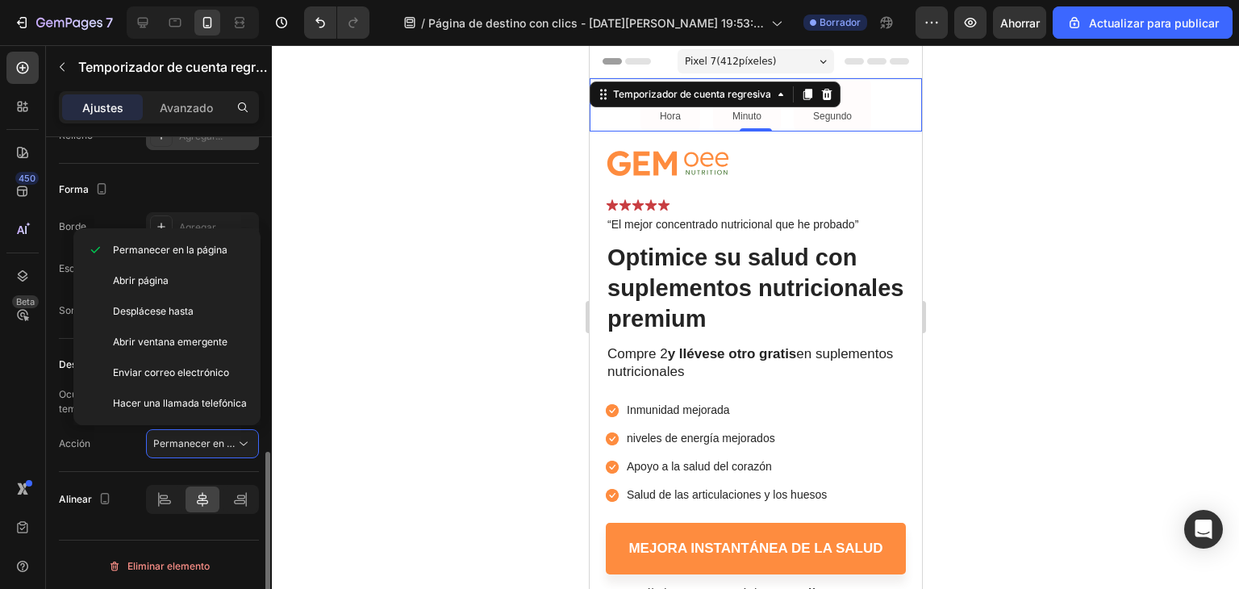
click at [137, 458] on div "Después de expirado Ocultar temporizador Sí No Acción Permanecer en la página" at bounding box center [159, 405] width 200 height 133
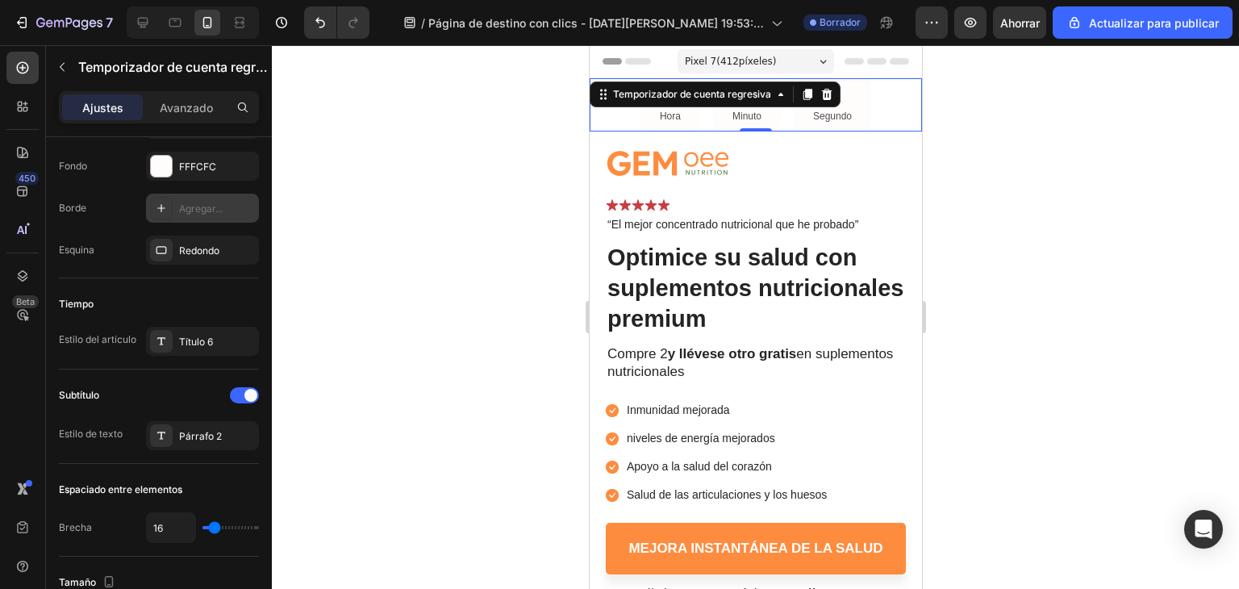
scroll to position [0, 0]
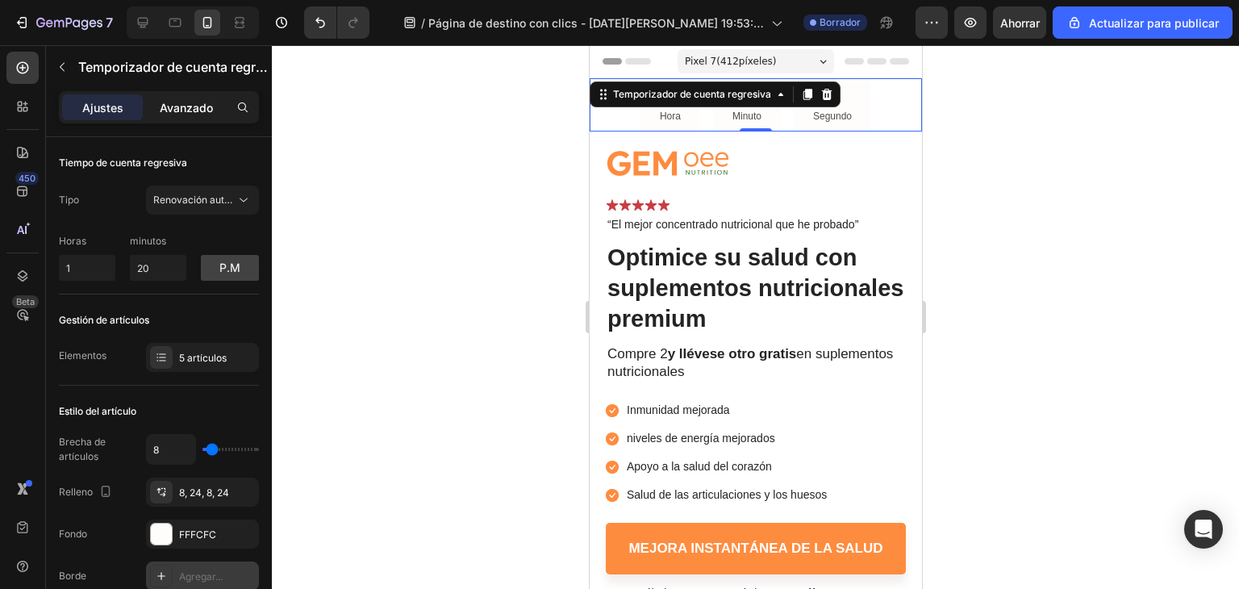
click at [178, 107] on font "Avanzado" at bounding box center [186, 108] width 53 height 14
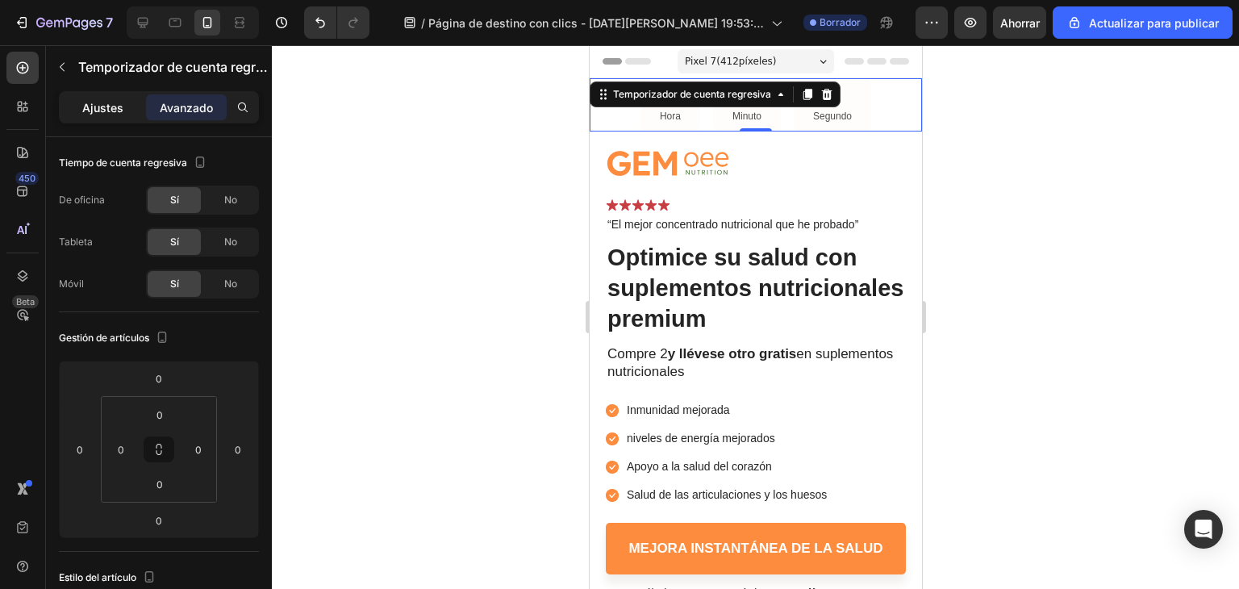
click at [122, 114] on p "Ajustes" at bounding box center [102, 107] width 41 height 17
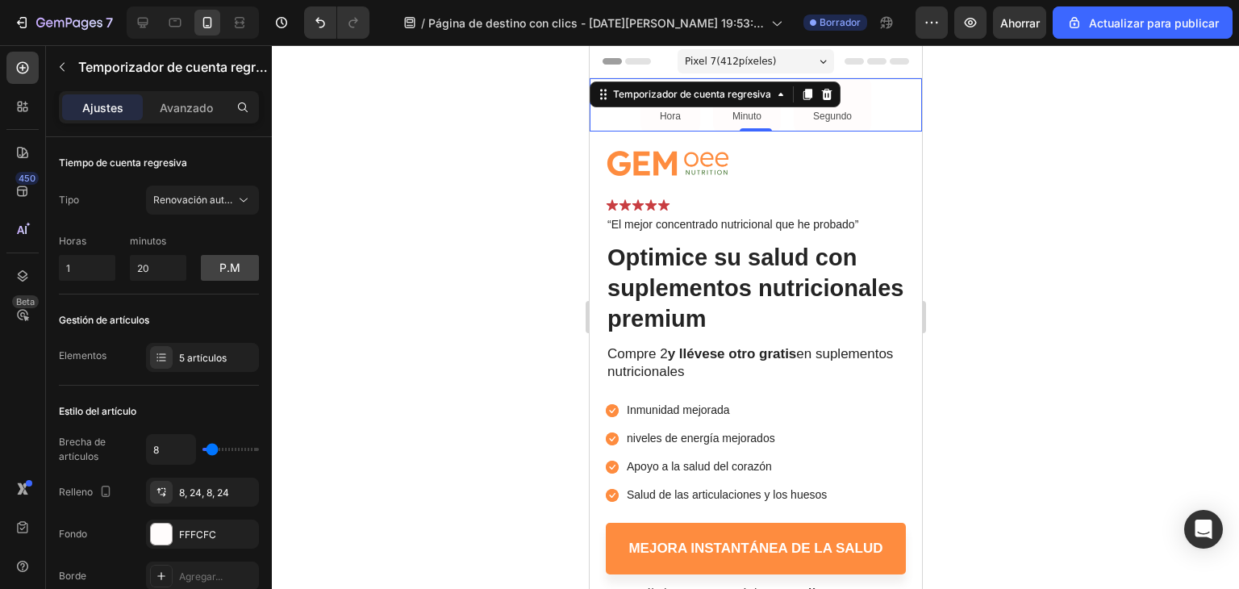
drag, startPoint x: 541, startPoint y: 148, endPoint x: 34, endPoint y: 72, distance: 512.9
click at [541, 148] on div at bounding box center [755, 317] width 967 height 544
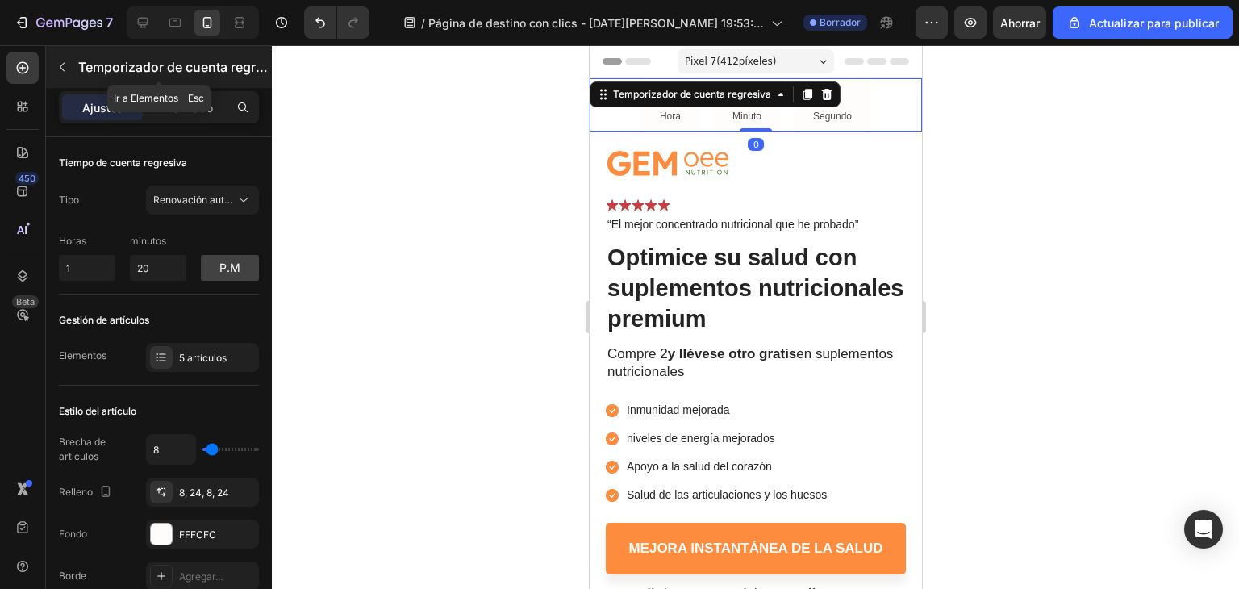
click at [71, 72] on button "button" at bounding box center [62, 67] width 26 height 26
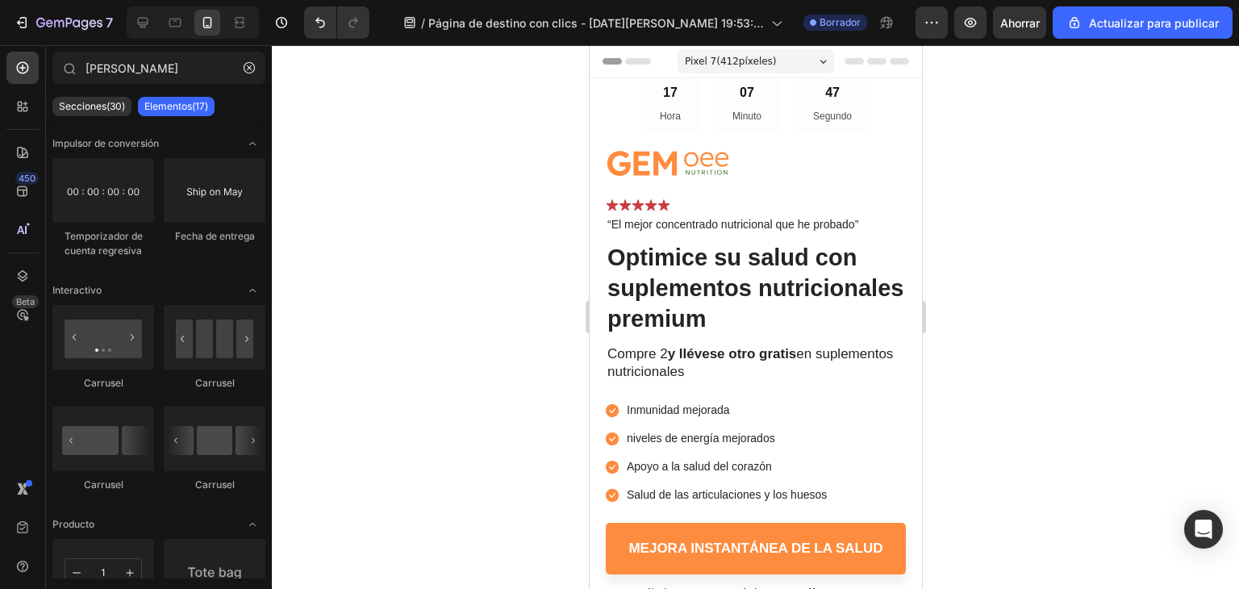
click at [181, 107] on font "Elementos(17)" at bounding box center [176, 106] width 64 height 12
click at [196, 106] on font "Elementos(17)" at bounding box center [176, 106] width 64 height 12
click at [15, 275] on icon at bounding box center [23, 276] width 16 height 16
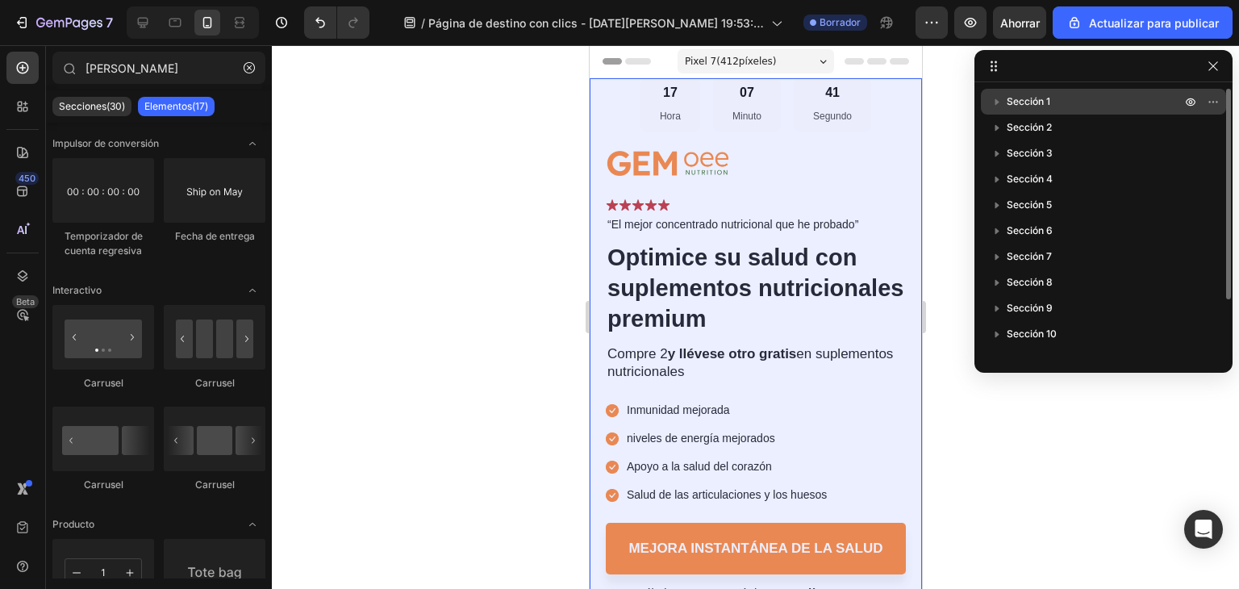
click at [1030, 97] on font "Sección 1" at bounding box center [1028, 101] width 44 height 12
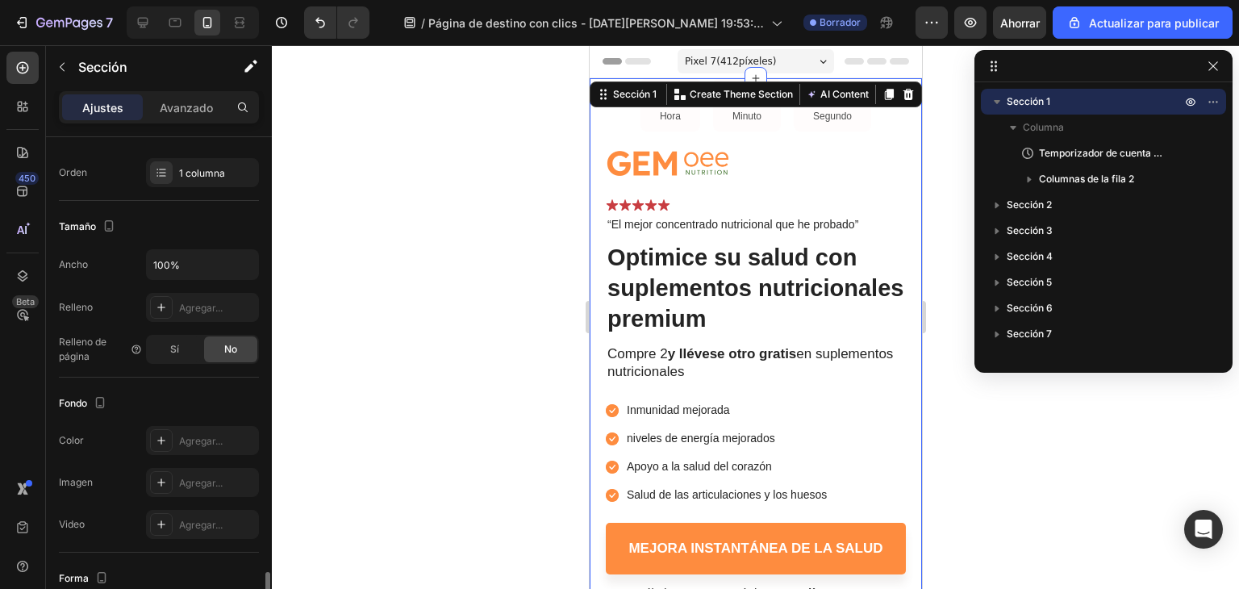
scroll to position [443, 0]
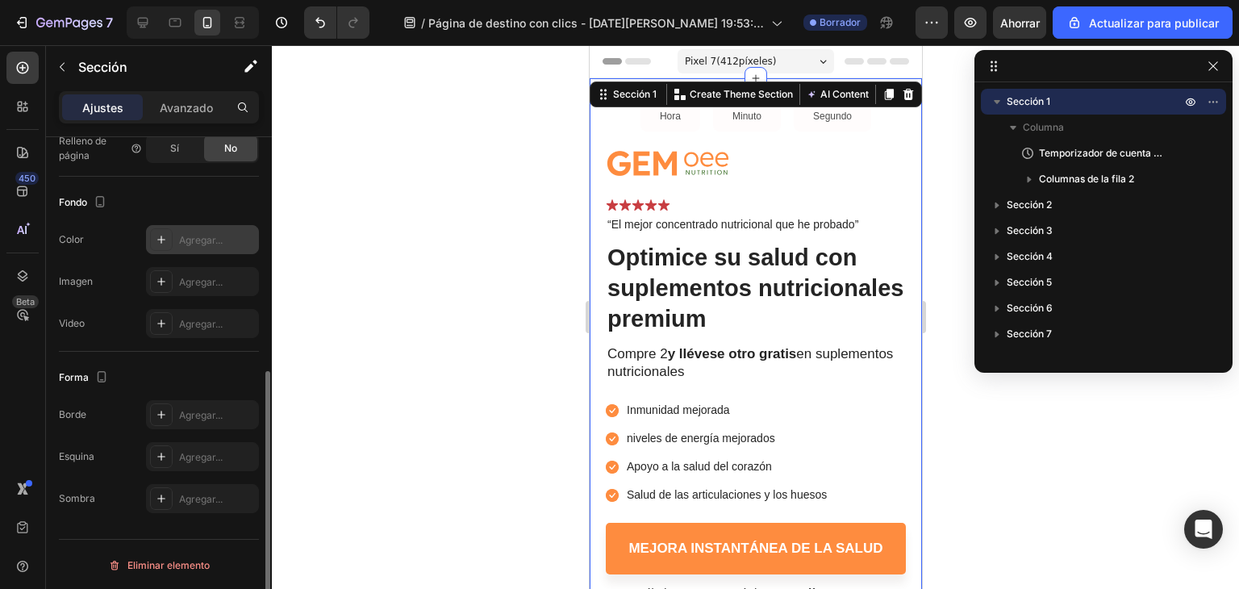
click at [180, 235] on font "Agregar..." at bounding box center [201, 240] width 44 height 12
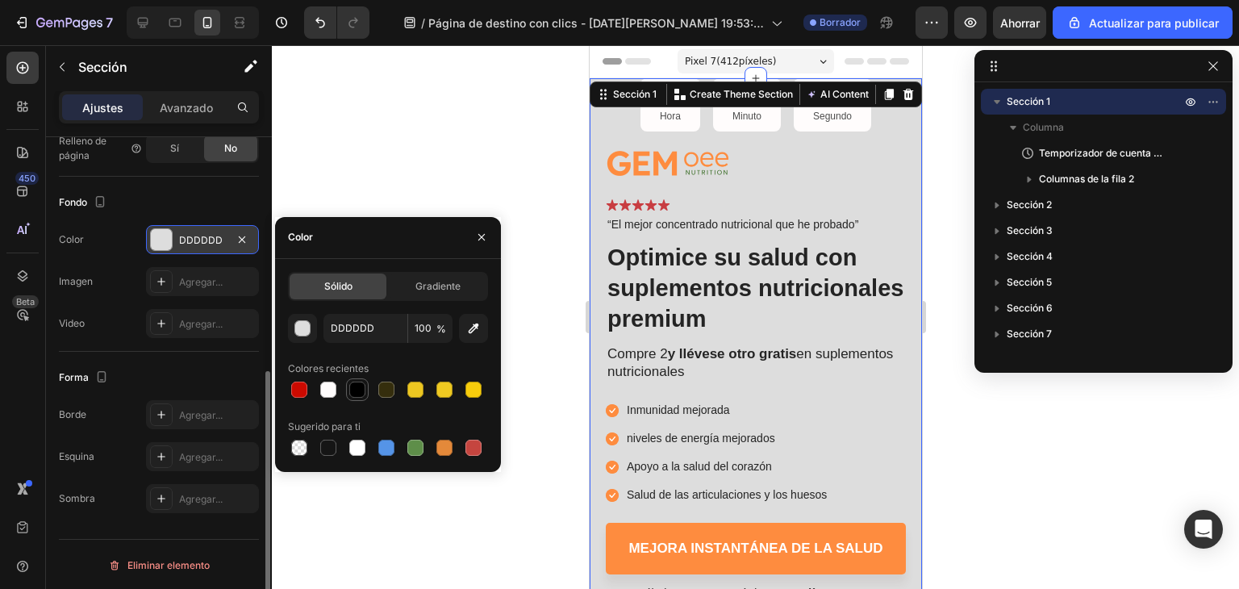
click at [360, 397] on div at bounding box center [357, 389] width 16 height 16
type input "000000"
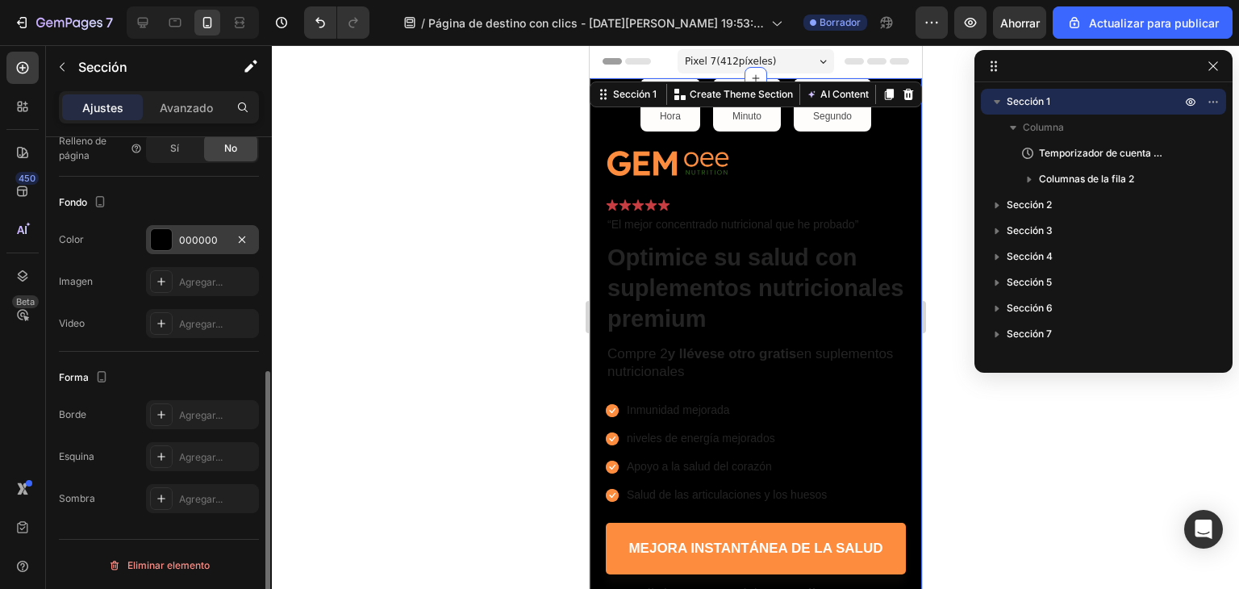
click at [500, 143] on div at bounding box center [755, 317] width 967 height 544
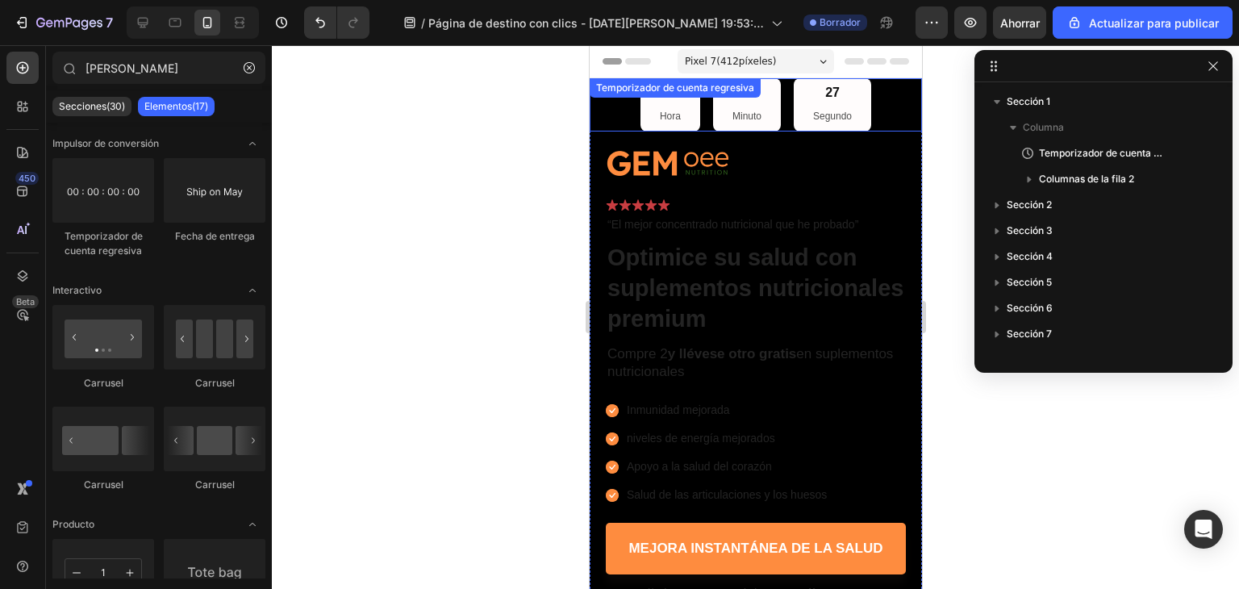
click at [838, 117] on font "Segundo" at bounding box center [831, 115] width 39 height 11
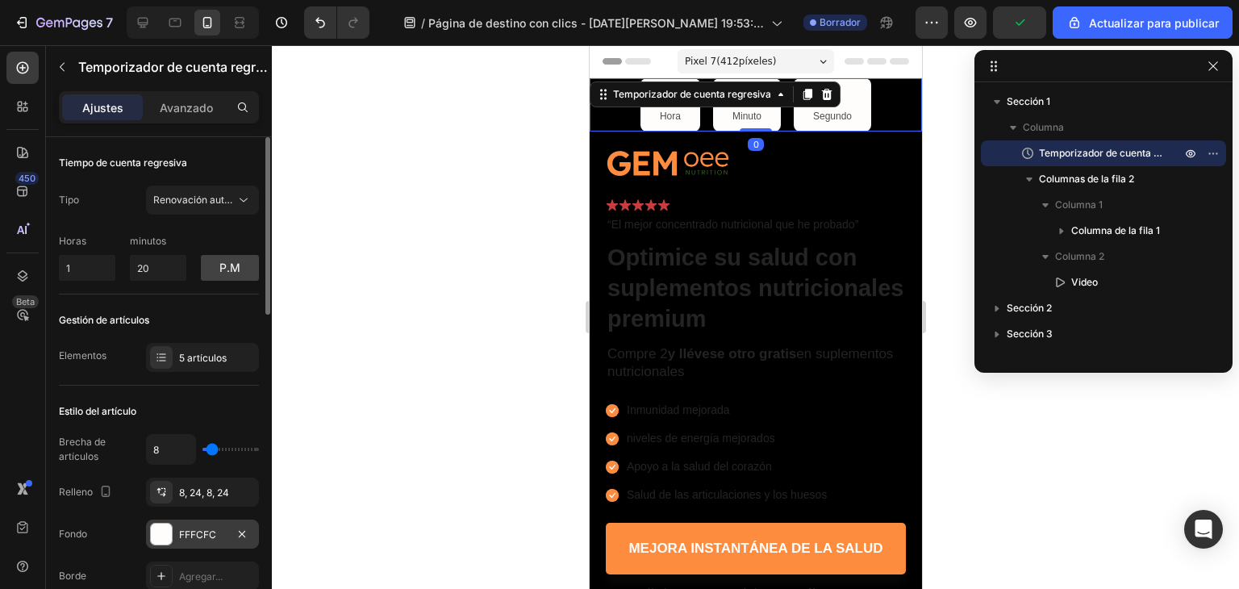
click at [166, 535] on div at bounding box center [161, 533] width 21 height 21
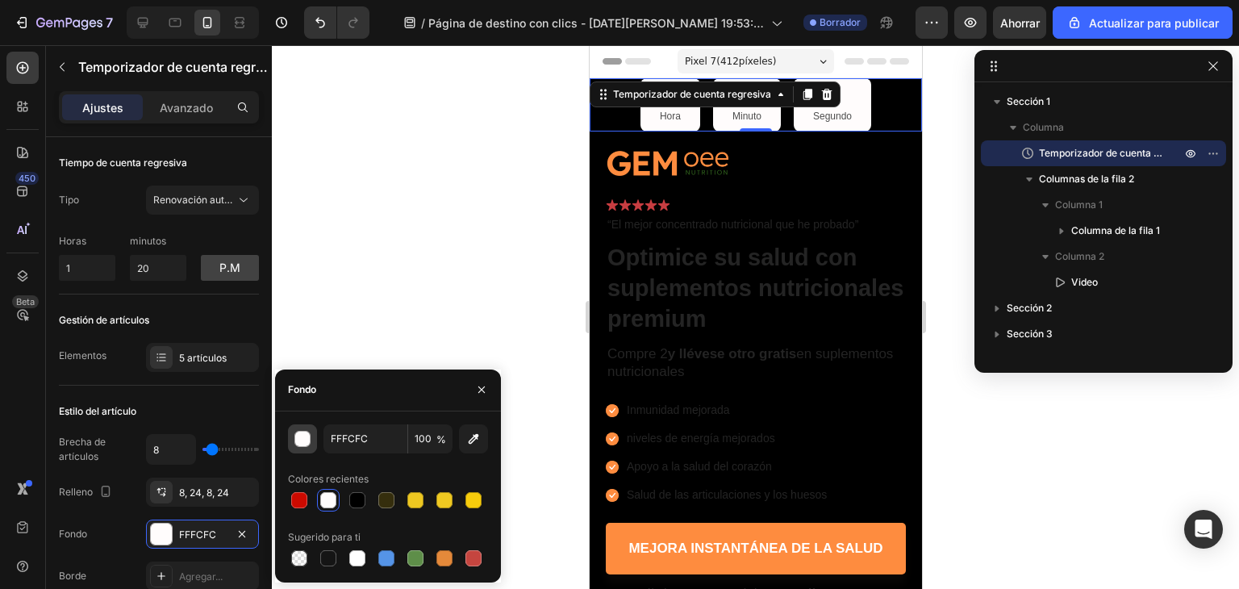
click at [304, 439] on div "button" at bounding box center [303, 439] width 16 height 16
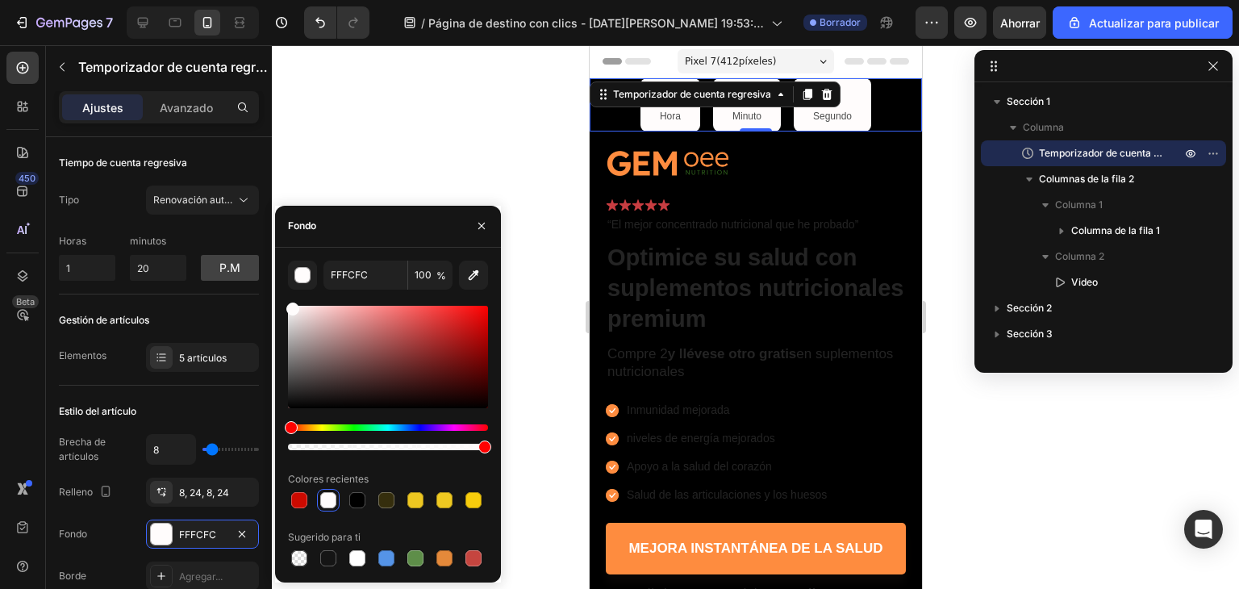
click at [346, 427] on div "Hue" at bounding box center [388, 427] width 200 height 6
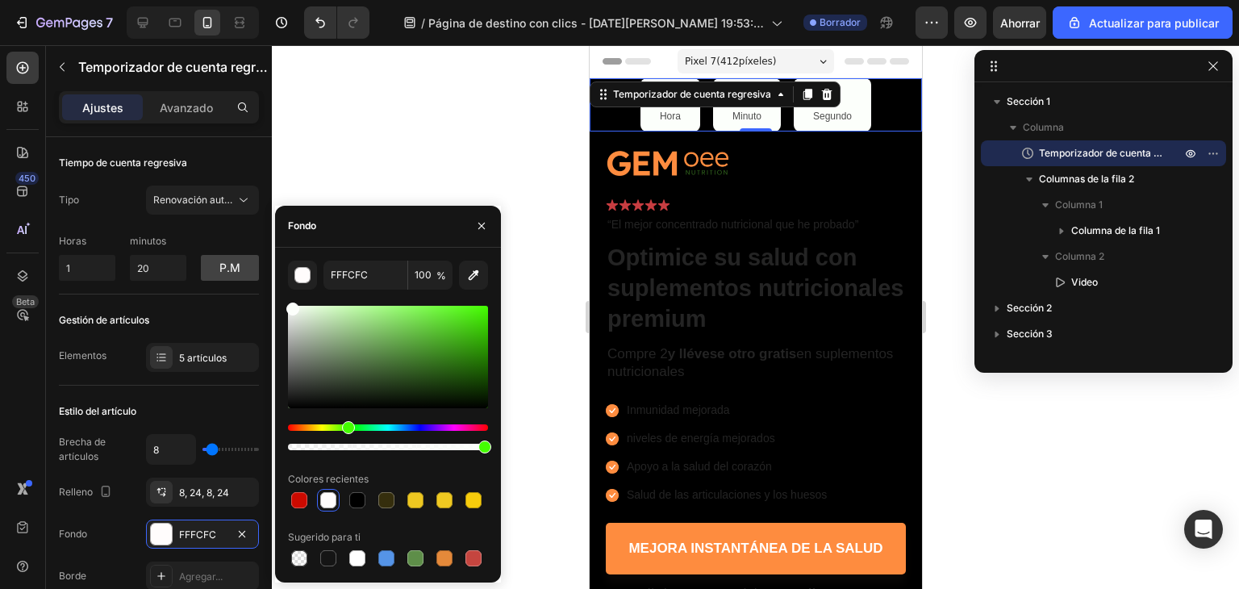
type input "FCFFFB"
click at [349, 431] on div "Matiz" at bounding box center [351, 427] width 13 height 13
click at [398, 160] on div at bounding box center [755, 317] width 967 height 544
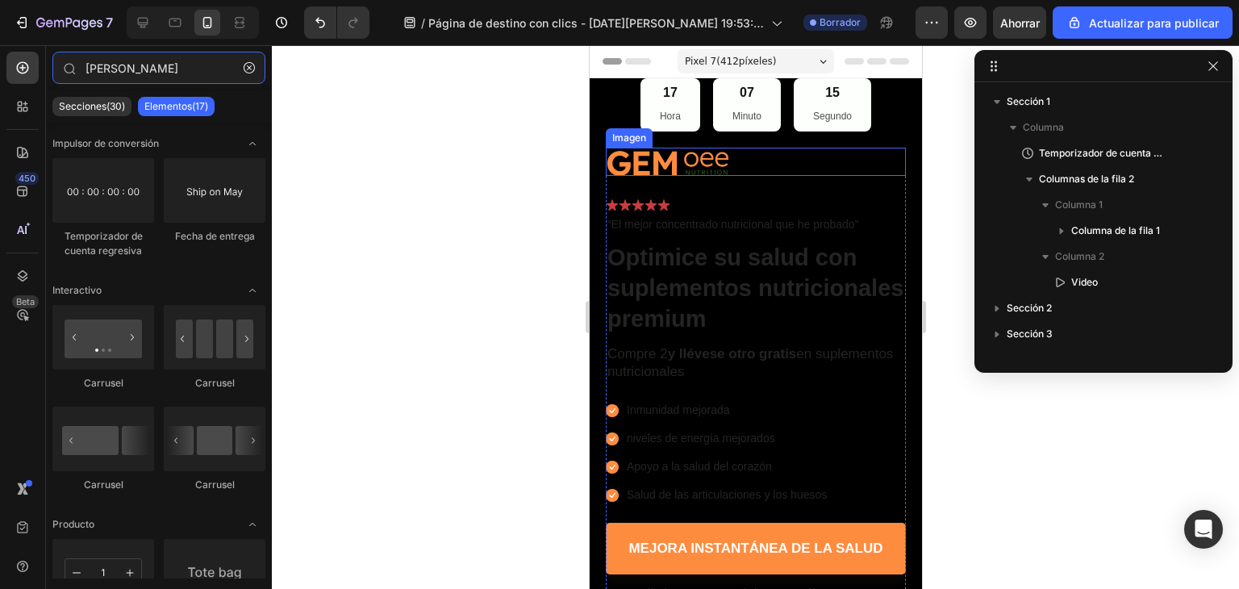
type input "tm"
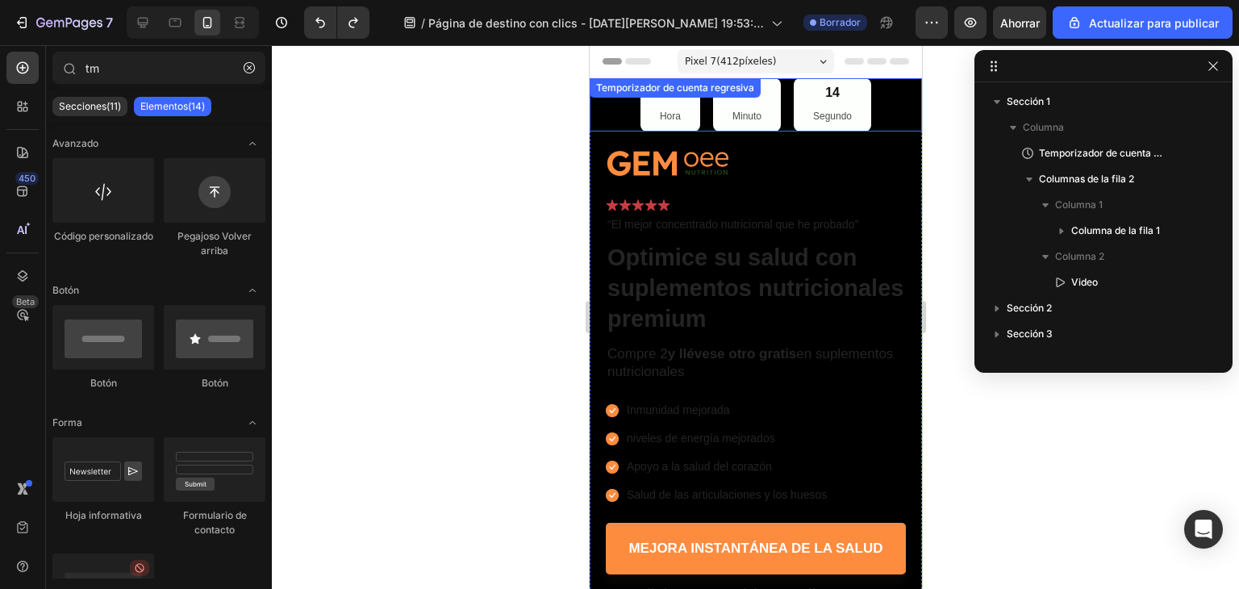
click at [669, 110] on p "Hora" at bounding box center [669, 117] width 21 height 18
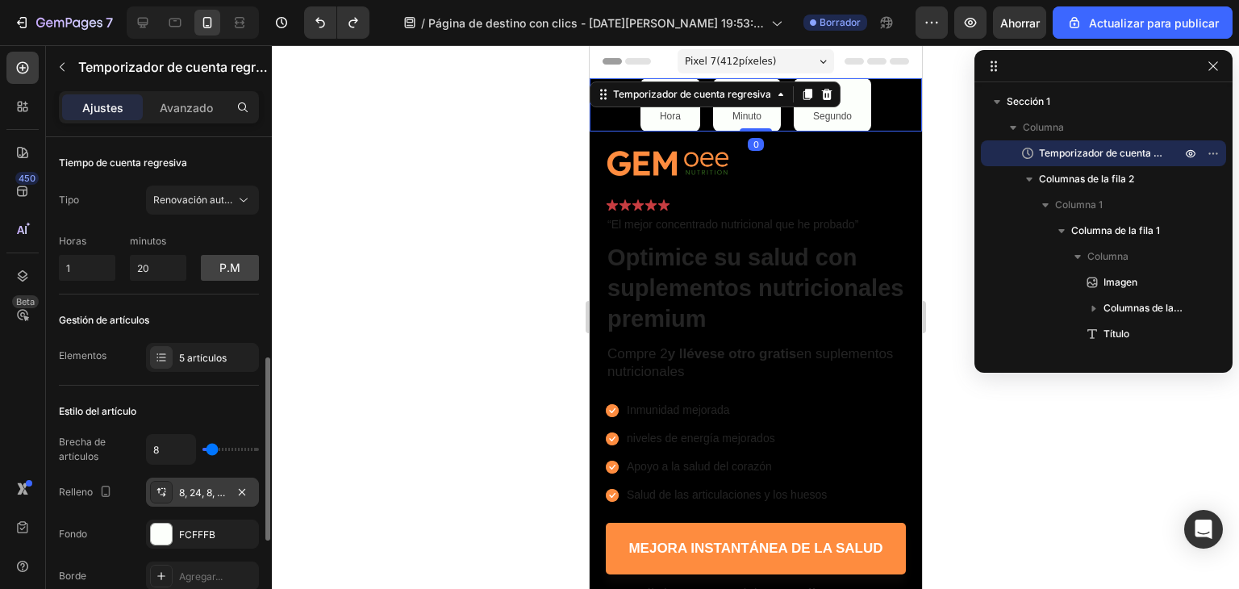
scroll to position [161, 0]
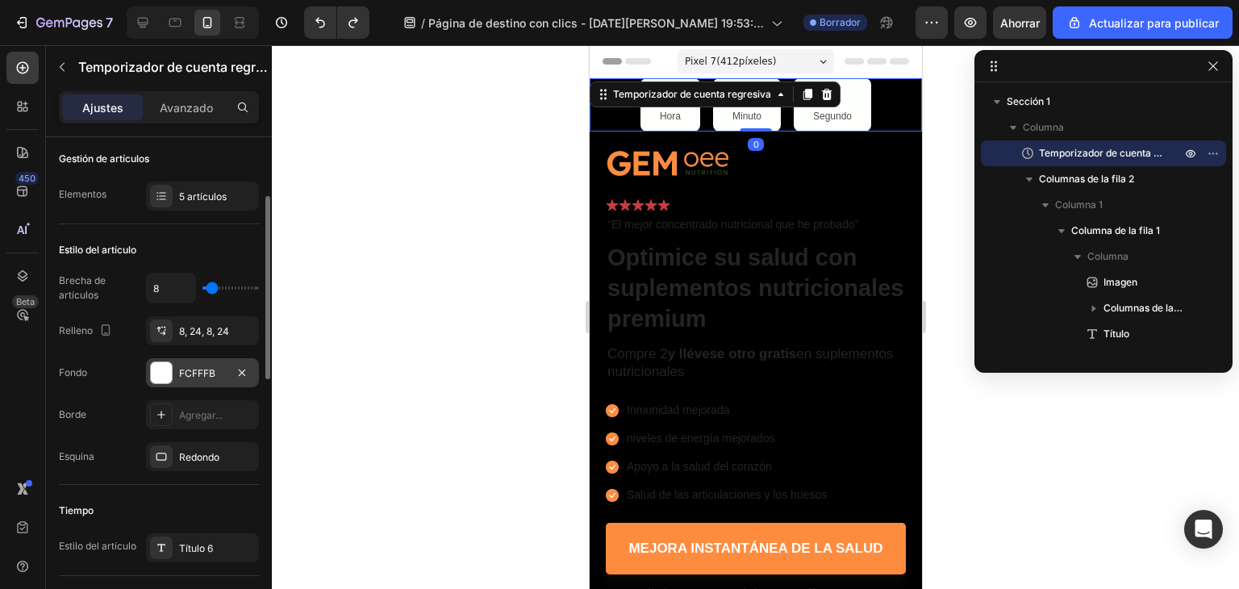
click at [159, 369] on div at bounding box center [161, 372] width 21 height 21
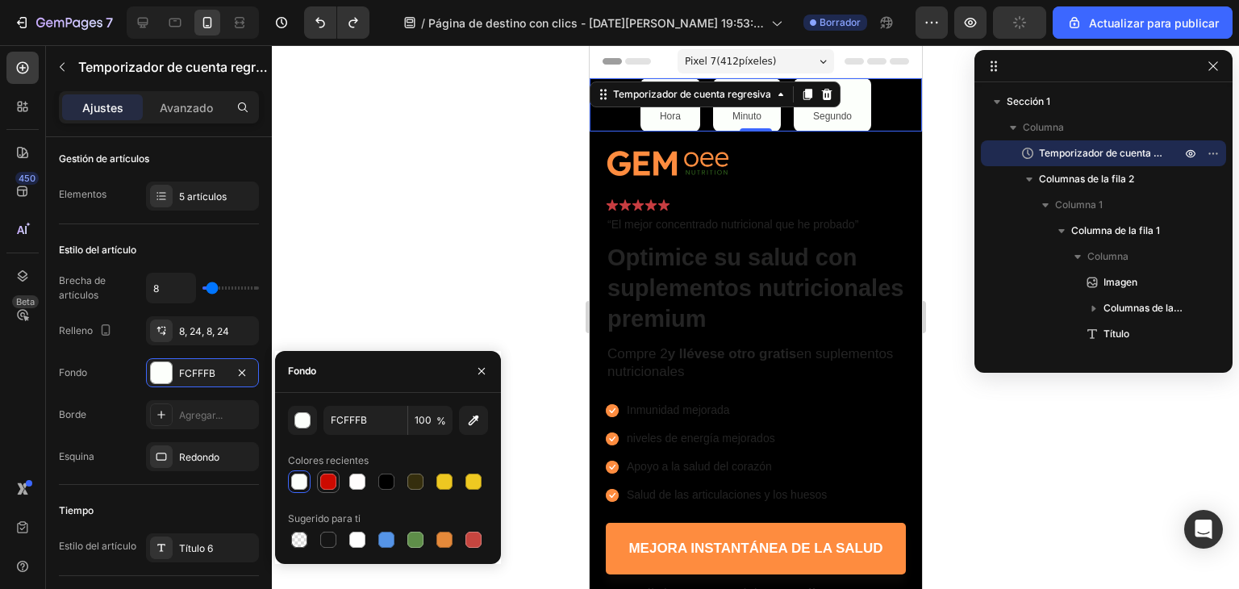
click at [321, 478] on div at bounding box center [328, 481] width 16 height 16
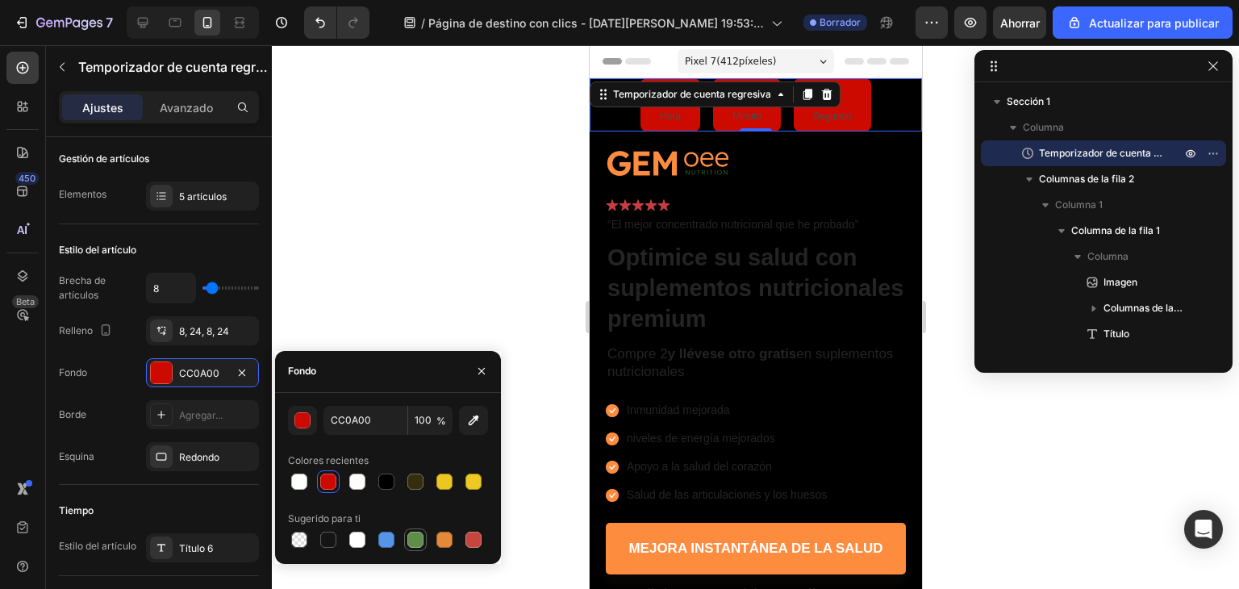
click at [410, 542] on div at bounding box center [415, 539] width 16 height 16
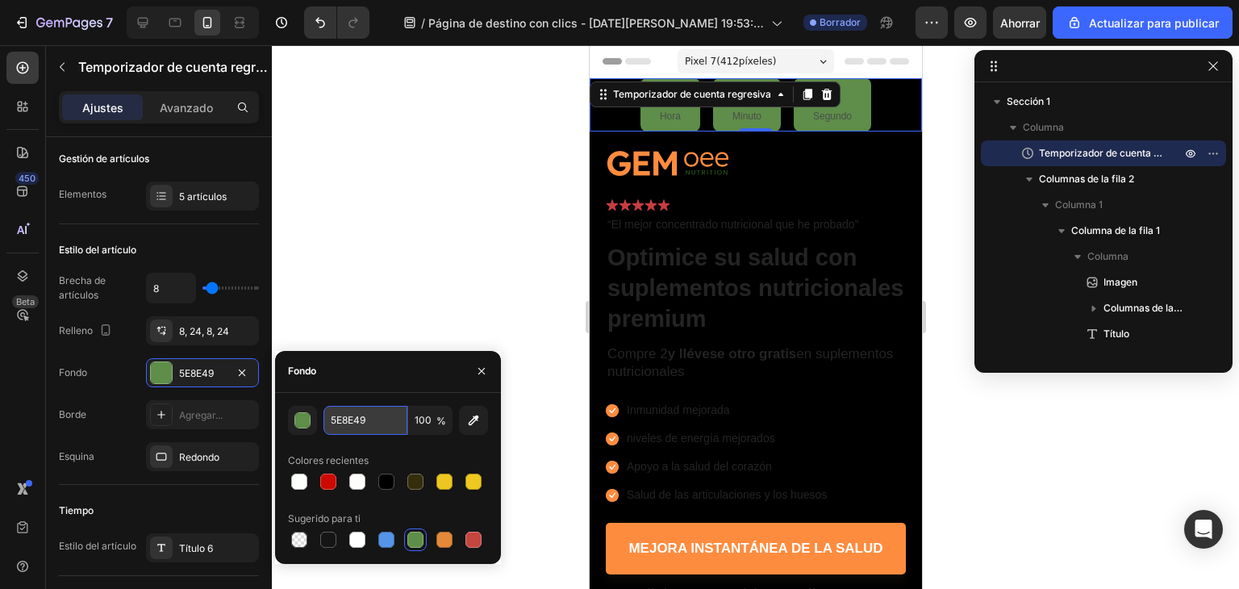
click at [342, 420] on input "5E8E49" at bounding box center [365, 420] width 84 height 29
click at [303, 417] on div "button" at bounding box center [303, 421] width 16 height 16
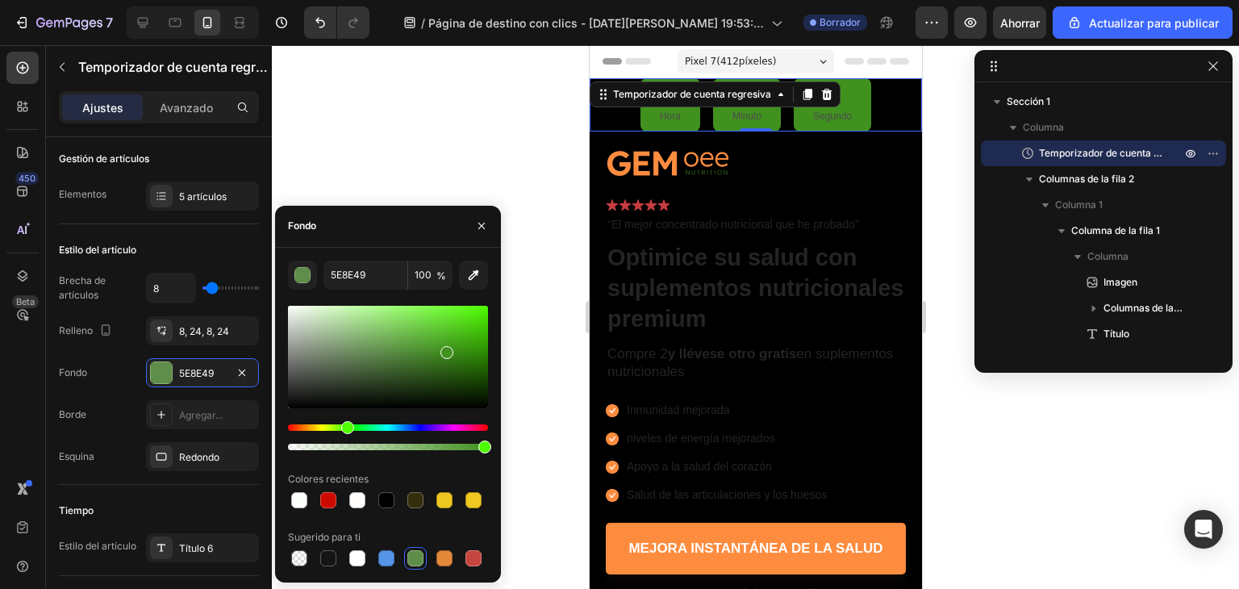
drag, startPoint x: 431, startPoint y: 351, endPoint x: 445, endPoint y: 348, distance: 13.9
click at [445, 348] on div at bounding box center [388, 357] width 200 height 102
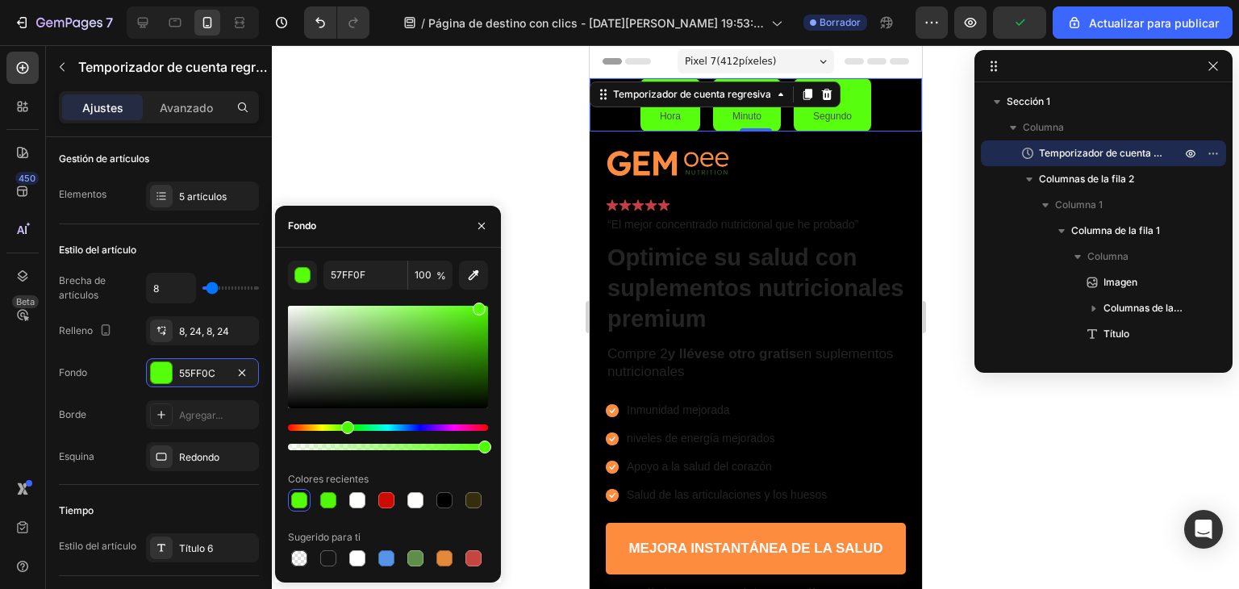
drag, startPoint x: 464, startPoint y: 339, endPoint x: 477, endPoint y: 302, distance: 40.0
click at [477, 306] on div at bounding box center [388, 357] width 200 height 102
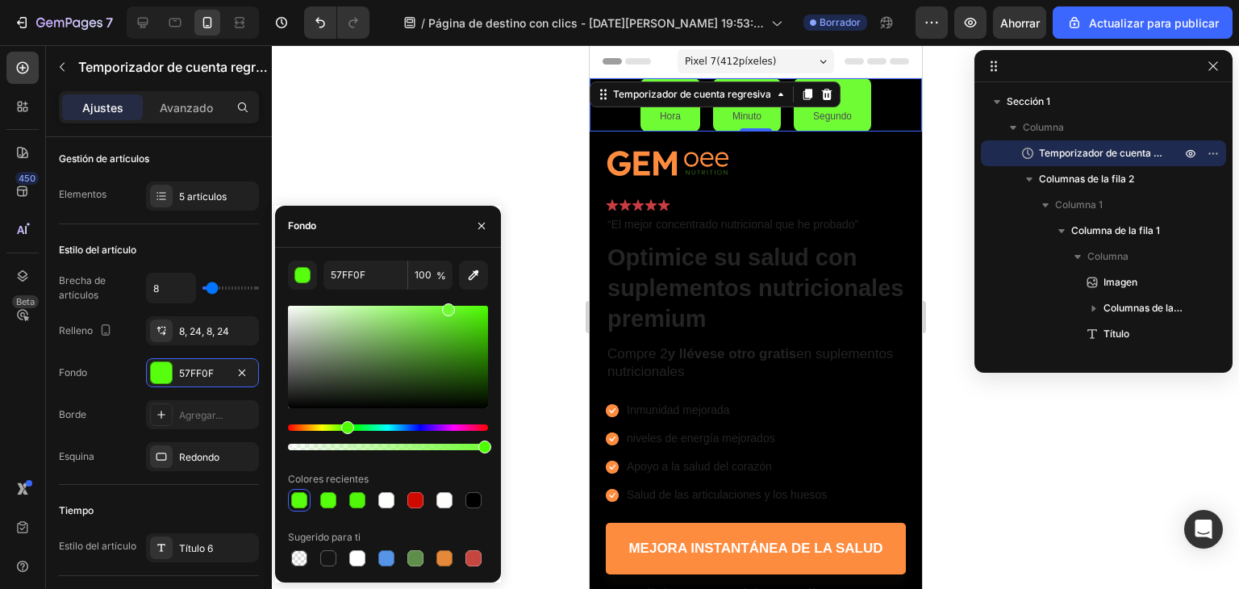
drag, startPoint x: 446, startPoint y: 317, endPoint x: 446, endPoint y: 306, distance: 11.3
click at [446, 306] on div at bounding box center [388, 357] width 200 height 102
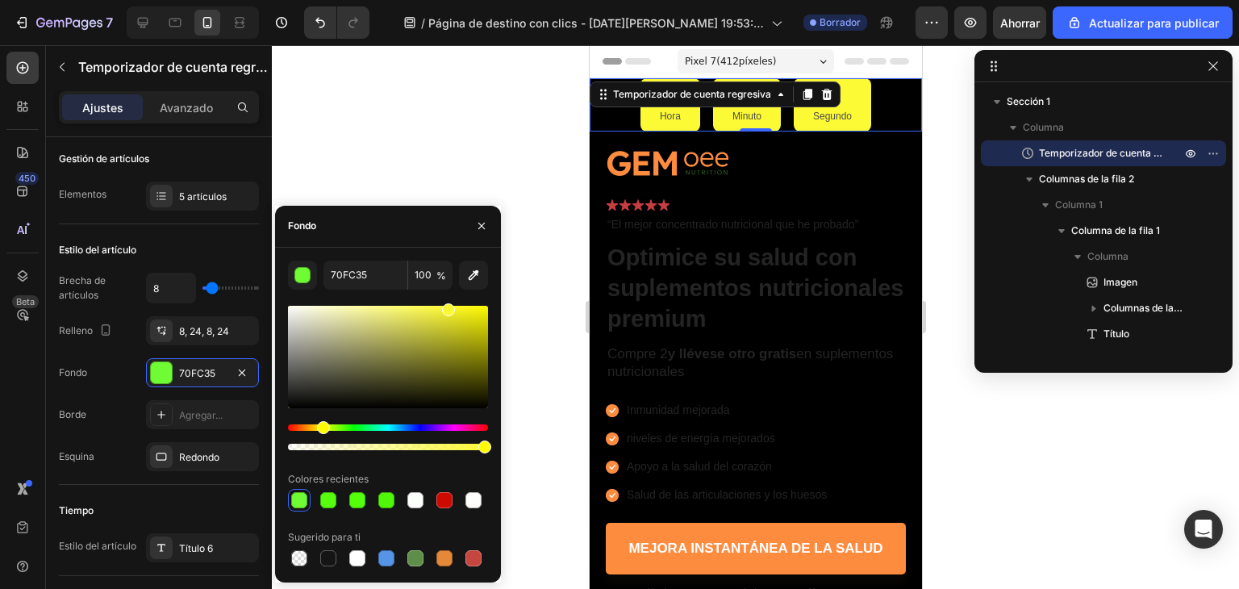
click at [321, 424] on div "Matiz" at bounding box center [388, 427] width 200 height 6
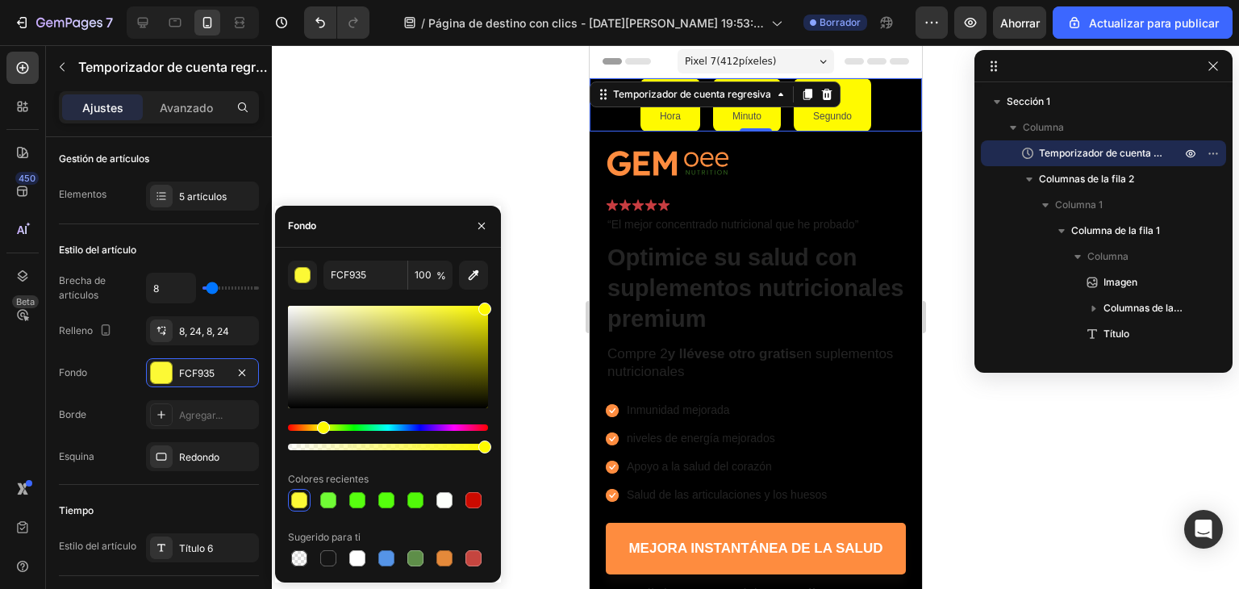
drag, startPoint x: 464, startPoint y: 349, endPoint x: 511, endPoint y: 302, distance: 66.1
click at [511, 0] on div "7 / Página de destino con clics - [DATE][PERSON_NAME] 19:53:37 Borrador Avance …" at bounding box center [619, 0] width 1239 height 0
click at [350, 423] on div at bounding box center [388, 377] width 200 height 151
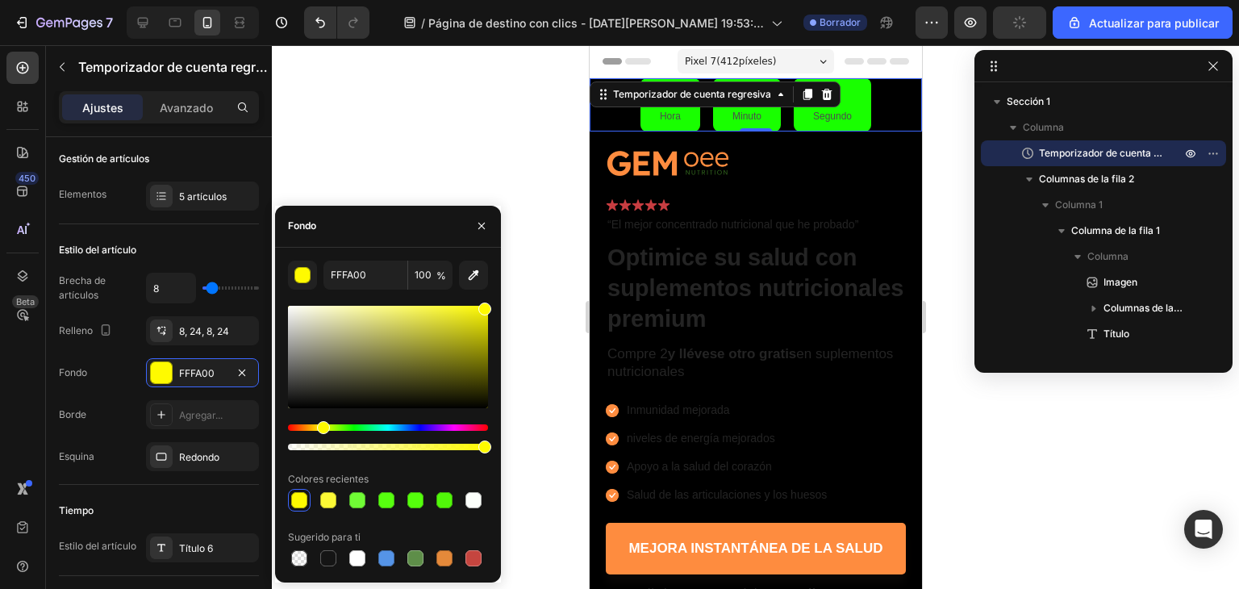
click at [352, 427] on div "Matiz" at bounding box center [388, 427] width 200 height 6
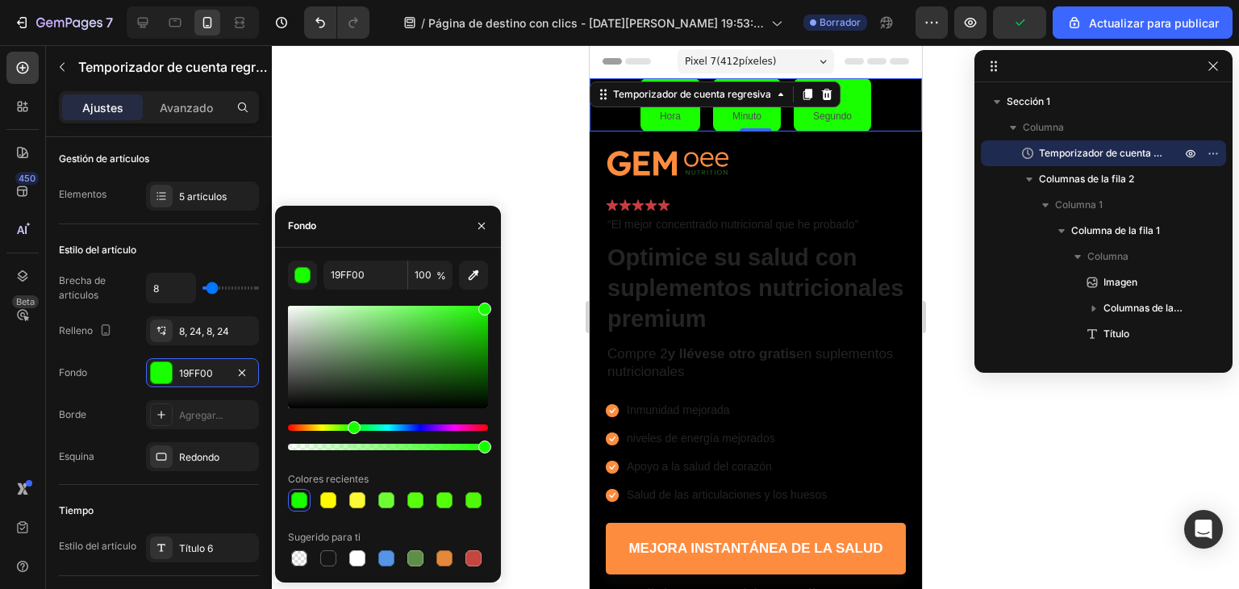
drag, startPoint x: 352, startPoint y: 426, endPoint x: 396, endPoint y: 379, distance: 64.5
click at [360, 410] on div at bounding box center [388, 377] width 200 height 151
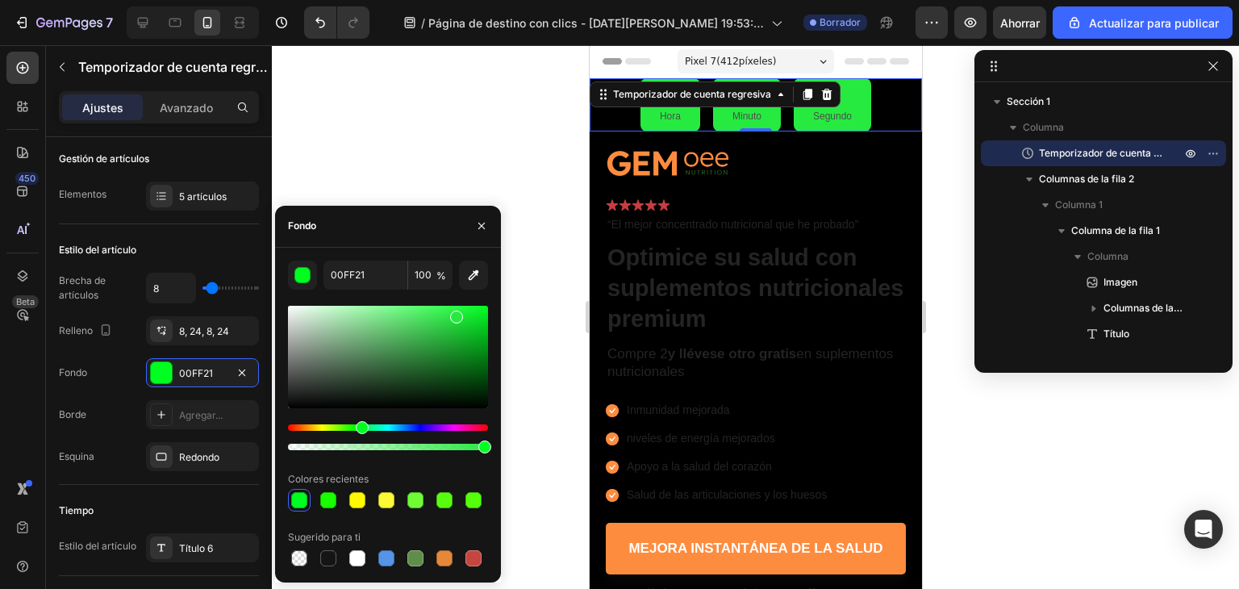
type input "27EA41"
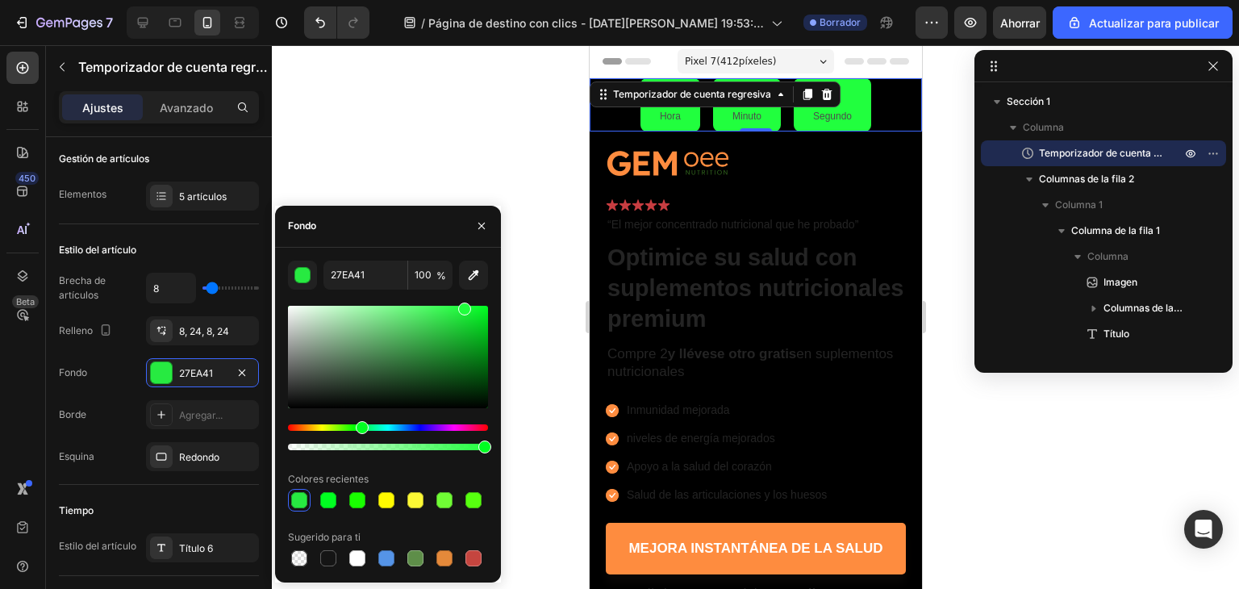
drag, startPoint x: 471, startPoint y: 326, endPoint x: 426, endPoint y: 223, distance: 111.9
click at [462, 296] on div "27EA41 100 % Colores recientes Sugerido para ti" at bounding box center [388, 414] width 200 height 309
click at [385, 137] on div at bounding box center [755, 317] width 967 height 544
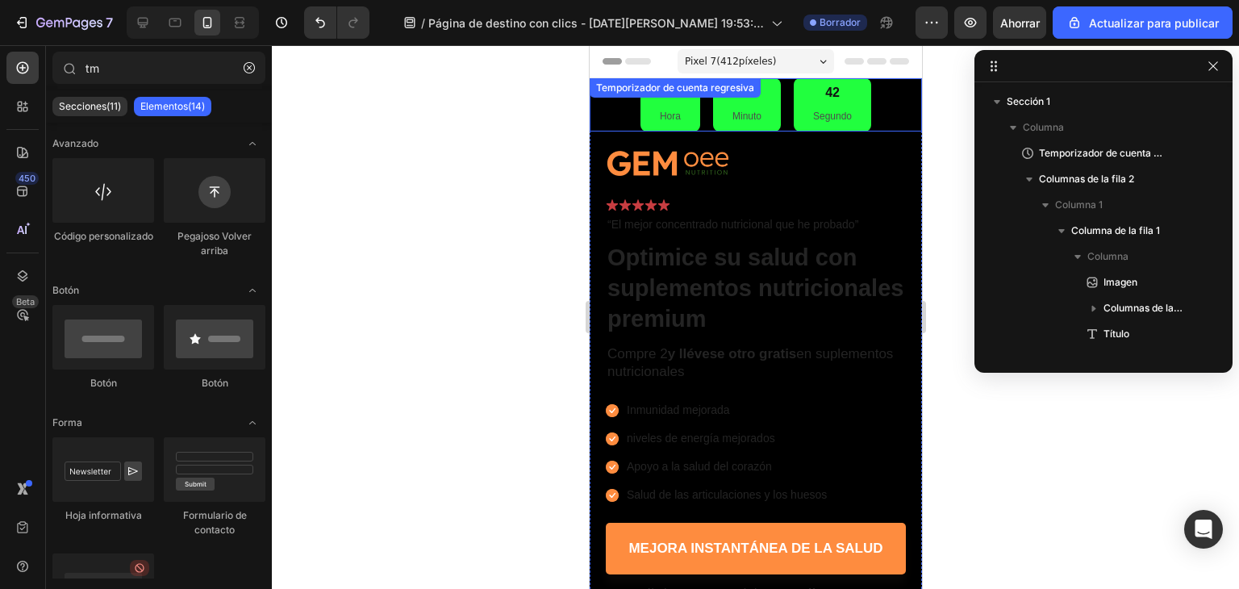
click at [602, 109] on div "17 Hora 06 Minuto 42 Segundo" at bounding box center [755, 104] width 332 height 53
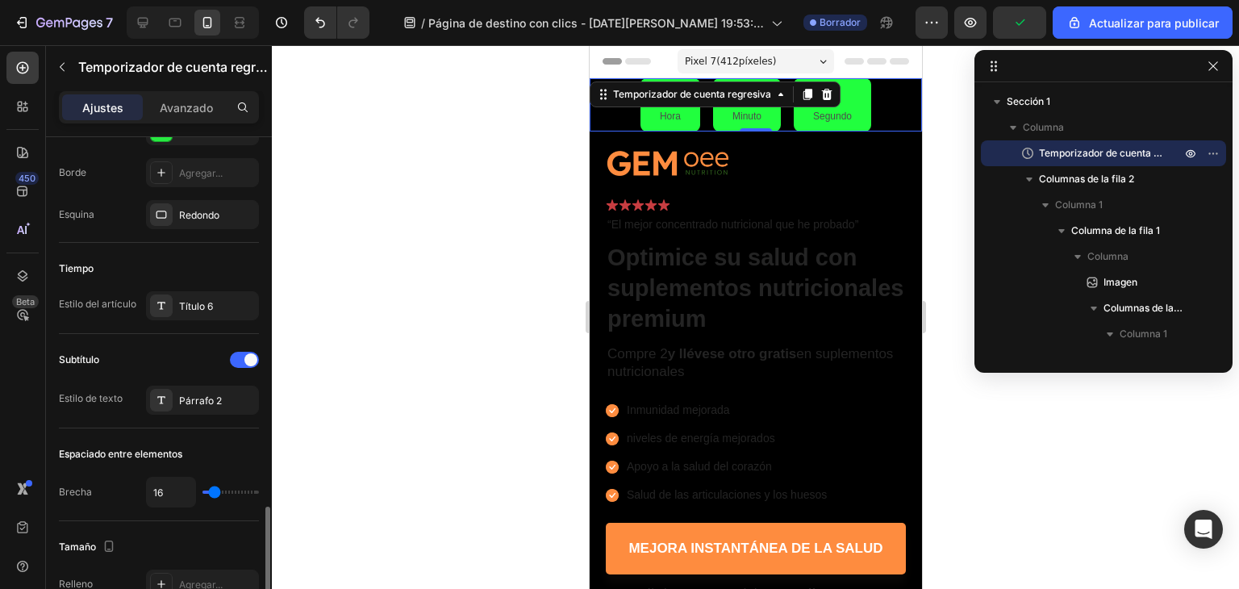
scroll to position [564, 0]
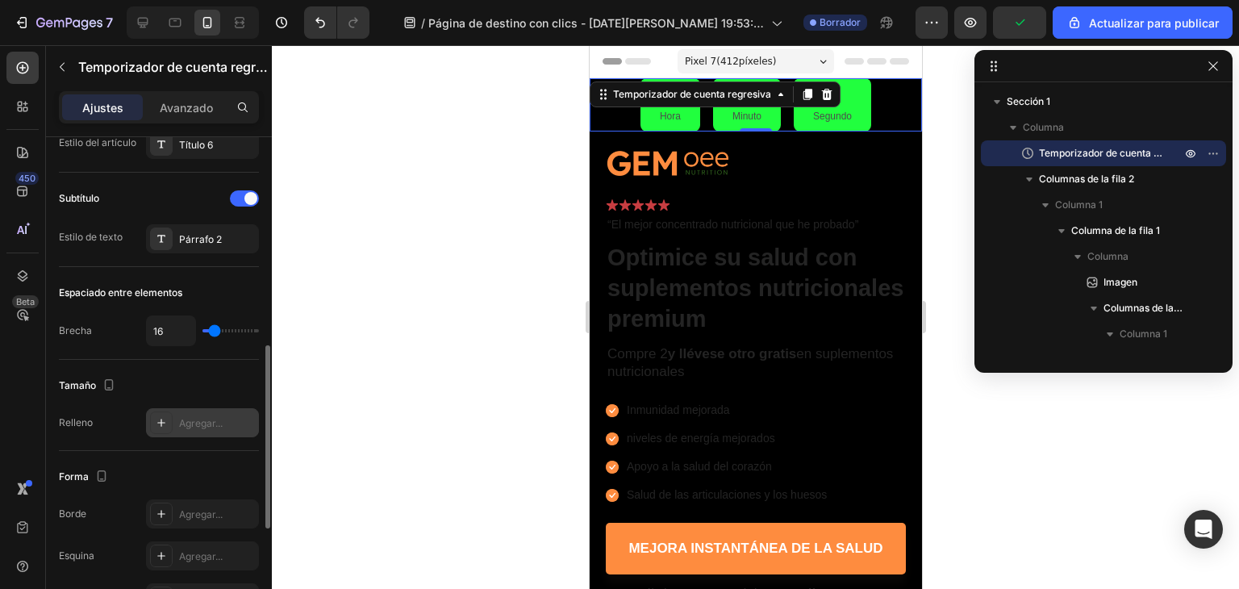
click at [209, 422] on font "Agregar..." at bounding box center [201, 423] width 44 height 12
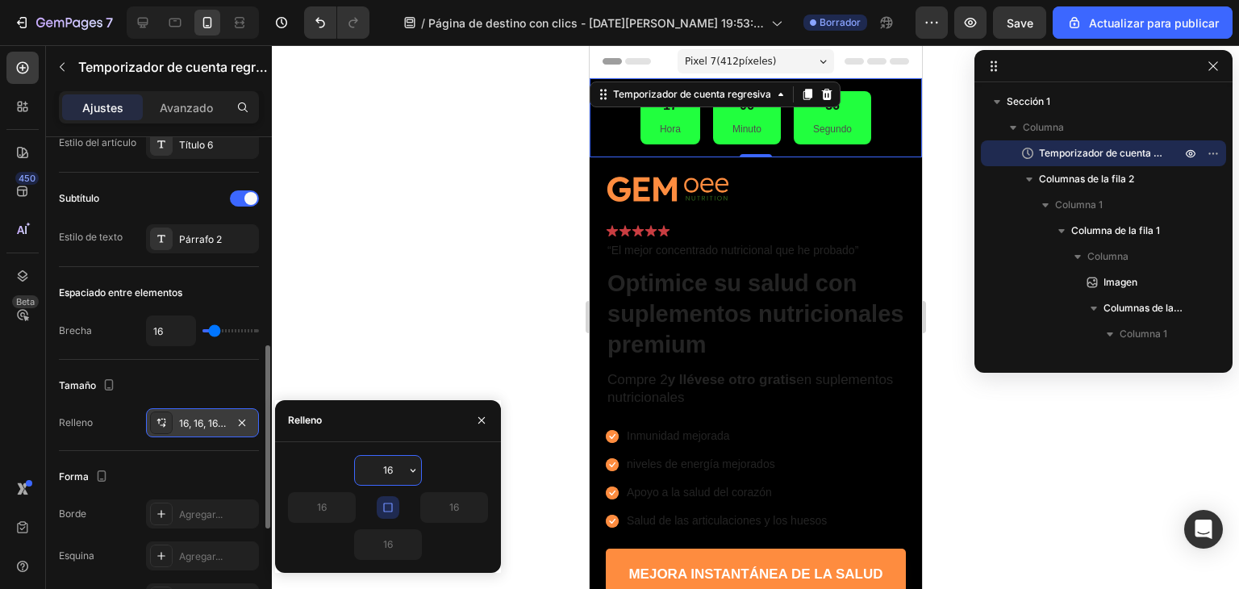
click at [514, 231] on div at bounding box center [755, 317] width 967 height 544
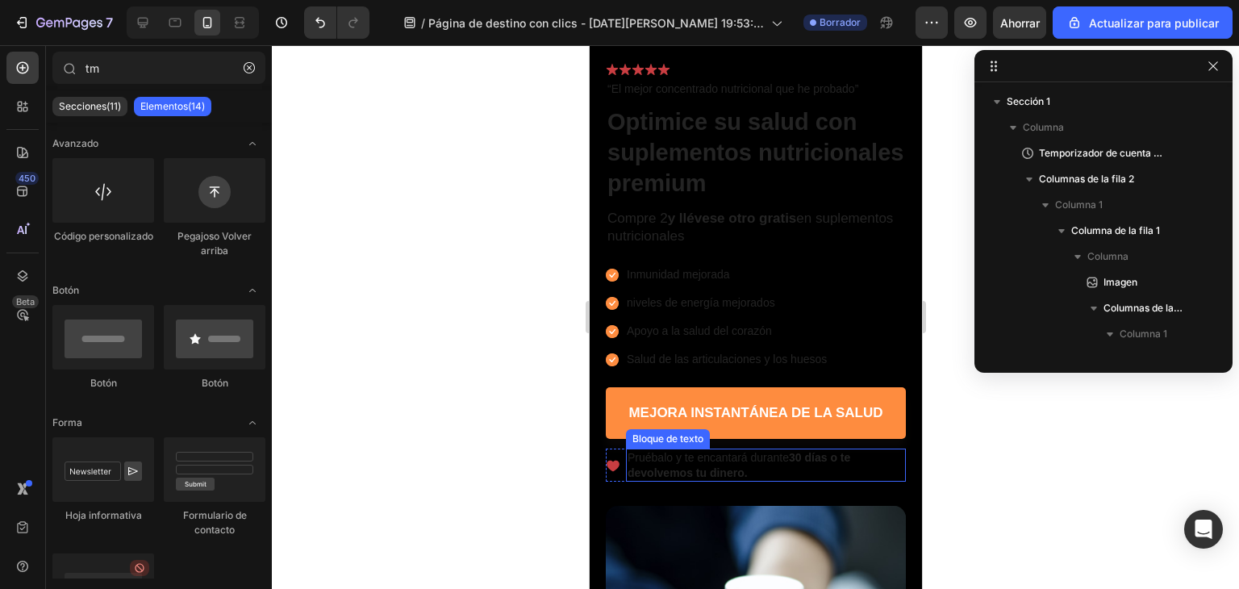
scroll to position [0, 0]
